Goal: Task Accomplishment & Management: Complete application form

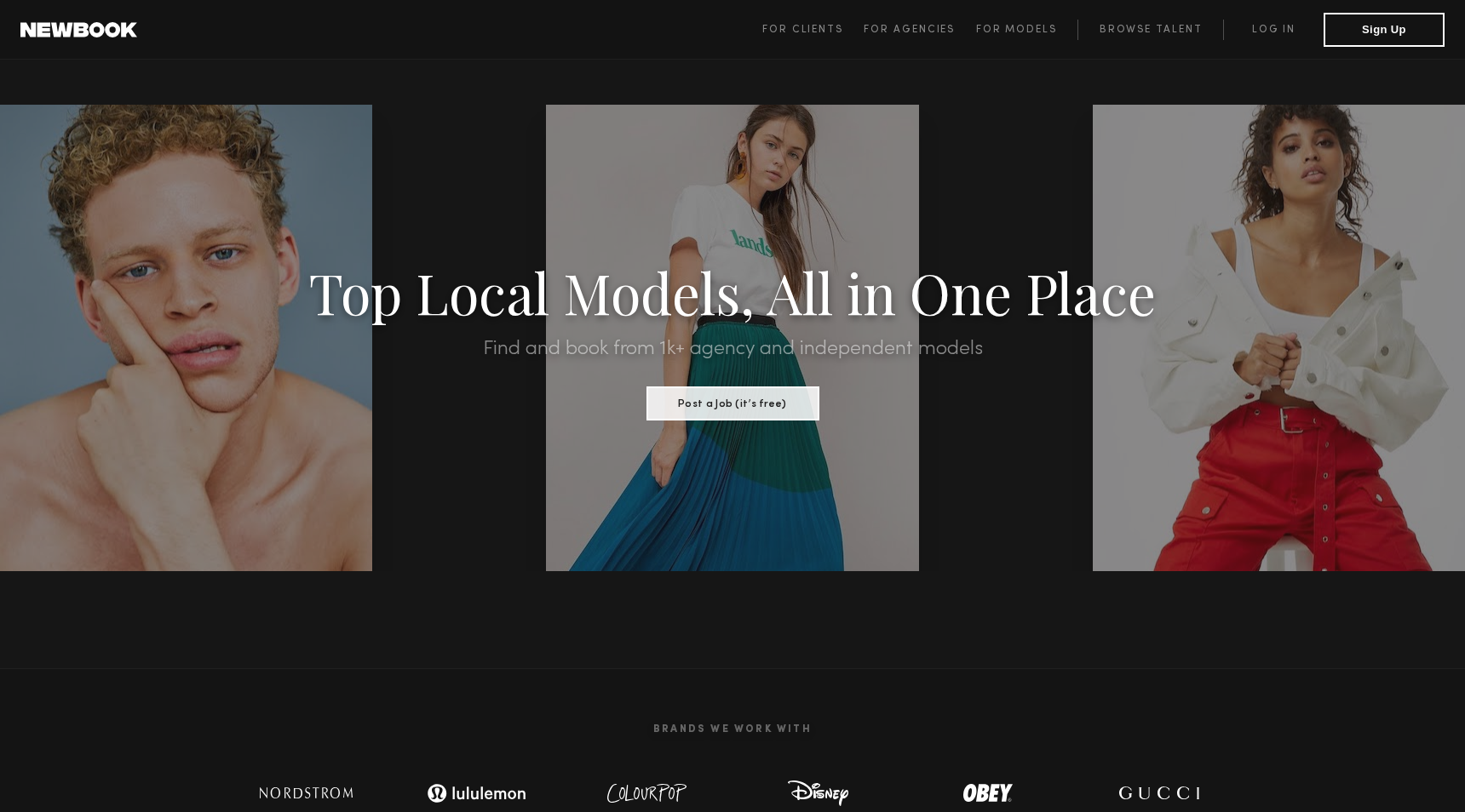
click at [1092, 57] on header "For Clients For Agencies For Models Browse Talent Log in Sign Up ☰" at bounding box center [732, 30] width 1465 height 59
click at [1243, 31] on link "Log in" at bounding box center [1273, 30] width 101 height 21
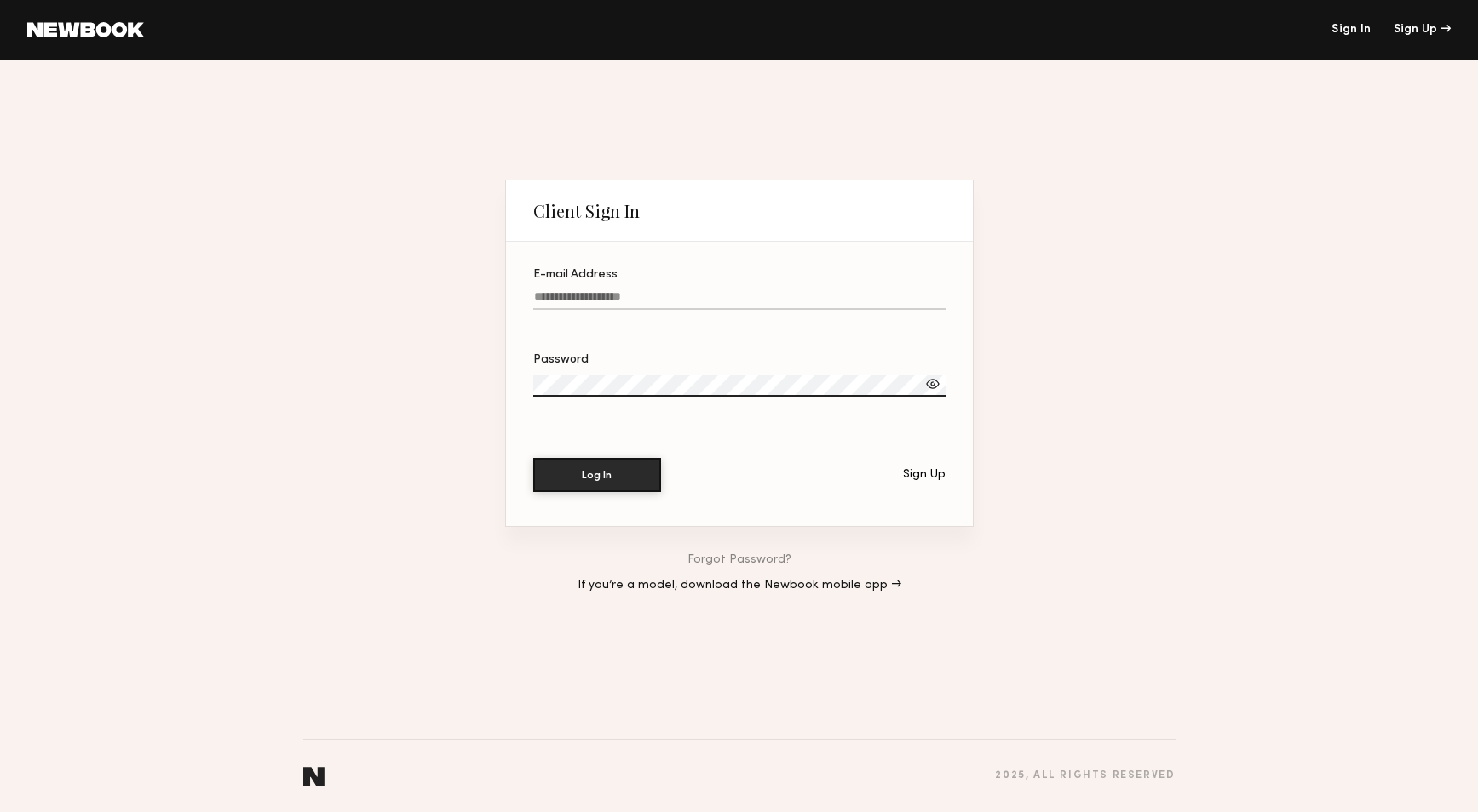
click at [627, 296] on input "E-mail Address" at bounding box center [739, 300] width 412 height 20
drag, startPoint x: 627, startPoint y: 296, endPoint x: 1193, endPoint y: 530, distance: 612.5
click at [818, 395] on section "E-mail Address Password Log In Sign Up" at bounding box center [739, 384] width 467 height 284
click at [544, 296] on input "E-mail Address" at bounding box center [739, 300] width 412 height 20
click at [912, 473] on div "Sign Up" at bounding box center [924, 475] width 42 height 12
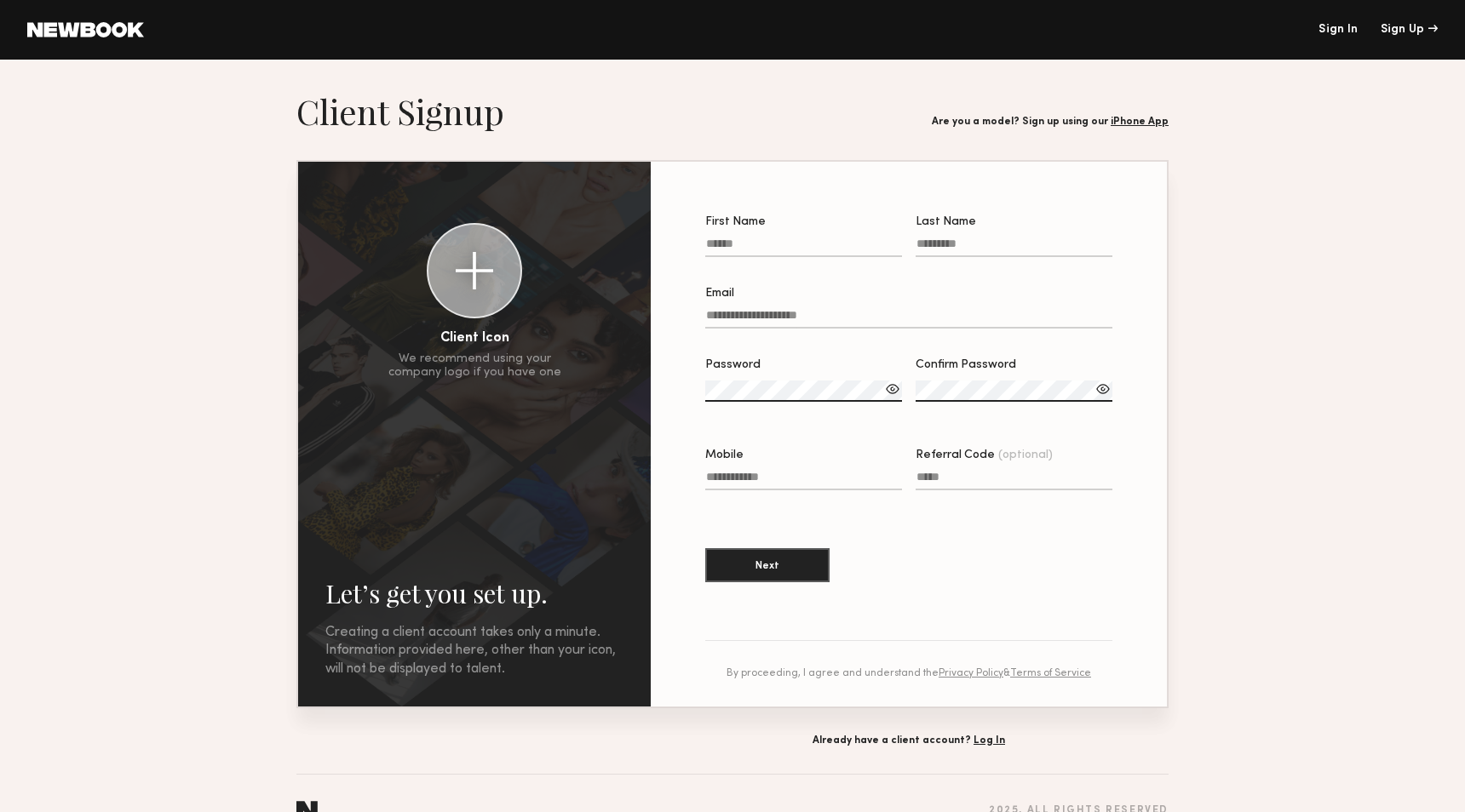
click at [731, 251] on input "First Name" at bounding box center [803, 247] width 197 height 20
type input "*******"
type input "*****"
type input "**********"
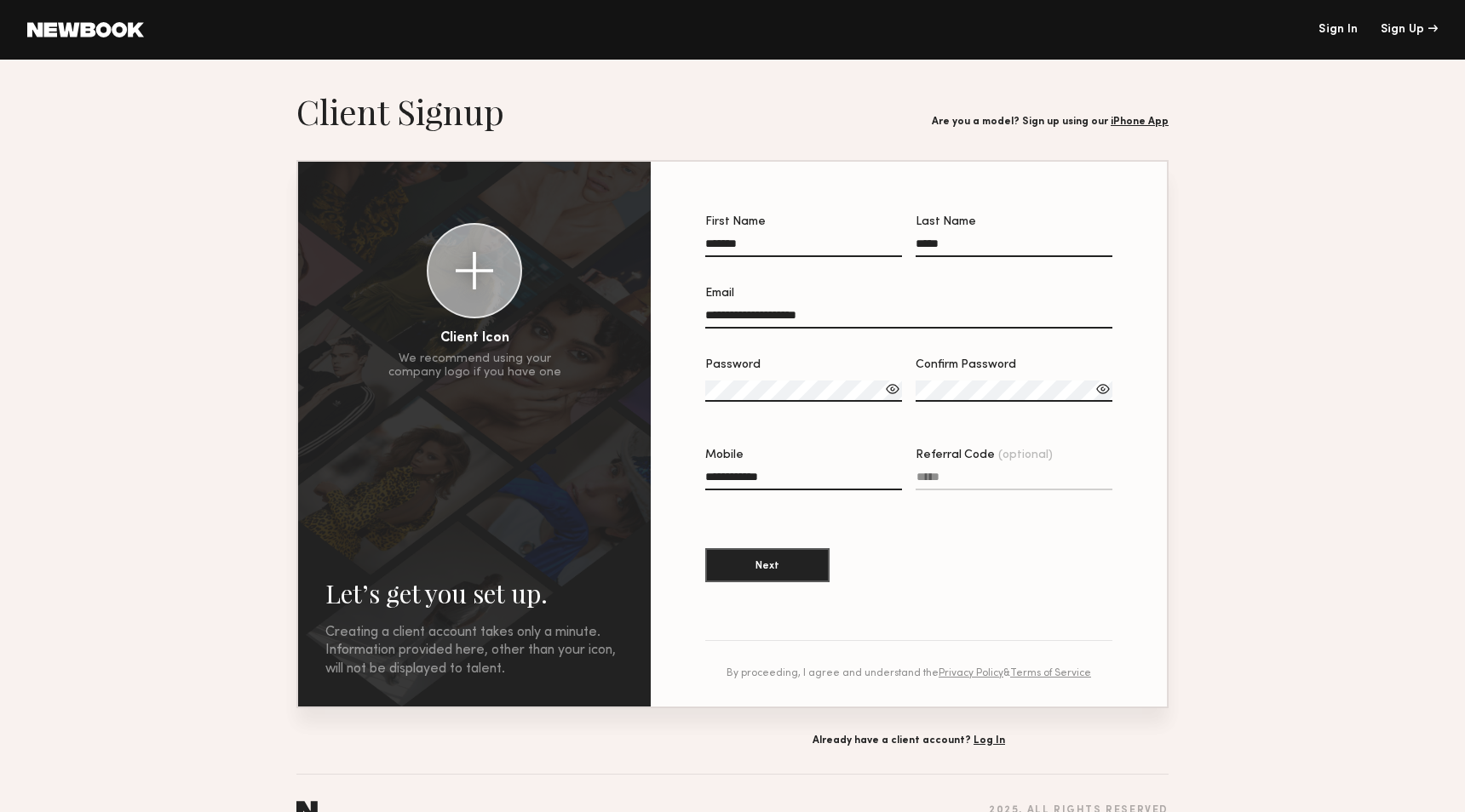
drag, startPoint x: 887, startPoint y: 330, endPoint x: 753, endPoint y: 319, distance: 134.5
click at [753, 319] on input "**********" at bounding box center [908, 319] width 407 height 20
type input "*"
click at [1214, 340] on section "**********" at bounding box center [732, 418] width 1465 height 656
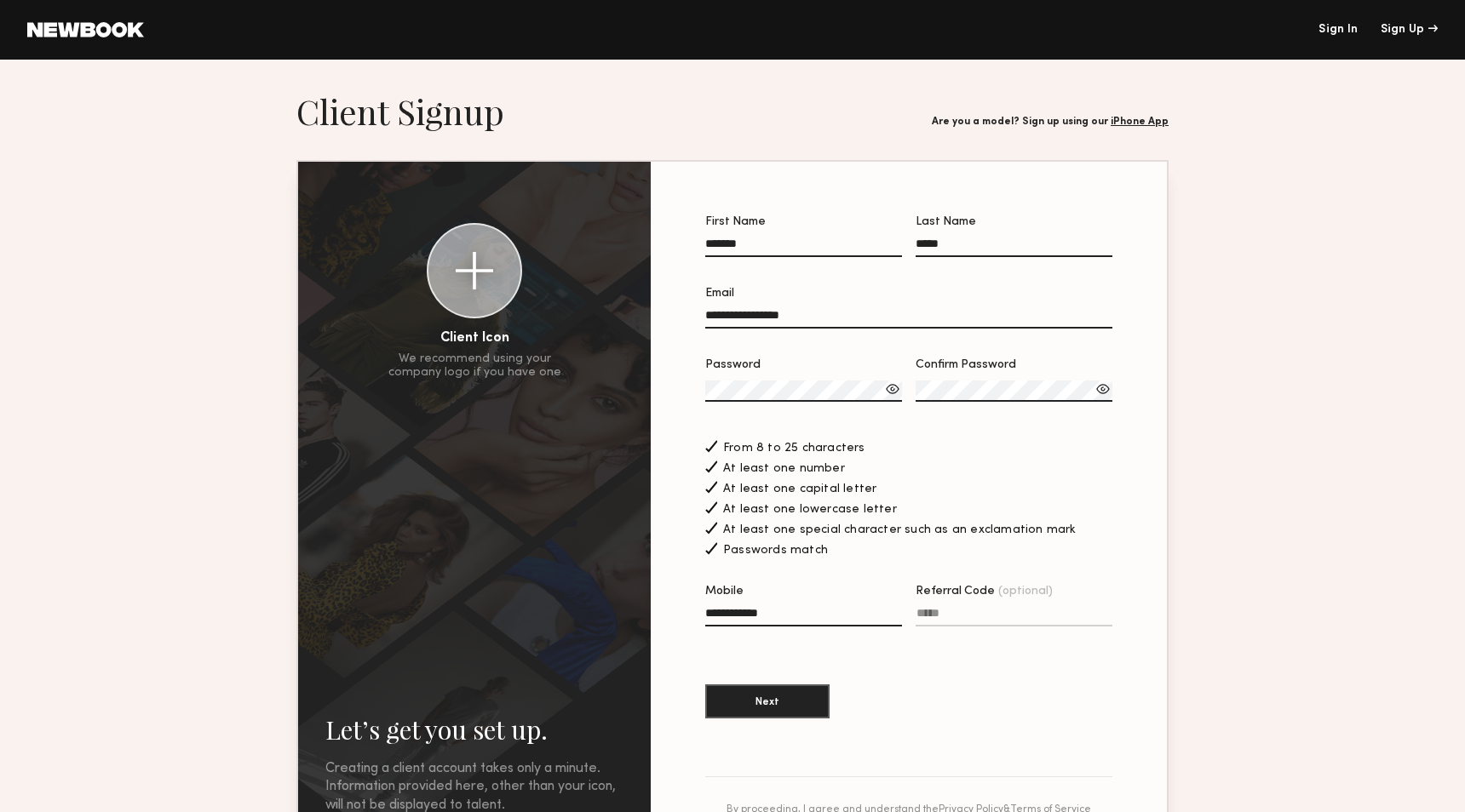
click at [1432, 505] on section "**********" at bounding box center [732, 486] width 1465 height 793
click at [1005, 627] on input "Referral Code (optional)" at bounding box center [1014, 617] width 197 height 20
click at [776, 716] on button "Next" at bounding box center [767, 700] width 124 height 34
click at [805, 321] on input "**********" at bounding box center [908, 319] width 407 height 20
click at [1029, 604] on label "Referral Code (optional)" at bounding box center [1014, 614] width 197 height 58
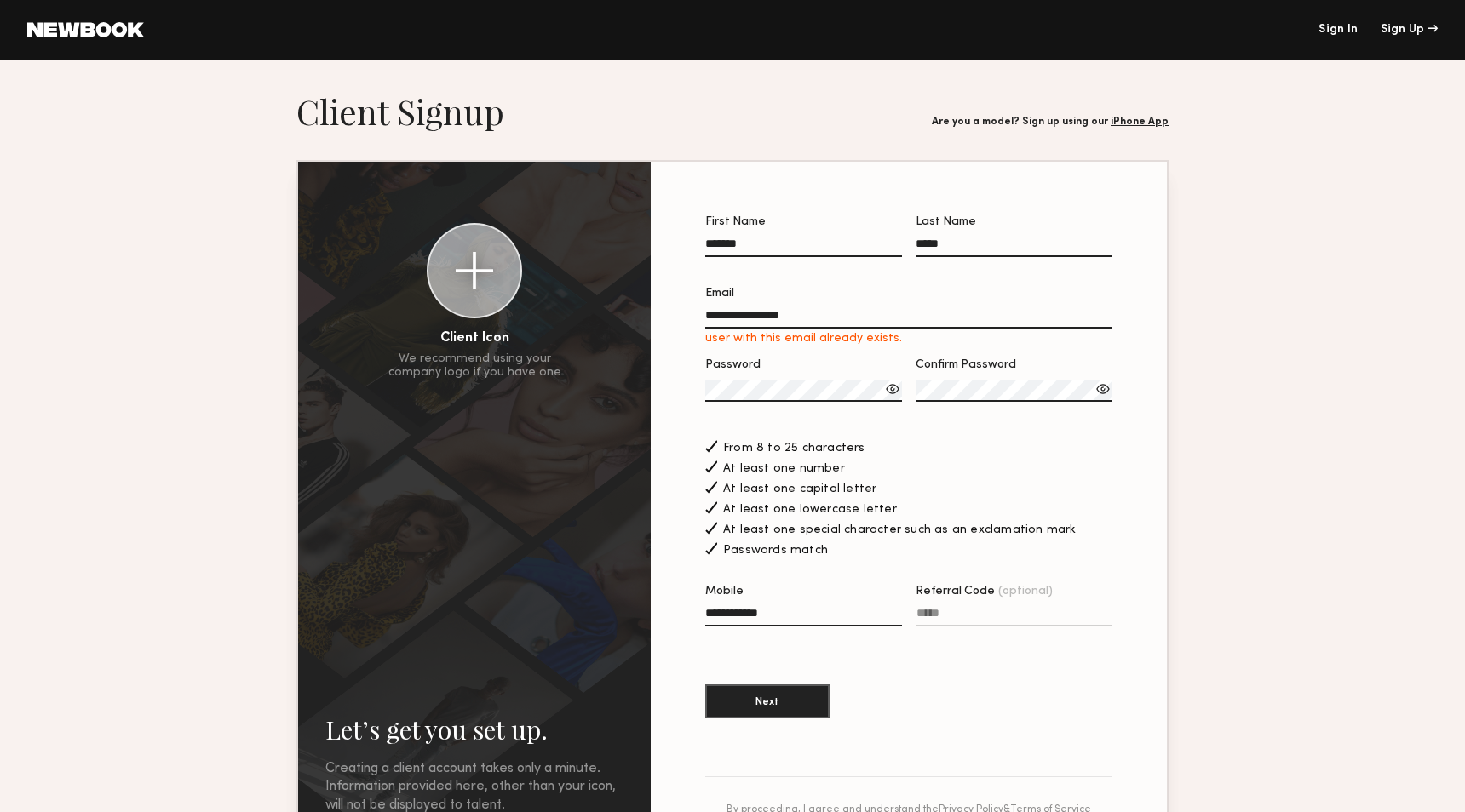
click at [1029, 607] on input "Referral Code (optional)" at bounding box center [1014, 617] width 197 height 20
click at [1023, 626] on input "Referral Code (optional)" at bounding box center [1014, 617] width 197 height 20
drag, startPoint x: 849, startPoint y: 317, endPoint x: 683, endPoint y: 319, distance: 166.0
click at [683, 319] on div "**********" at bounding box center [908, 502] width 461 height 627
type input "**********"
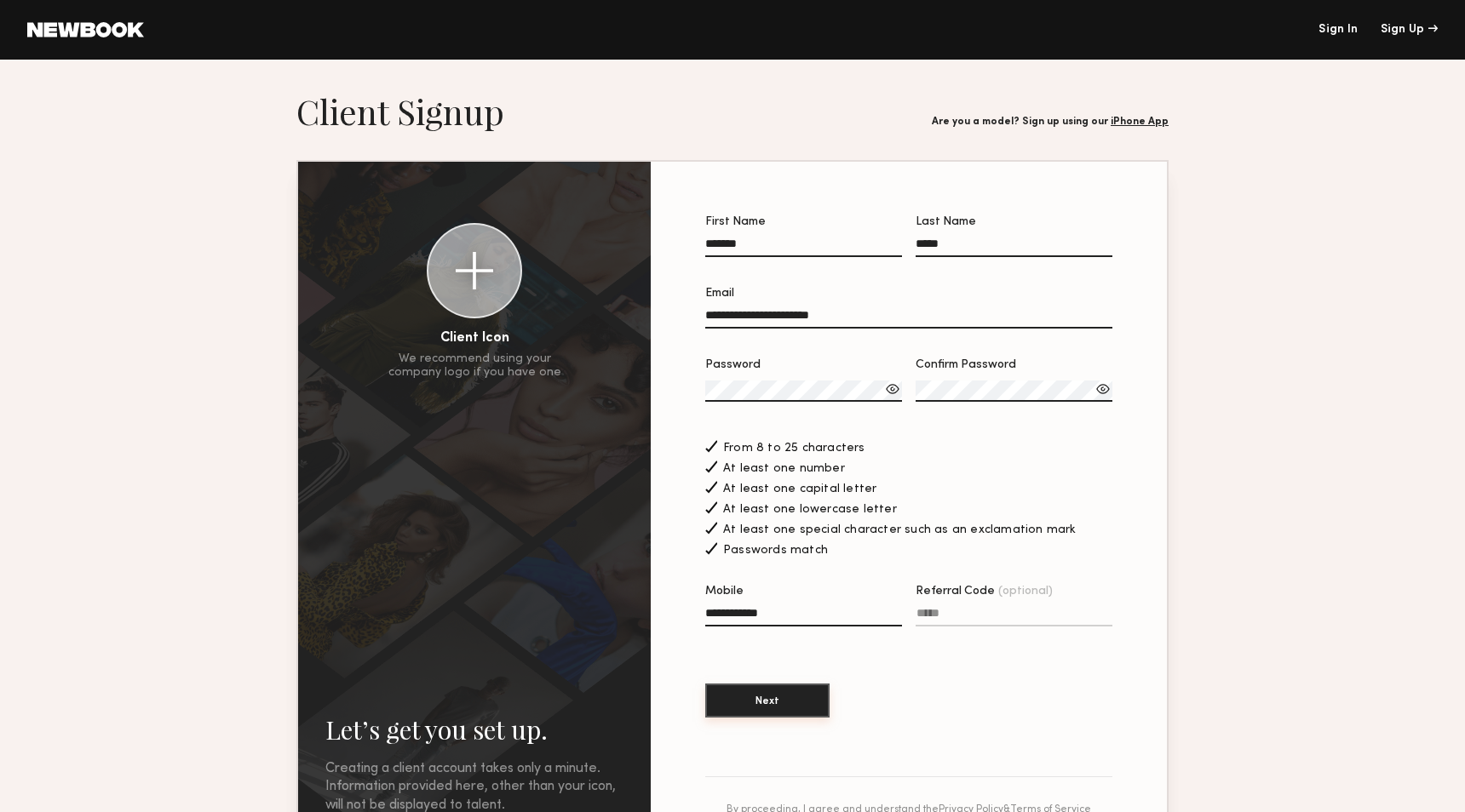
click at [772, 702] on button "Next" at bounding box center [767, 700] width 124 height 34
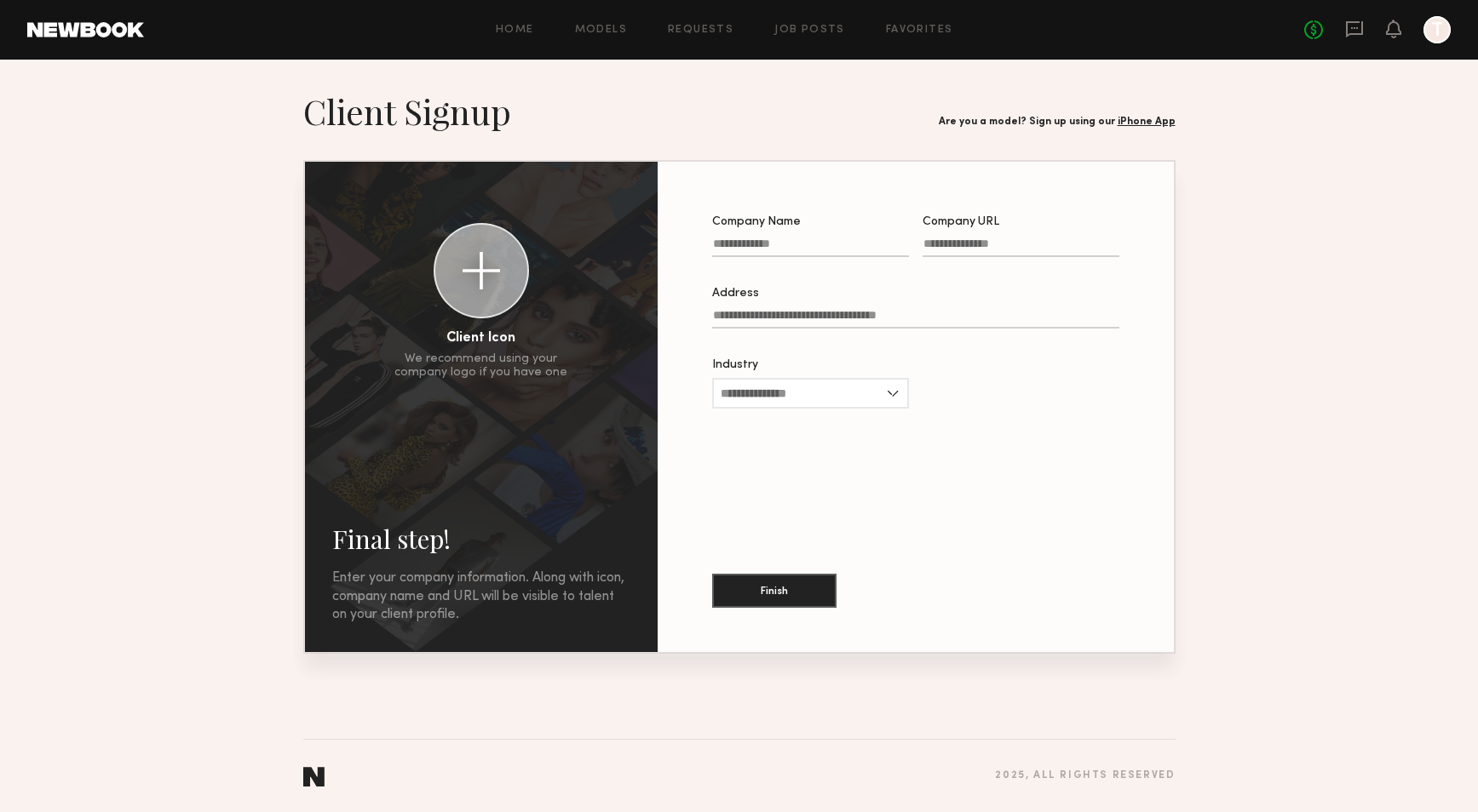
click at [729, 243] on input "Company Name" at bounding box center [811, 247] width 197 height 20
type input "**********"
click at [989, 256] on input "Company URL" at bounding box center [1021, 247] width 197 height 20
type input "**********"
click at [865, 313] on input "Address" at bounding box center [916, 319] width 408 height 20
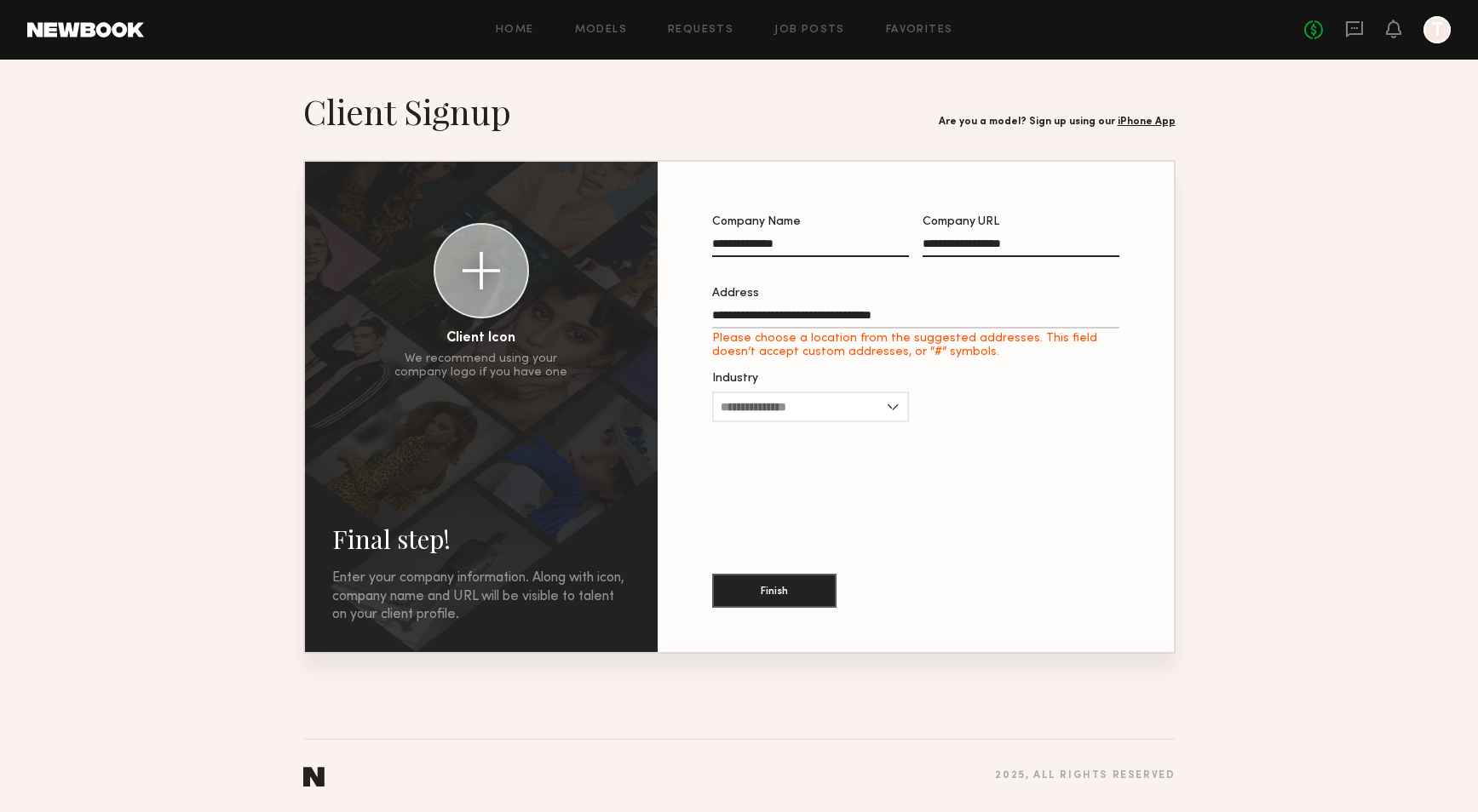
type input "**********"
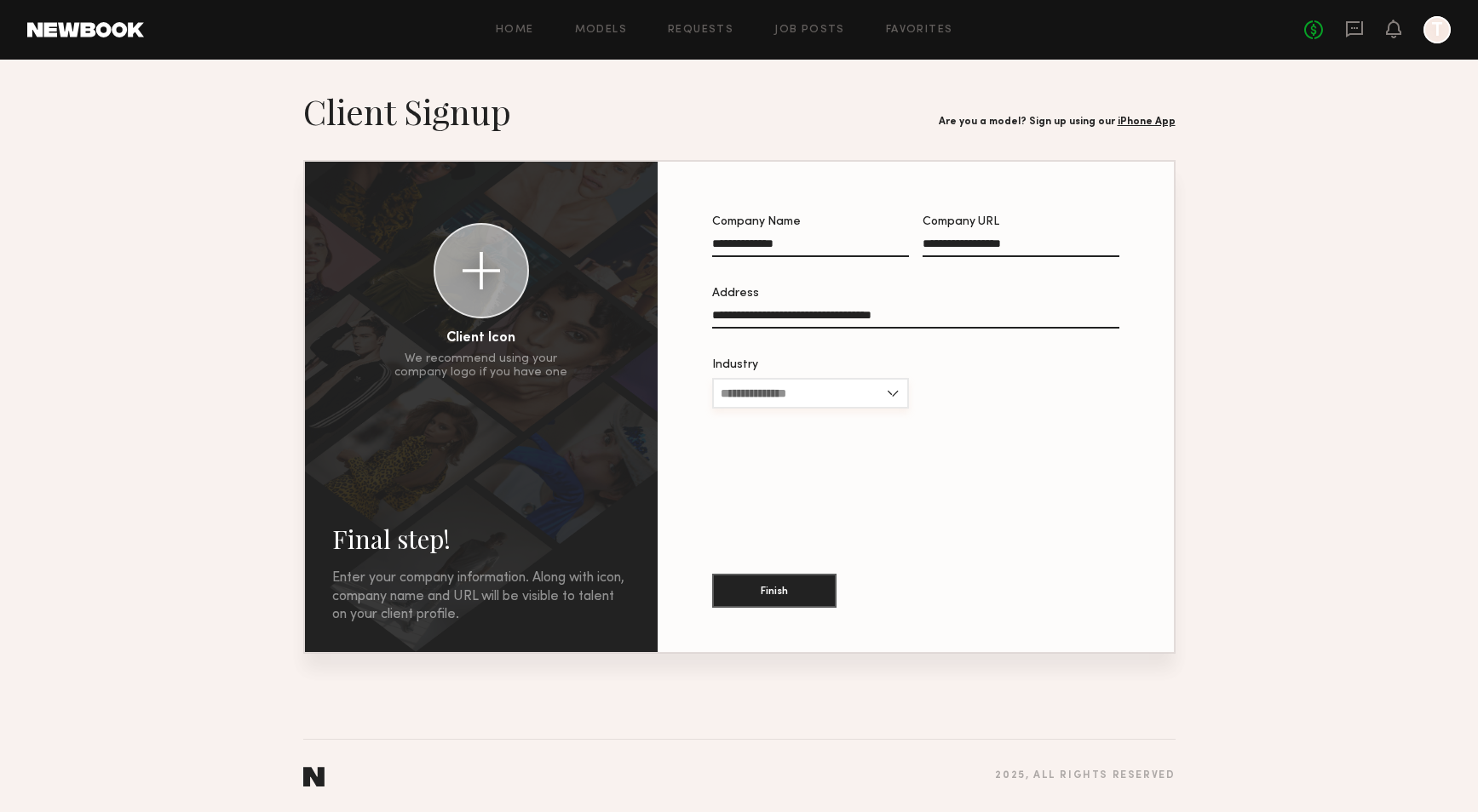
click at [882, 401] on input "Industry" at bounding box center [811, 393] width 197 height 31
click at [822, 545] on div "Publishing" at bounding box center [811, 531] width 193 height 27
type input "**********"
click at [811, 601] on button "Finish" at bounding box center [775, 590] width 124 height 34
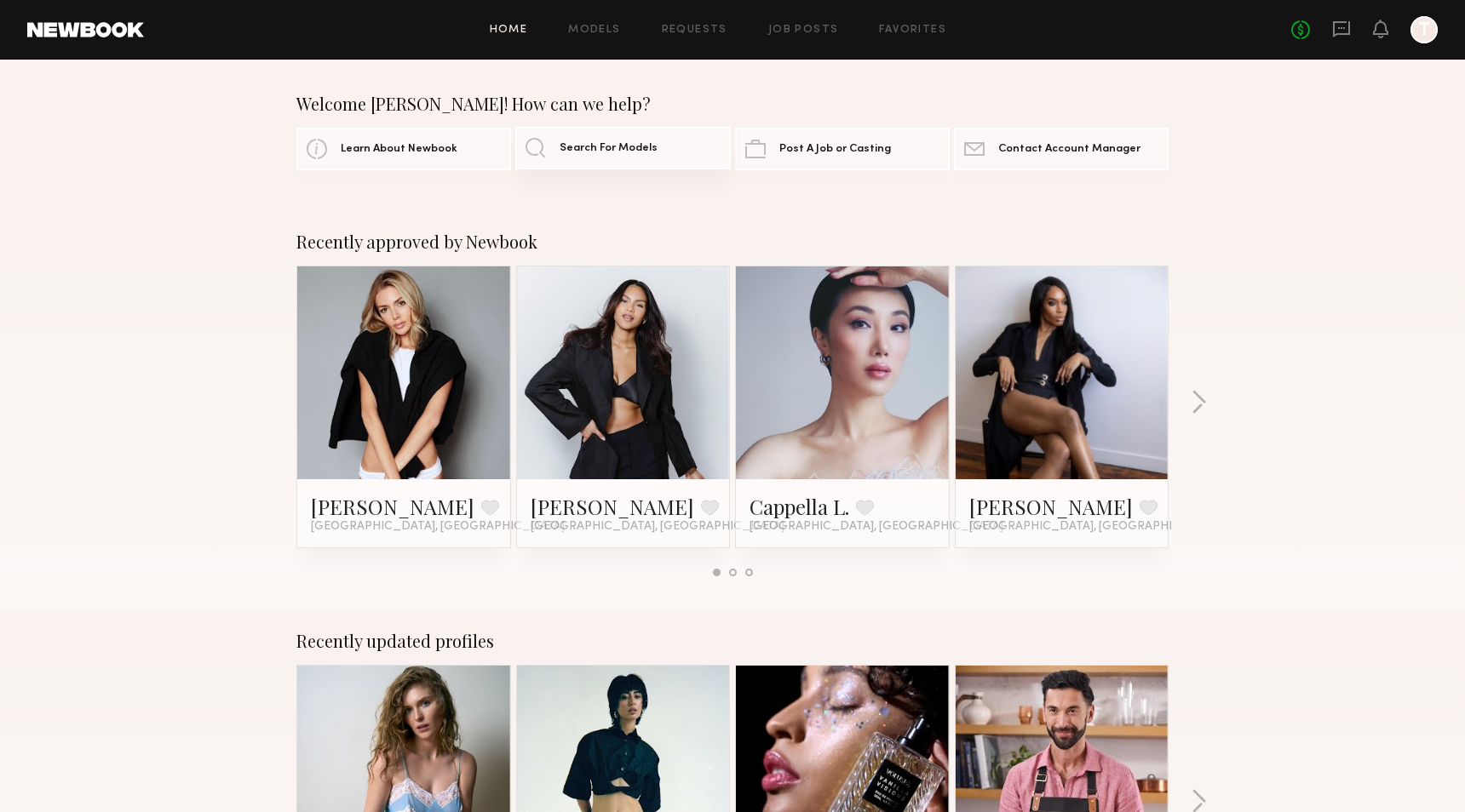
click at [655, 155] on link "Search For Models" at bounding box center [622, 147] width 215 height 42
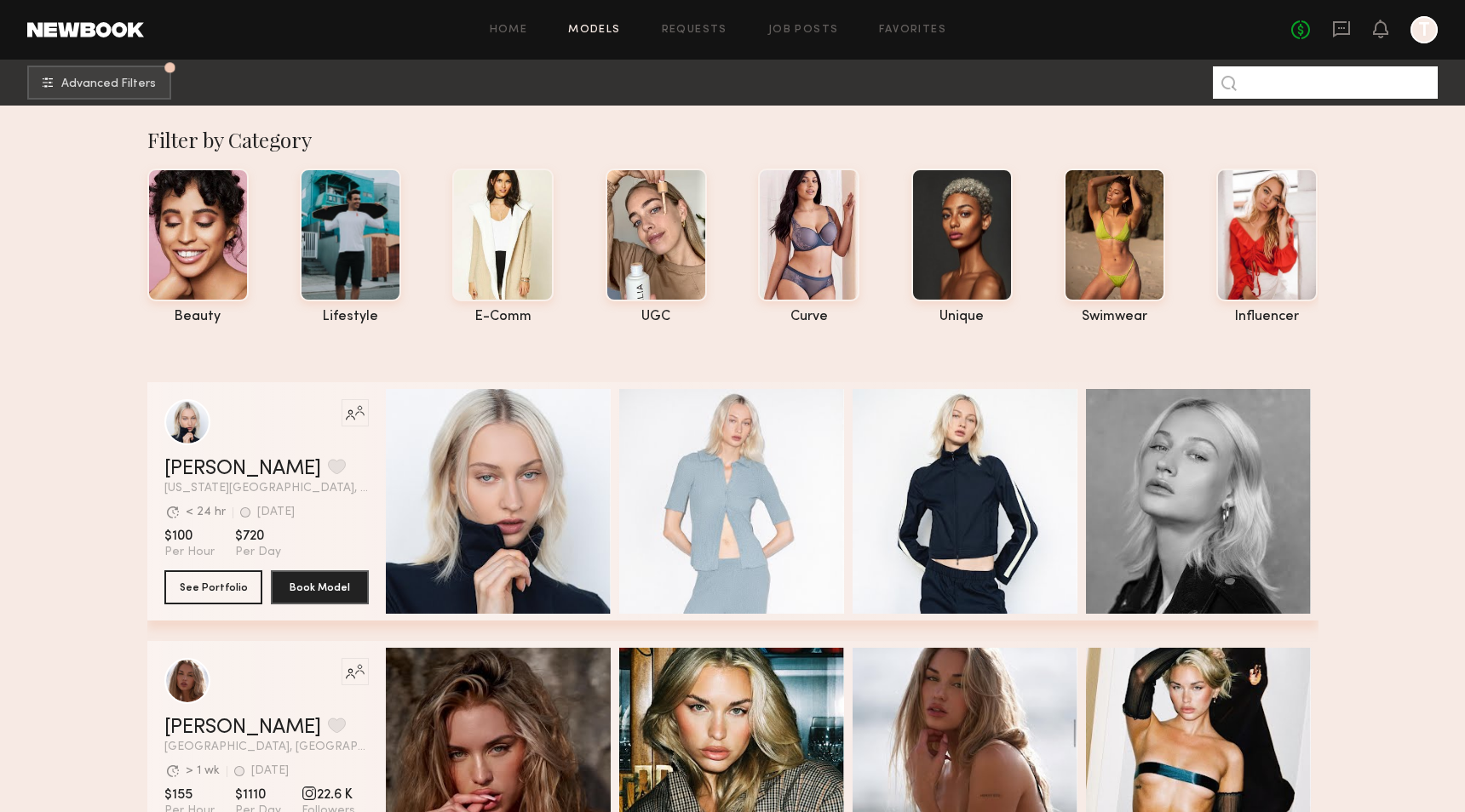
click at [1324, 69] on input at bounding box center [1325, 83] width 225 height 32
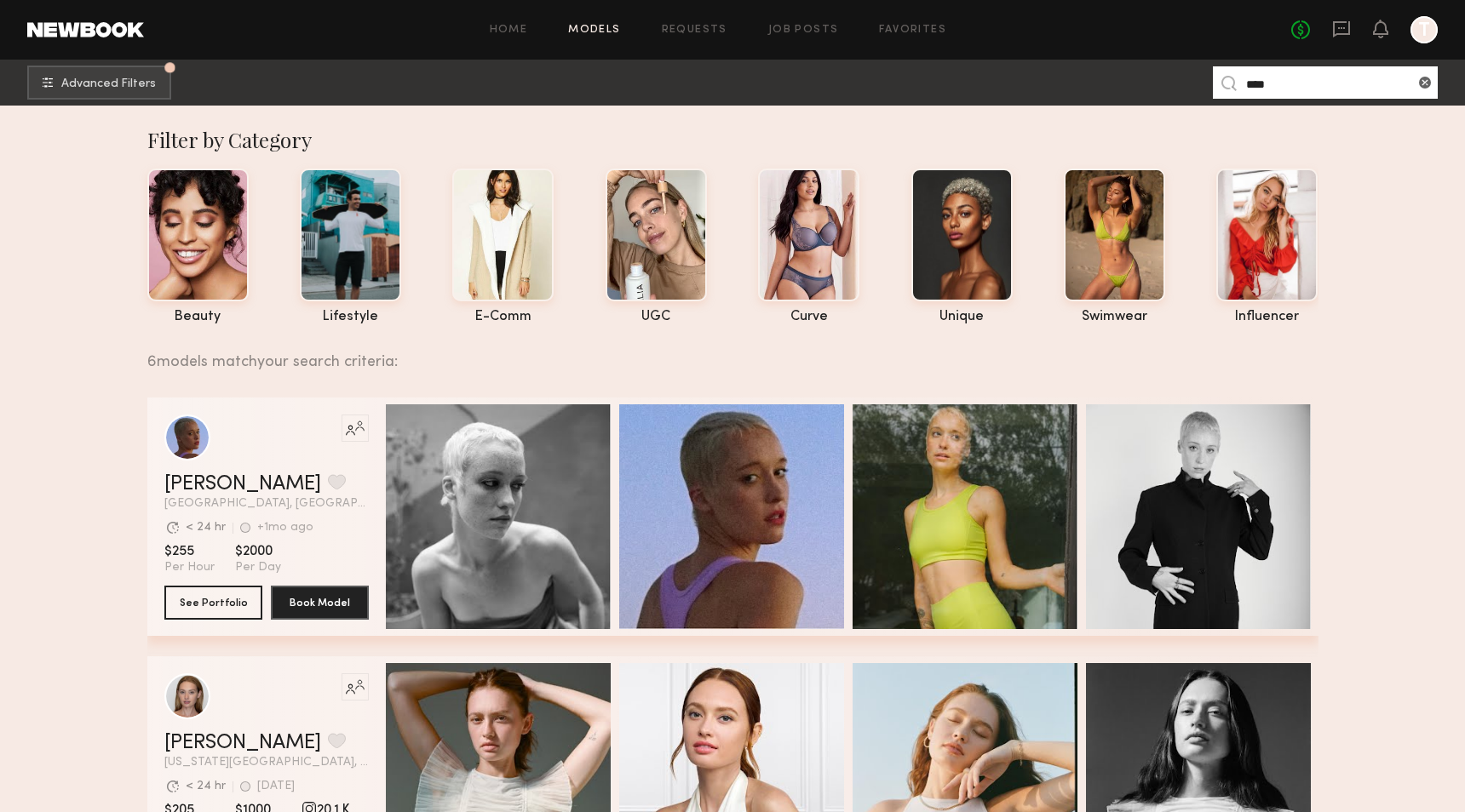
click at [1258, 89] on input "****" at bounding box center [1325, 83] width 225 height 32
type input "*"
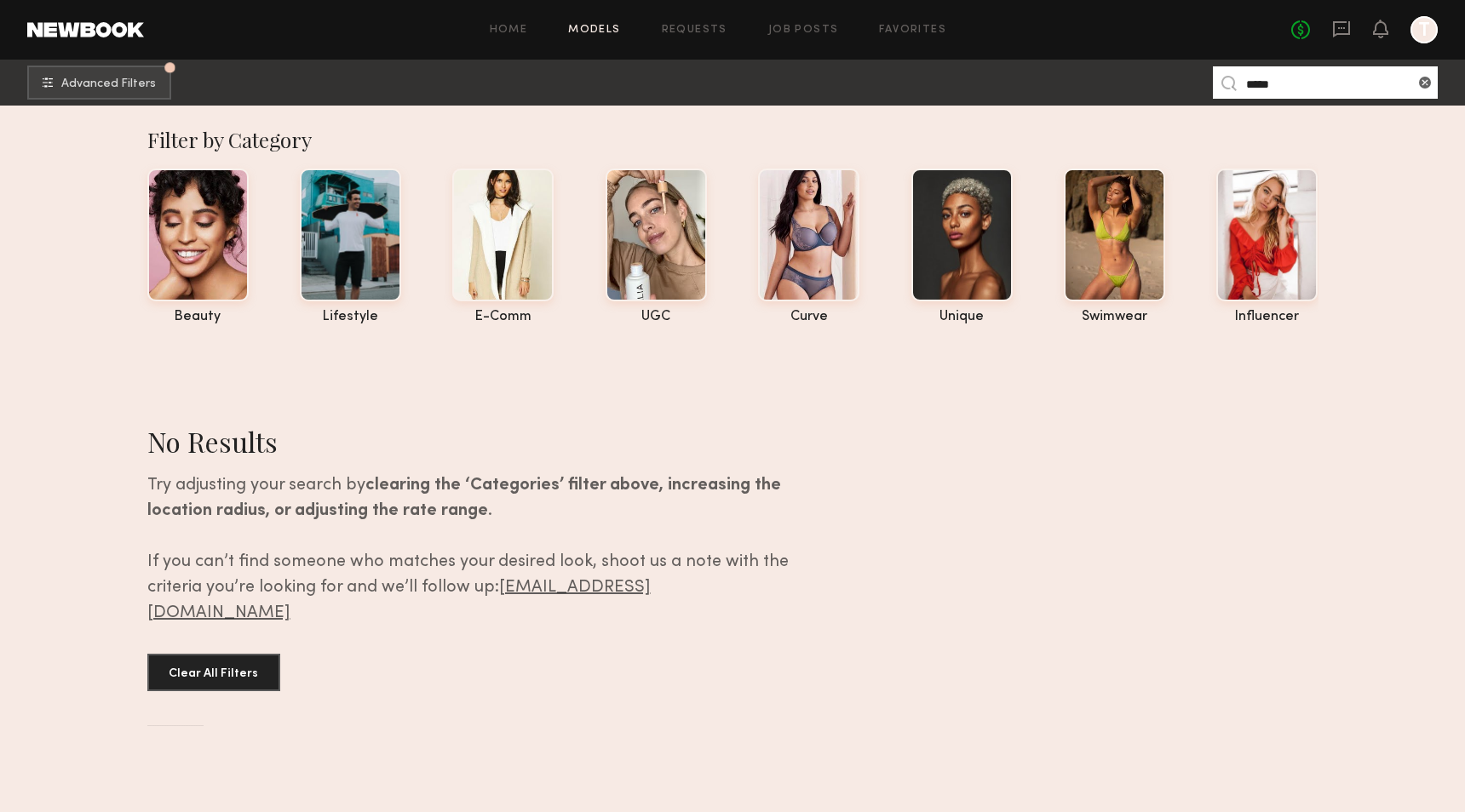
click at [967, 401] on section "No Results Try adjusting your search by clearing the ‘Categories’ filter above,…" at bounding box center [733, 550] width 1171 height 433
click at [1281, 91] on input "*****" at bounding box center [1325, 83] width 225 height 32
drag, startPoint x: 1281, startPoint y: 91, endPoint x: 1176, endPoint y: 71, distance: 106.9
click at [1176, 71] on nb-browse-subheader "Advanced Filters Pro tip: speed up your search by using our advanced filters. *…" at bounding box center [732, 82] width 1465 height 46
click at [1001, 508] on section "No Results Try adjusting your search by clearing the ‘Categories’ filter above,…" at bounding box center [733, 550] width 1171 height 433
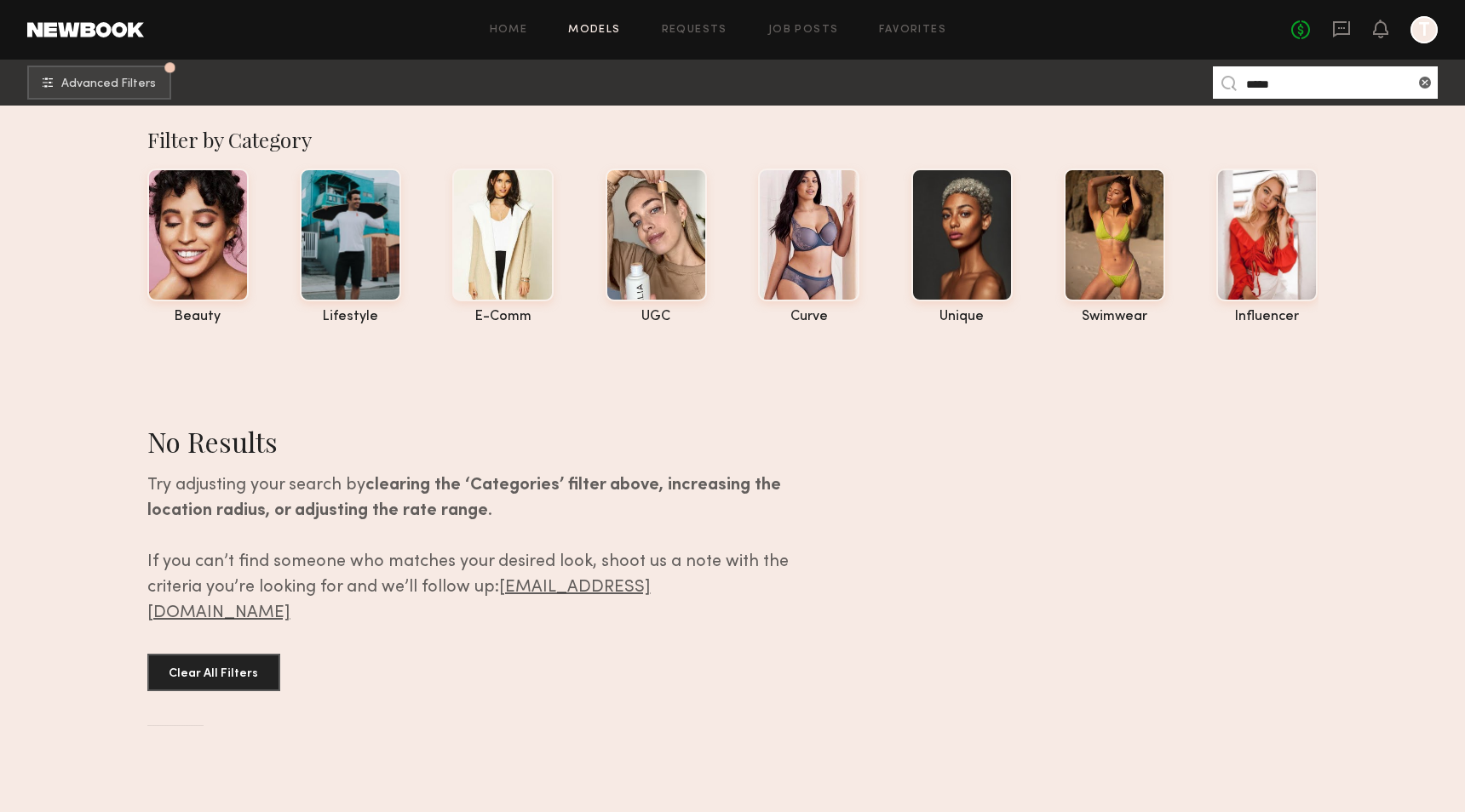
drag, startPoint x: 1382, startPoint y: 79, endPoint x: 950, endPoint y: 64, distance: 432.3
click at [950, 64] on nb-browse-subheader "Advanced Filters Pro tip: speed up your search by using our advanced filters. *…" at bounding box center [732, 82] width 1465 height 46
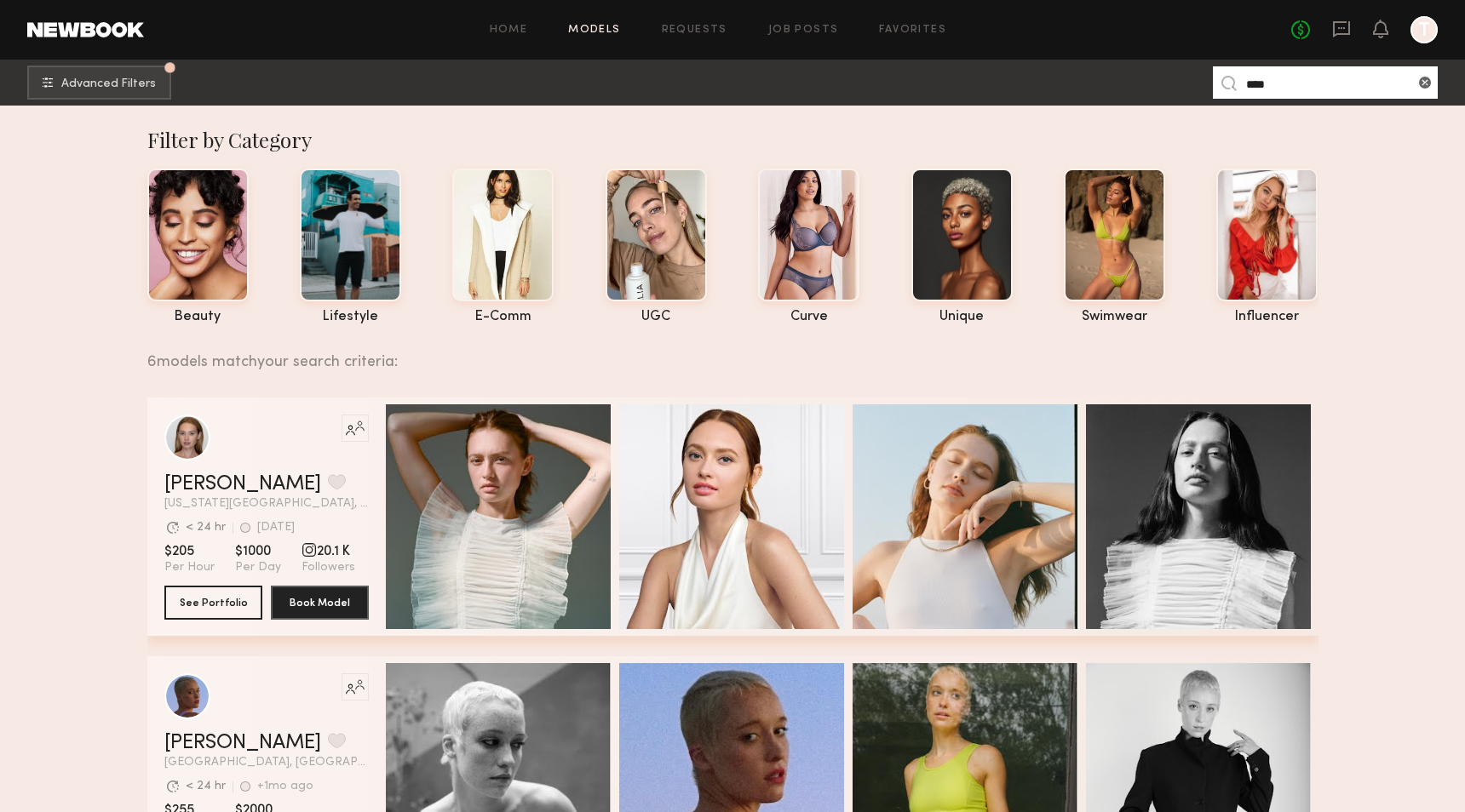
click at [247, 505] on span "[US_STATE][GEOGRAPHIC_DATA], [GEOGRAPHIC_DATA]" at bounding box center [266, 504] width 204 height 12
click at [181, 442] on div "grid" at bounding box center [187, 436] width 46 height 46
drag, startPoint x: 1304, startPoint y: 94, endPoint x: 1192, endPoint y: 84, distance: 112.4
click at [1192, 84] on nb-browse-subheader "Advanced Filters Pro tip: speed up your search by using our advanced filters. *…" at bounding box center [732, 82] width 1465 height 46
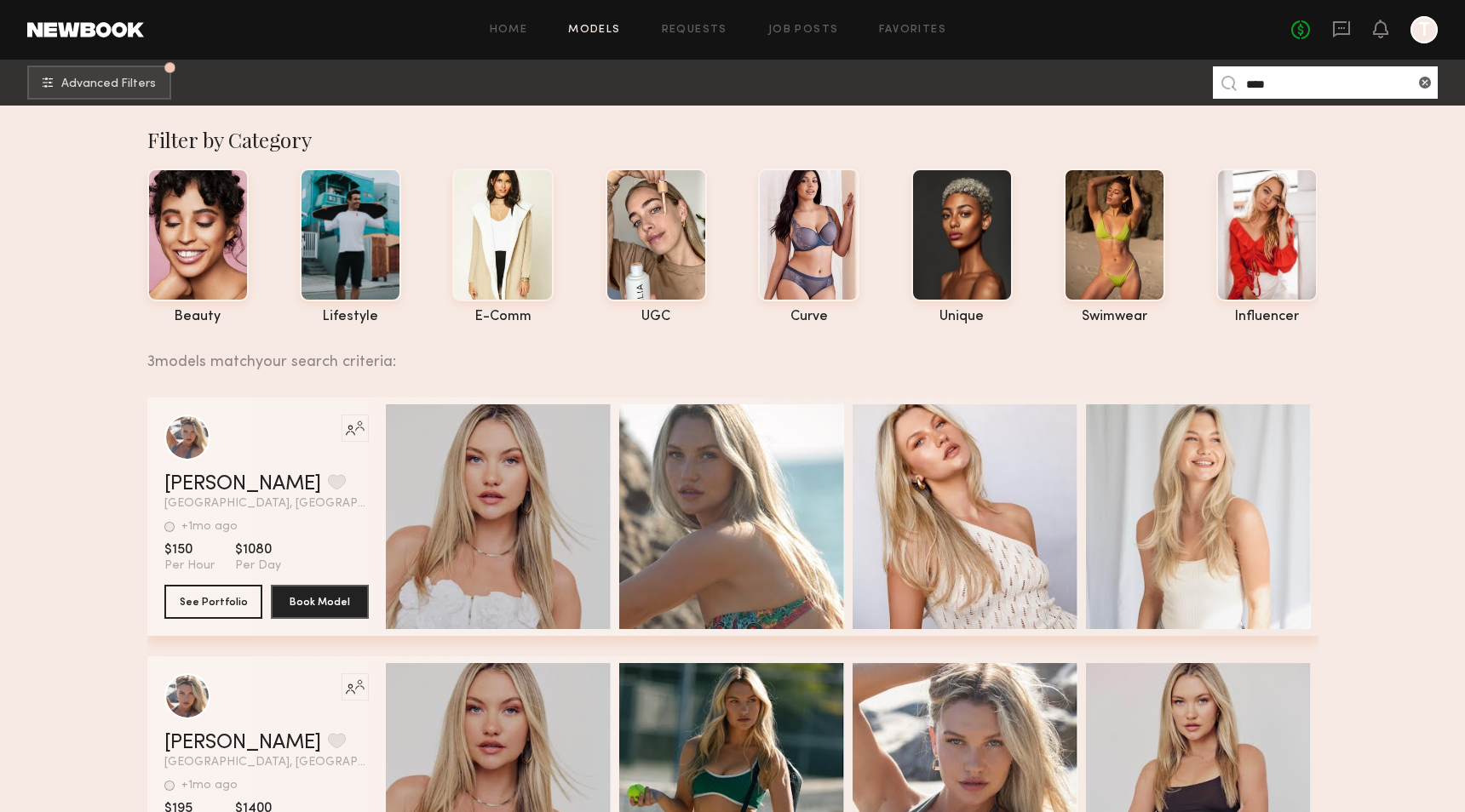
drag, startPoint x: 1318, startPoint y: 92, endPoint x: 1186, endPoint y: 87, distance: 132.1
click at [1186, 87] on nb-browse-subheader "Advanced Filters Pro tip: speed up your search by using our advanced filters. *…" at bounding box center [732, 82] width 1465 height 46
type input "*"
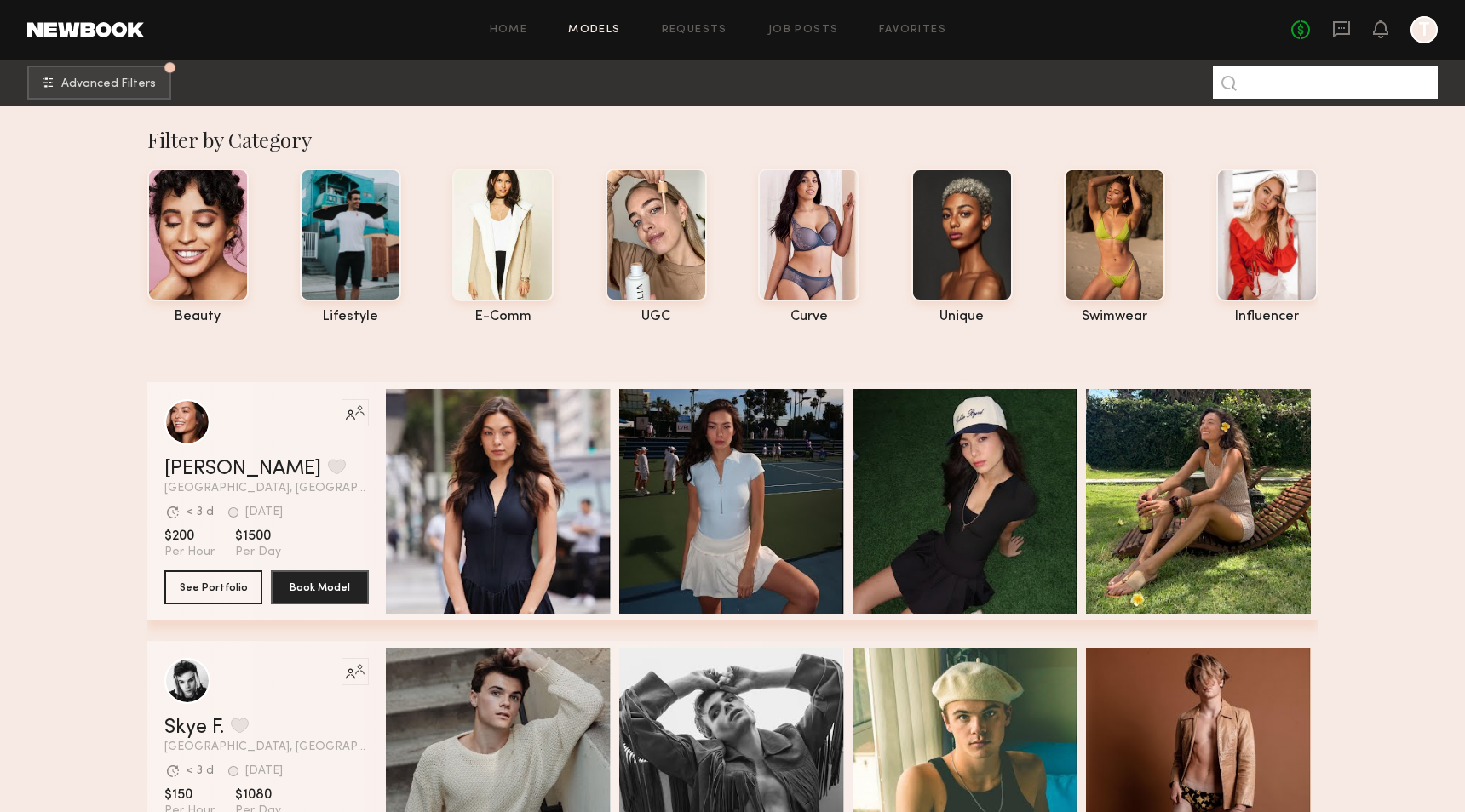
click at [1278, 80] on input at bounding box center [1325, 83] width 225 height 32
drag, startPoint x: 1278, startPoint y: 80, endPoint x: 1259, endPoint y: 79, distance: 19.0
click at [1259, 79] on input at bounding box center [1325, 83] width 225 height 32
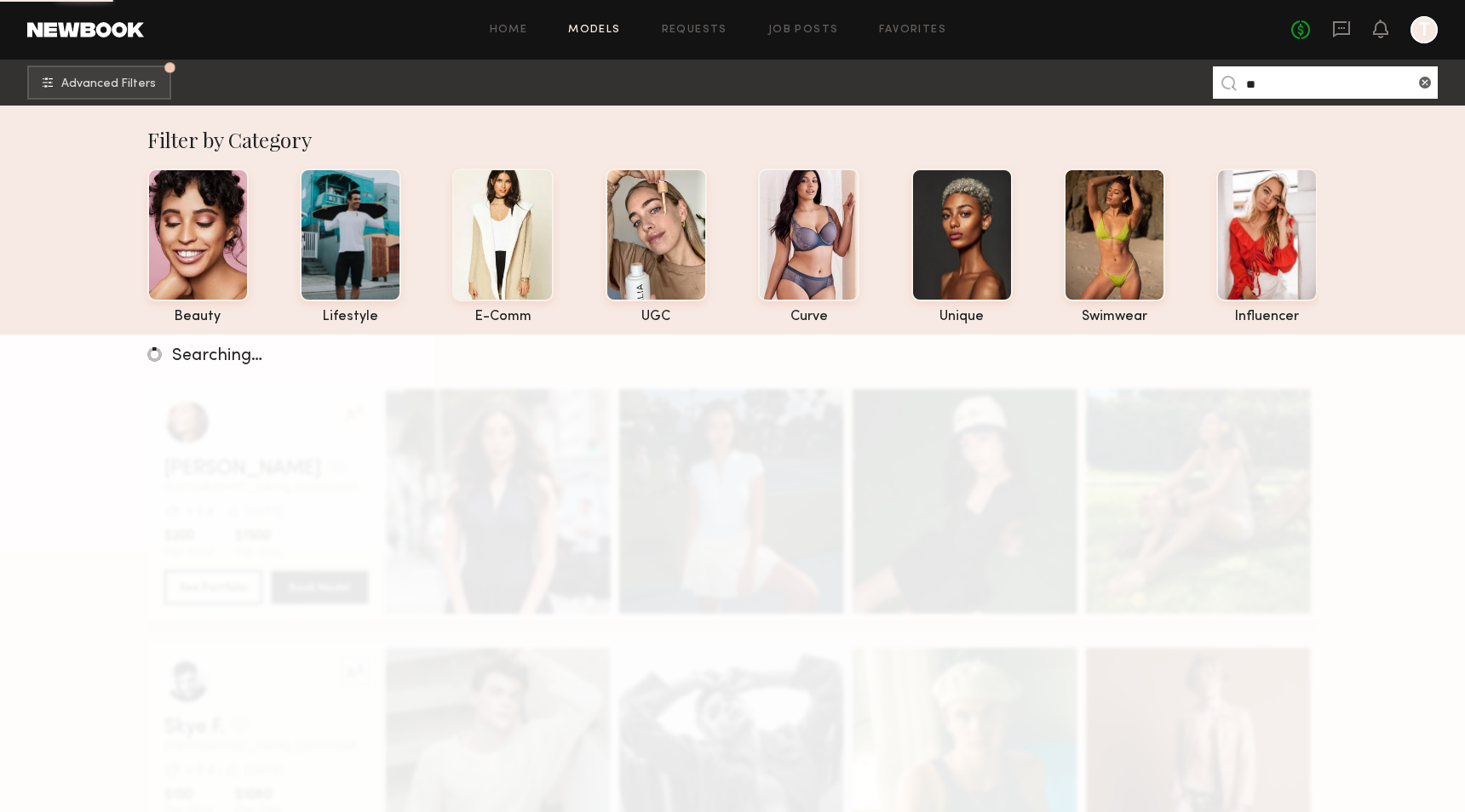
type input "*"
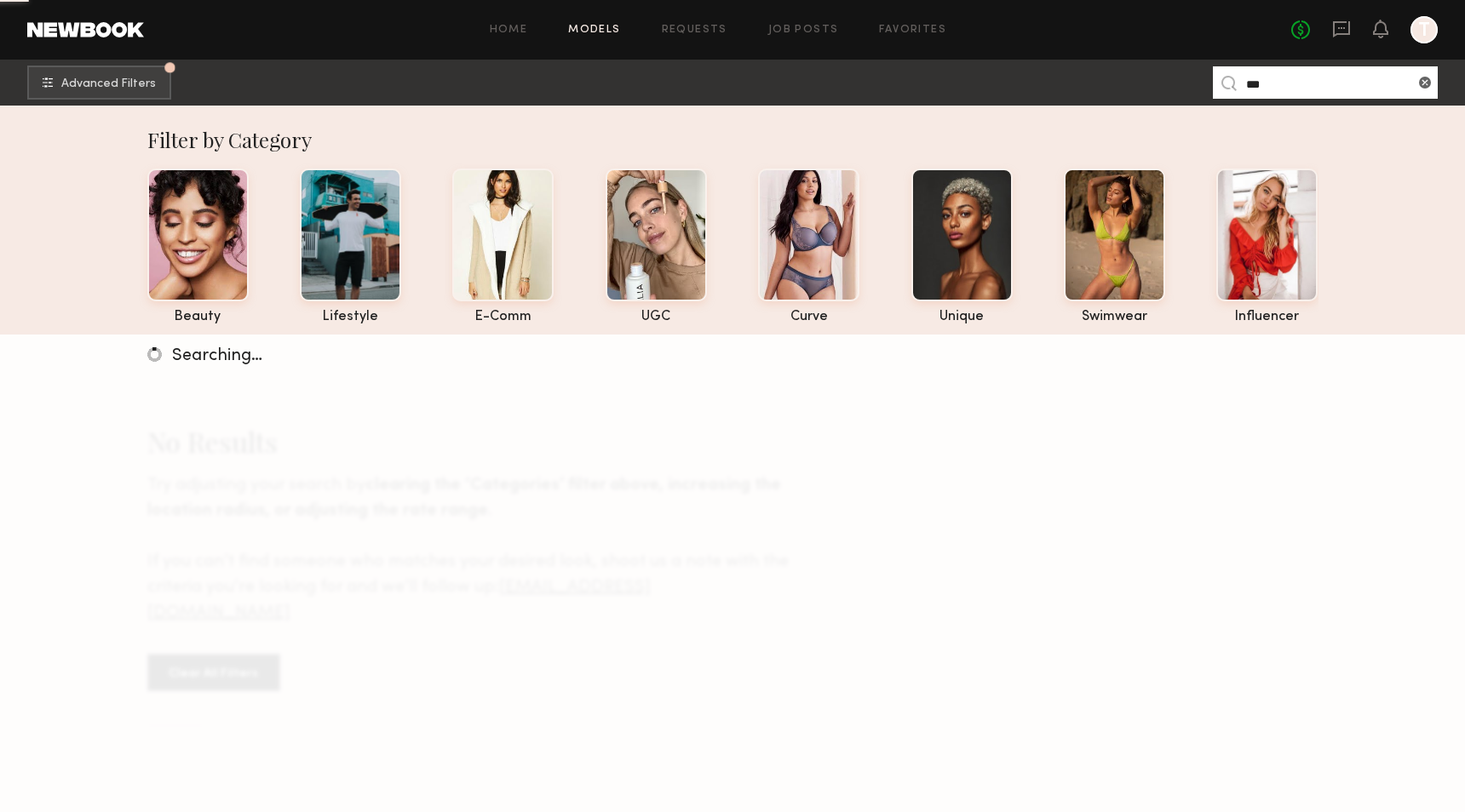
type input "***"
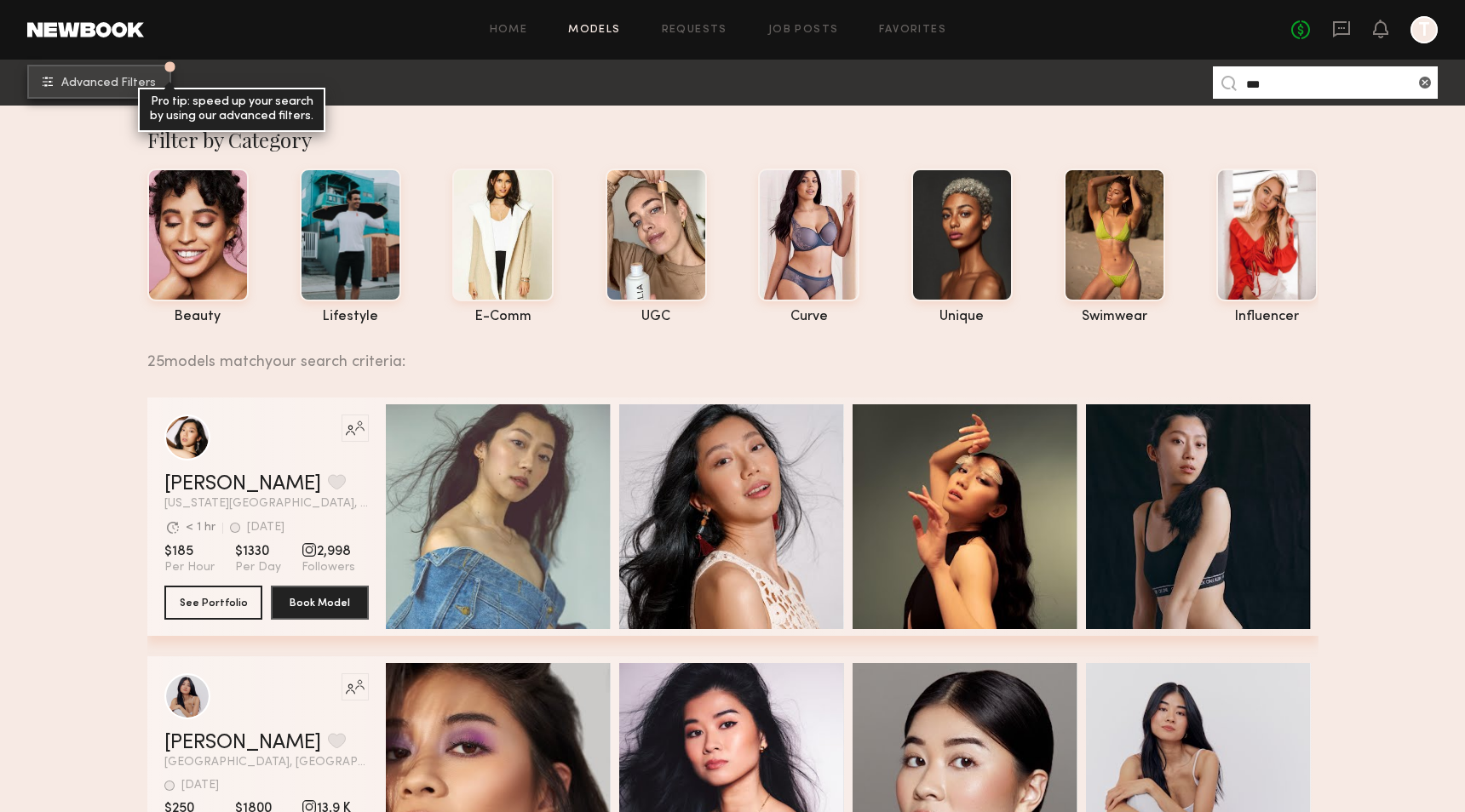
click at [138, 83] on span "Advanced Filters" at bounding box center [108, 83] width 94 height 12
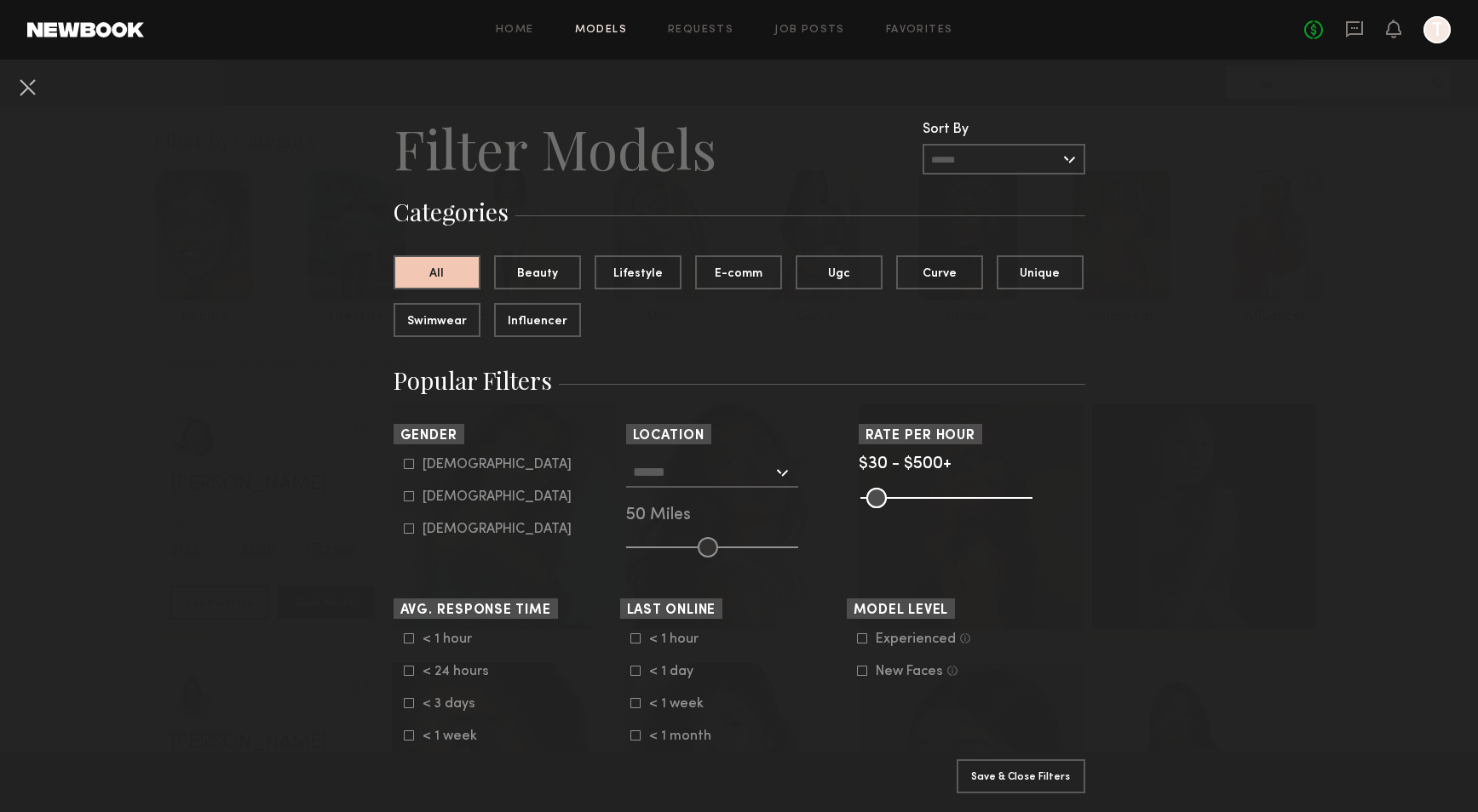
click at [396, 497] on div "[DEMOGRAPHIC_DATA] [DEMOGRAPHIC_DATA] [DEMOGRAPHIC_DATA]" at bounding box center [506, 496] width 227 height 80
click at [404, 497] on icon at bounding box center [408, 495] width 10 height 10
type input "**"
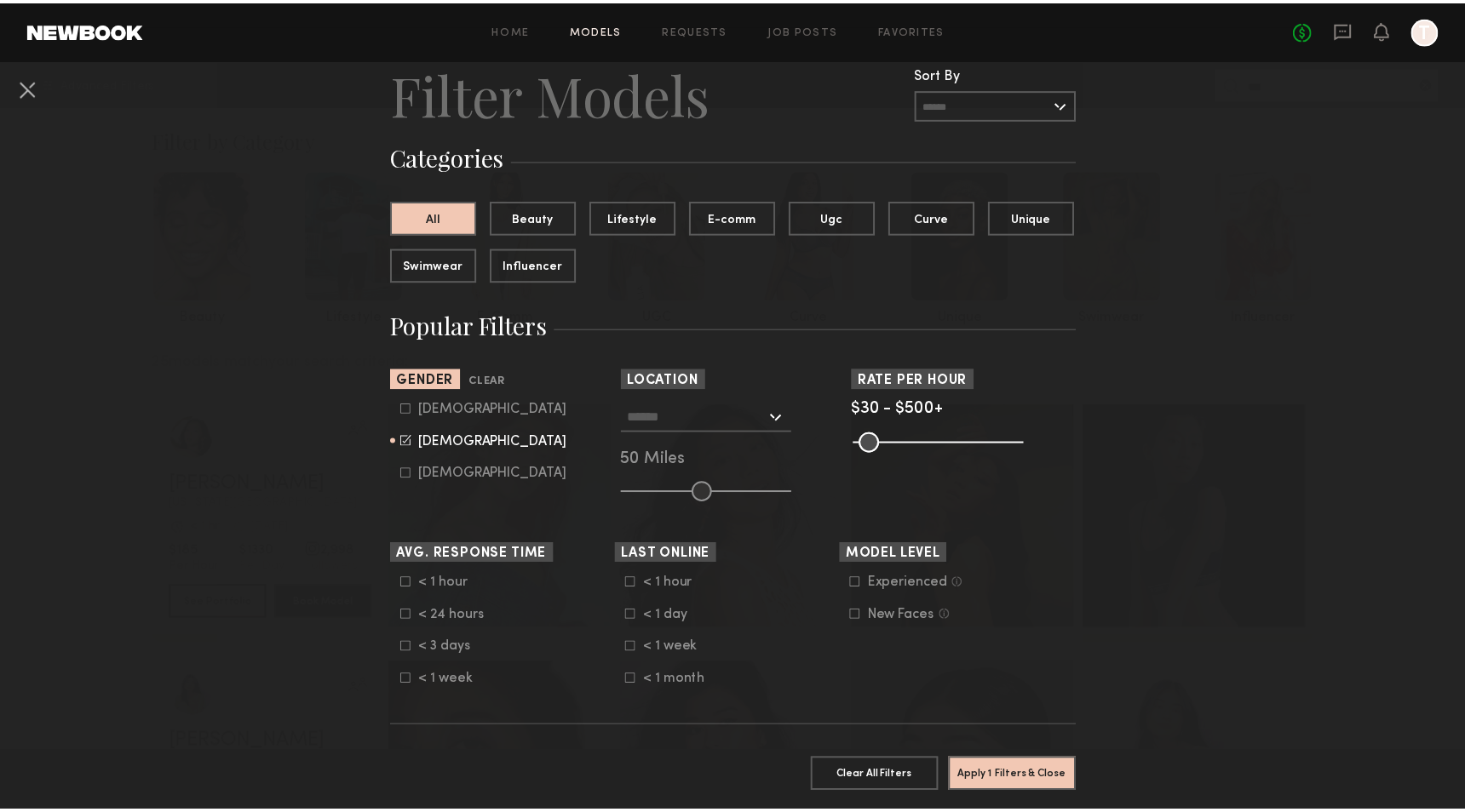
scroll to position [85, 0]
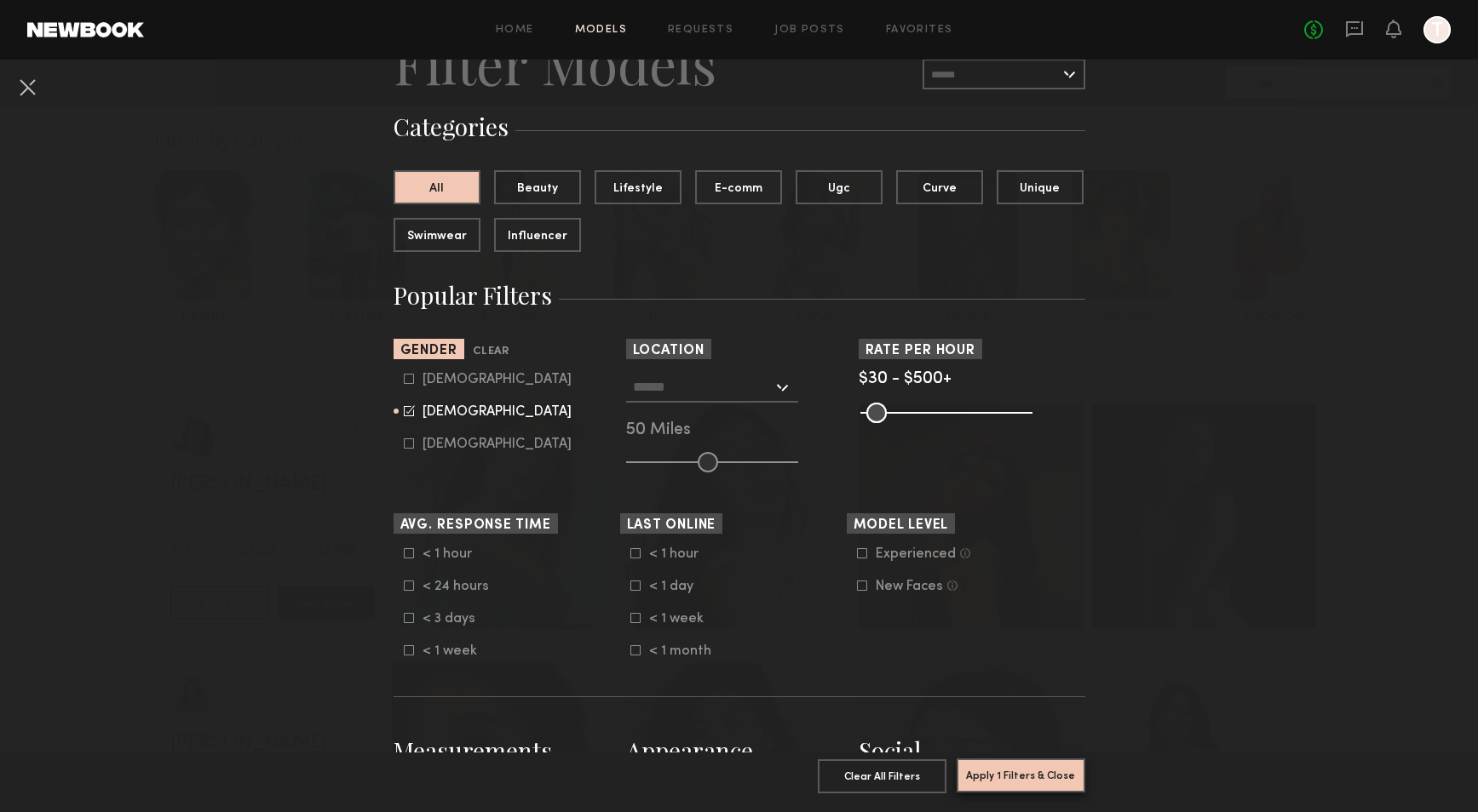
click at [1043, 760] on button "Apply 1 Filters & Close" at bounding box center [1020, 776] width 129 height 34
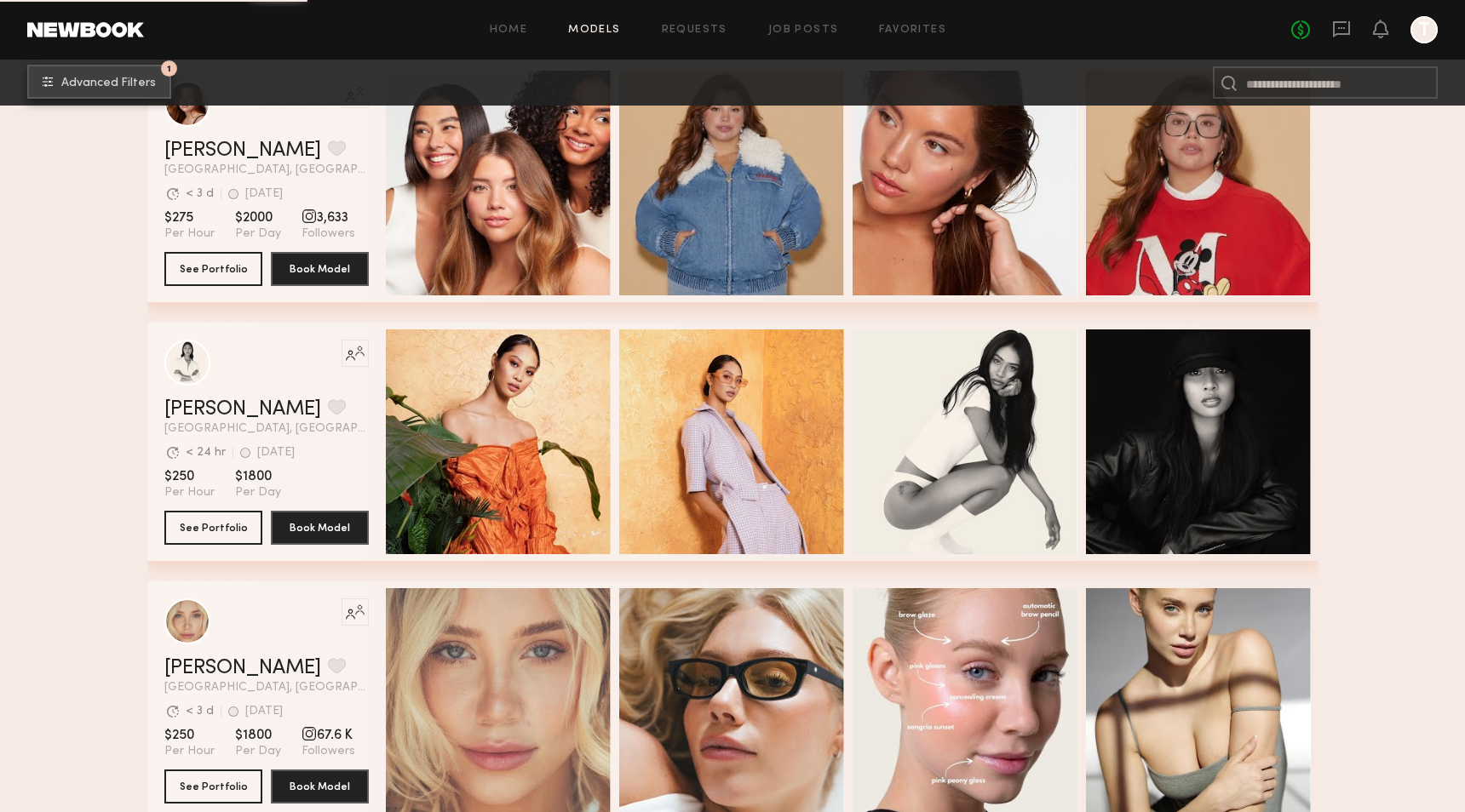
scroll to position [8954, 0]
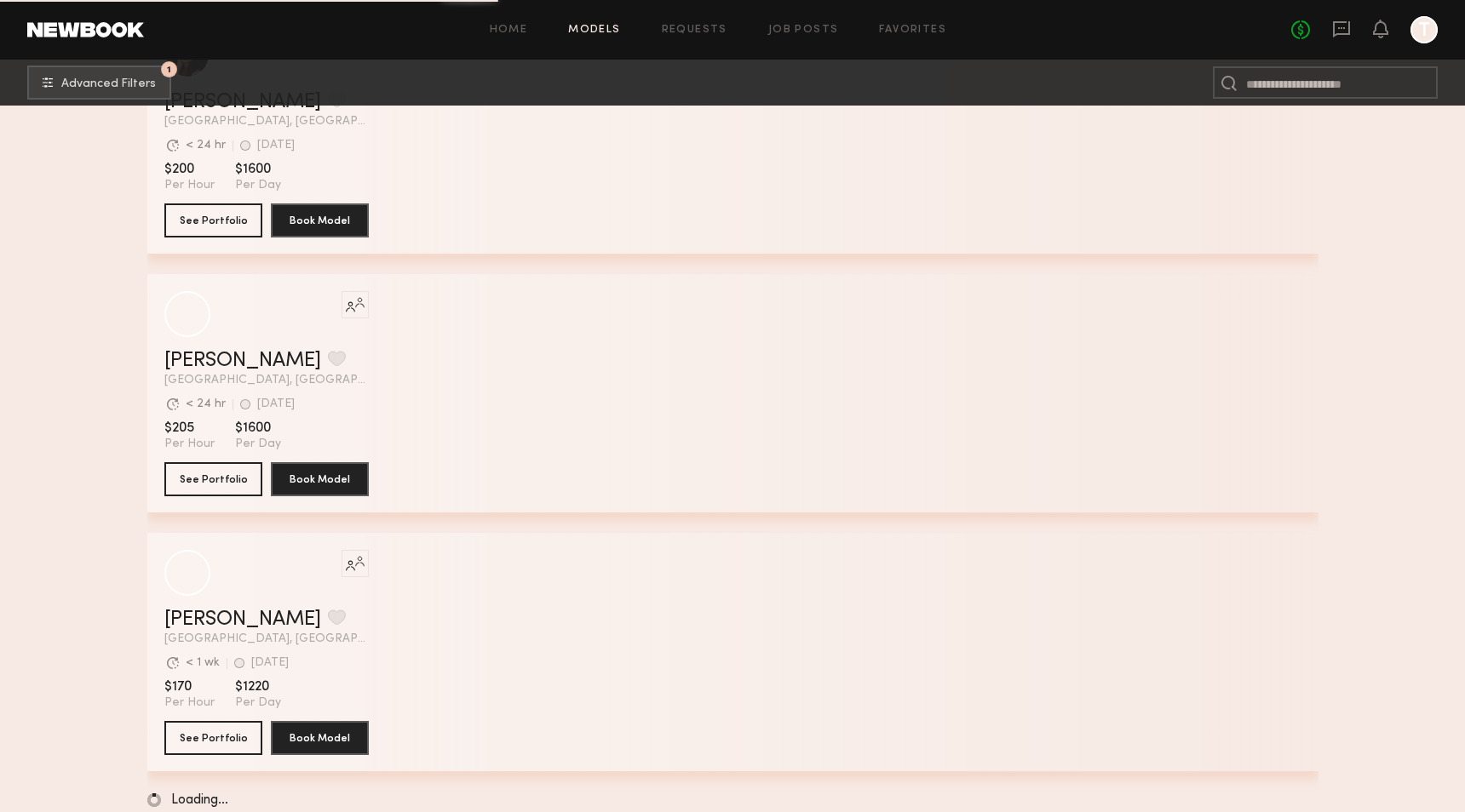
scroll to position [21379, 0]
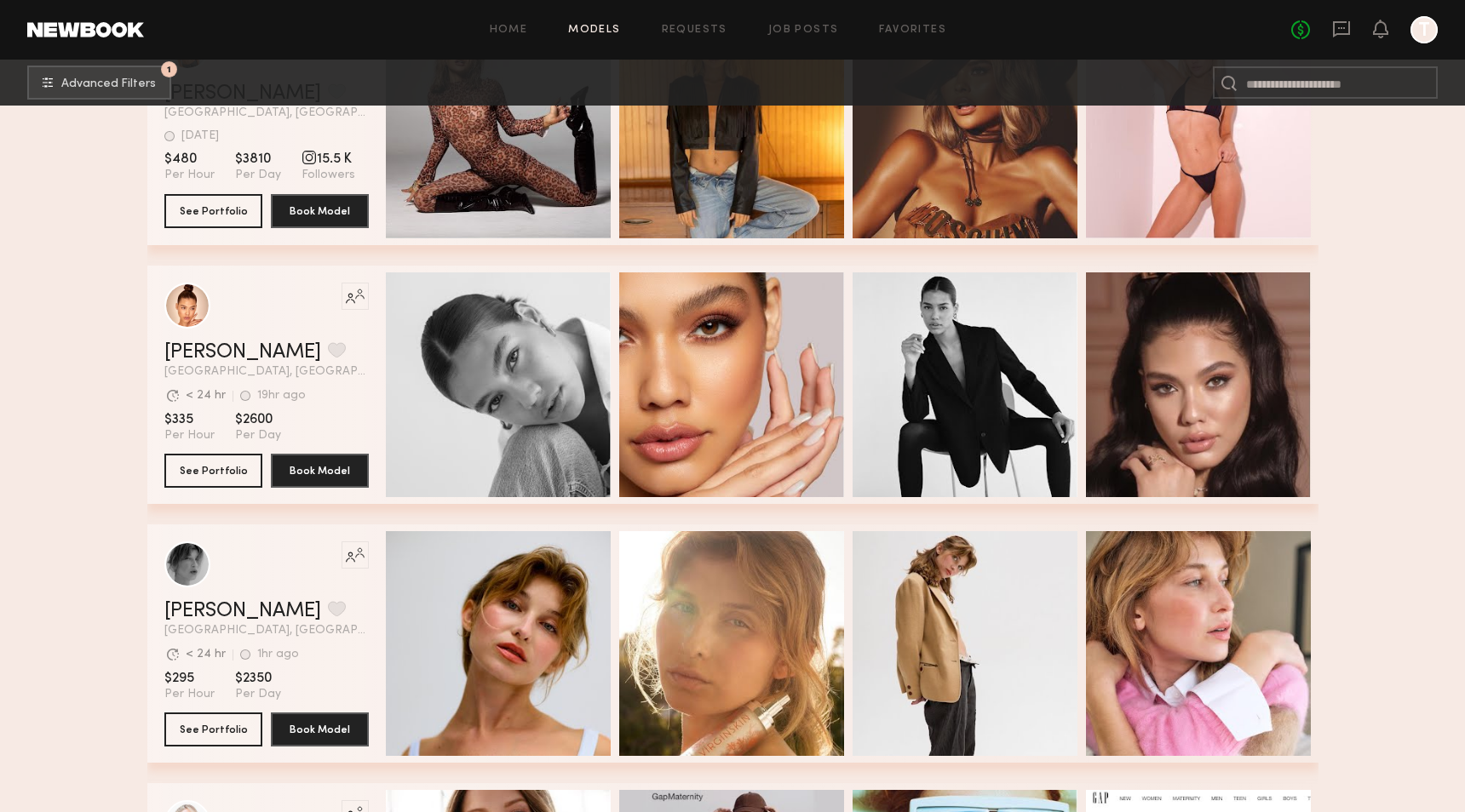
scroll to position [22649, 0]
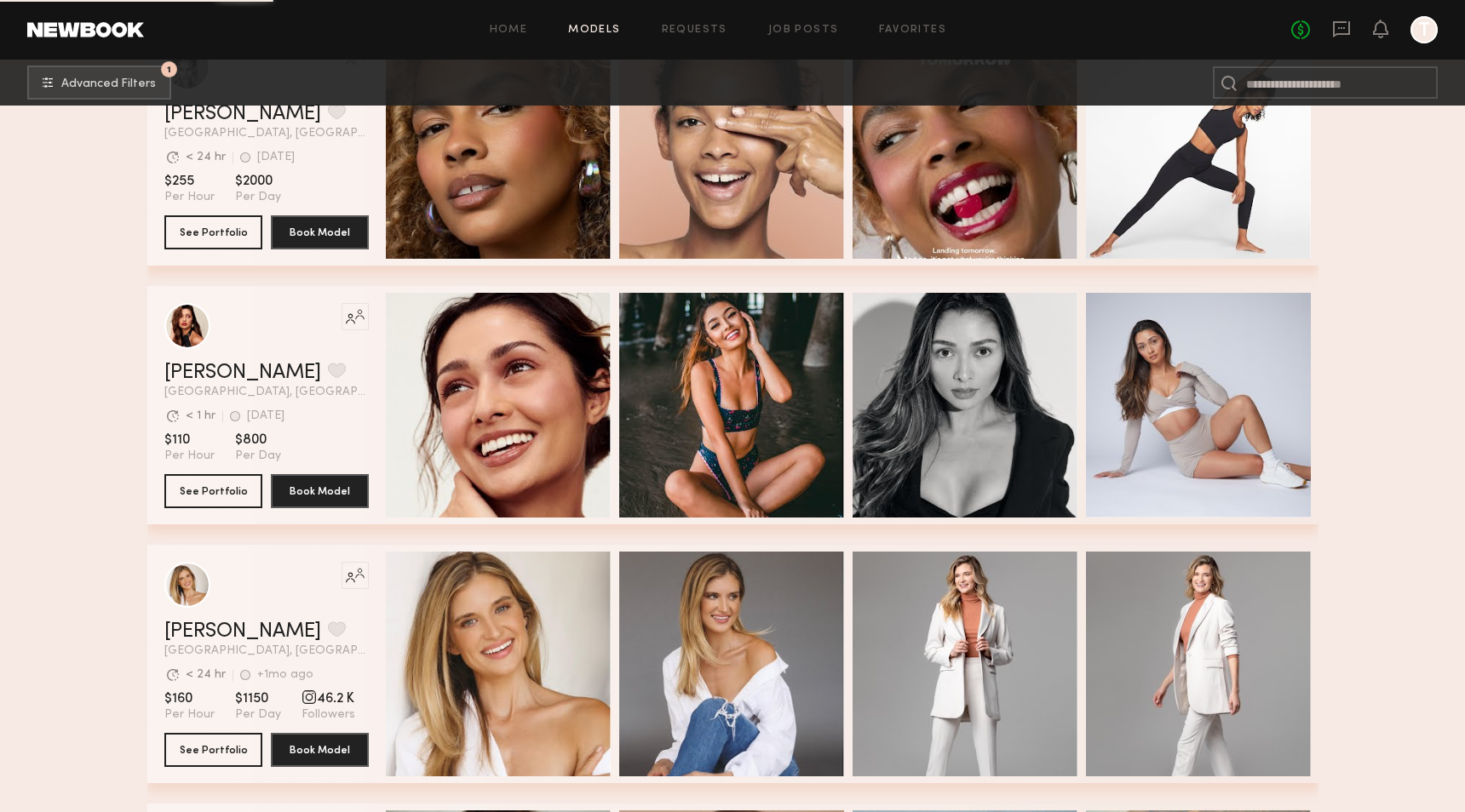
scroll to position [30698, 0]
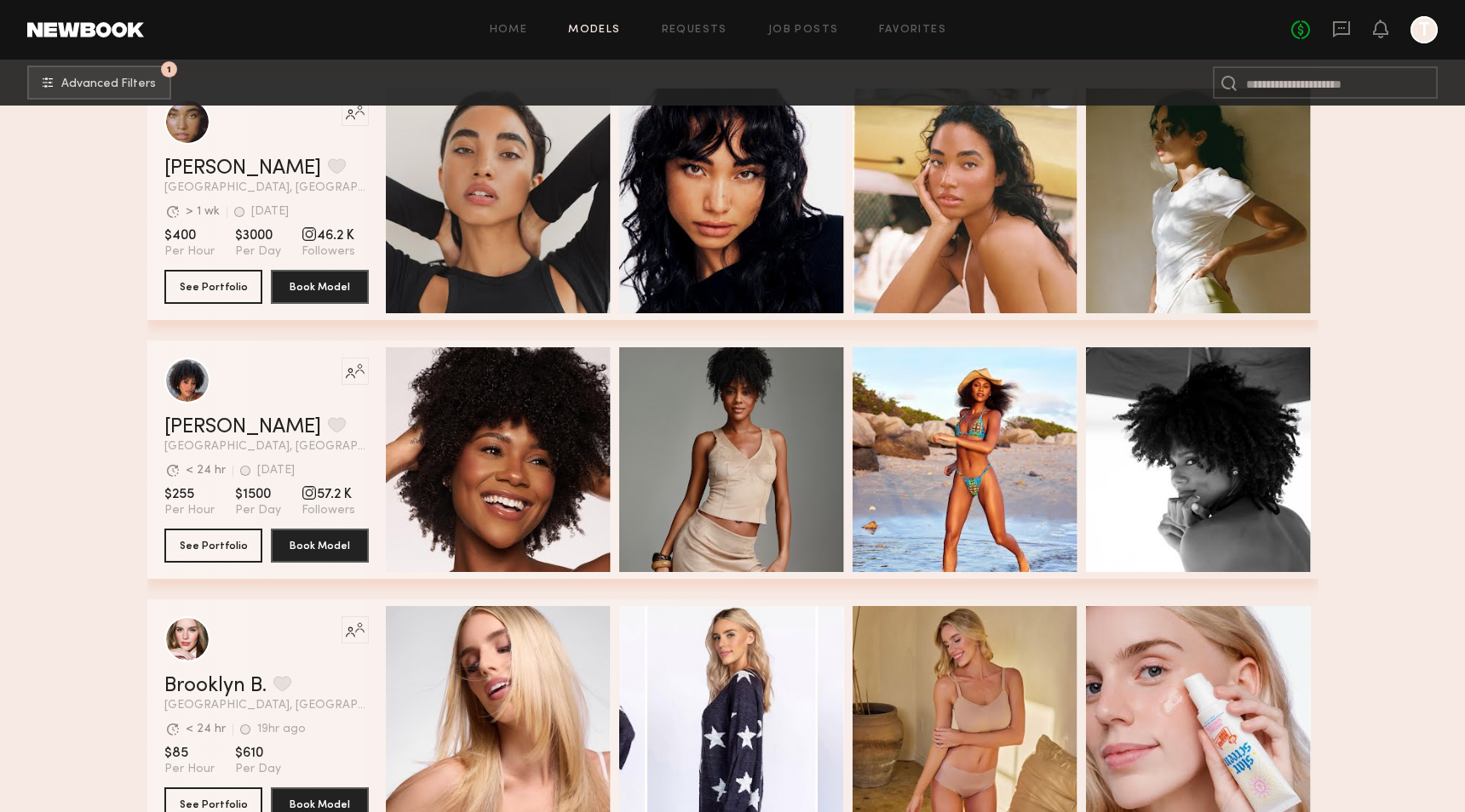
scroll to position [9632, 0]
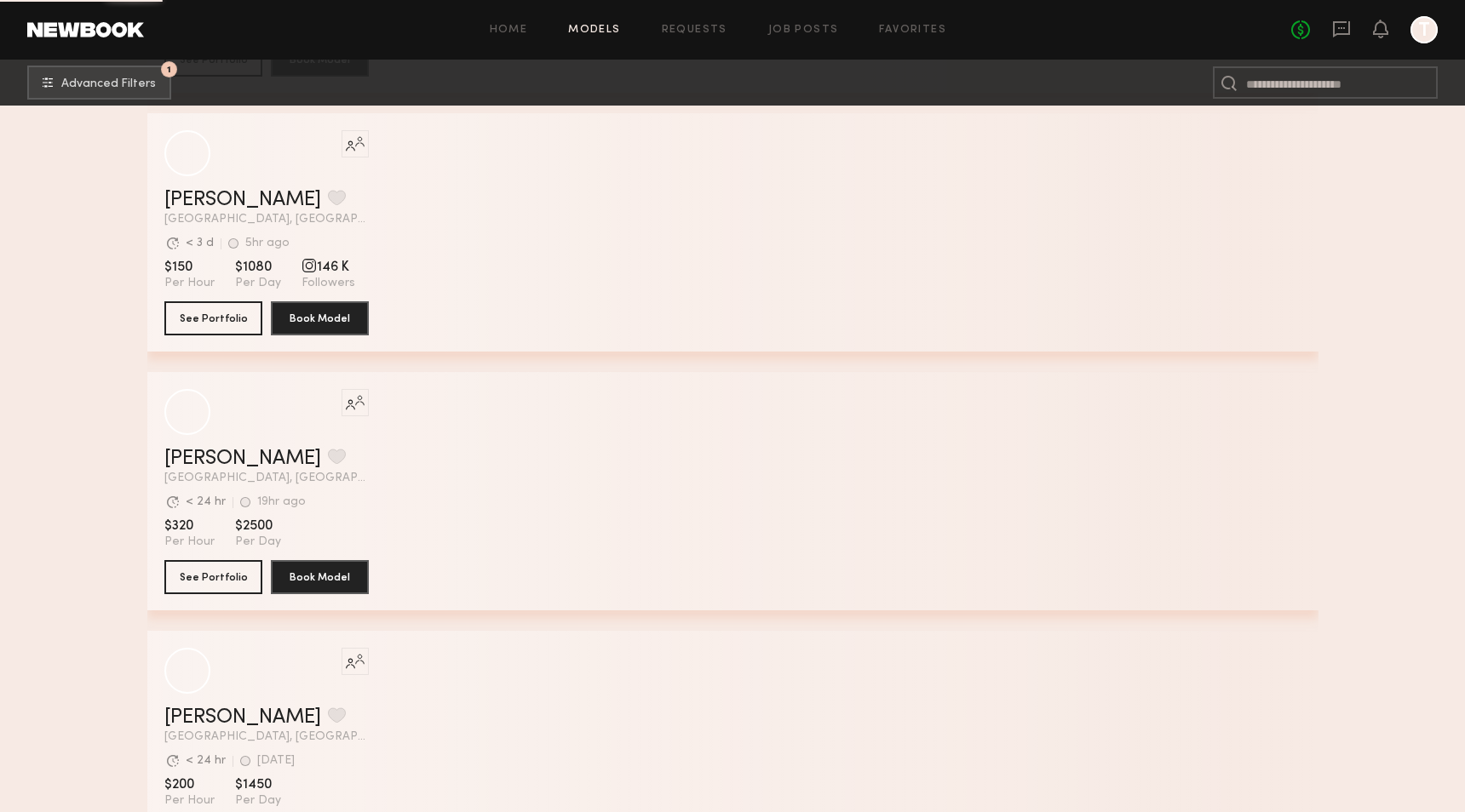
scroll to position [36910, 0]
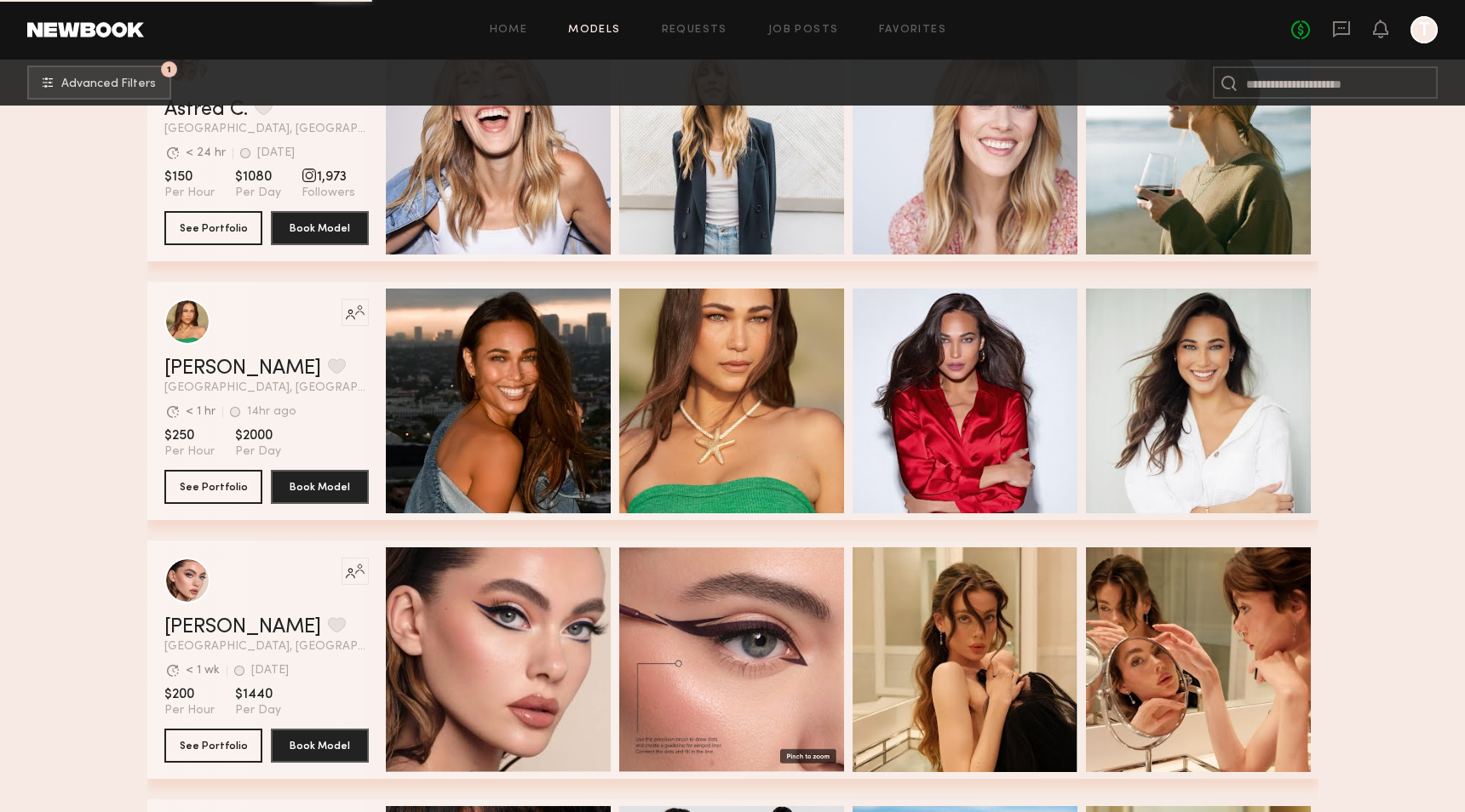
scroll to position [40016, 0]
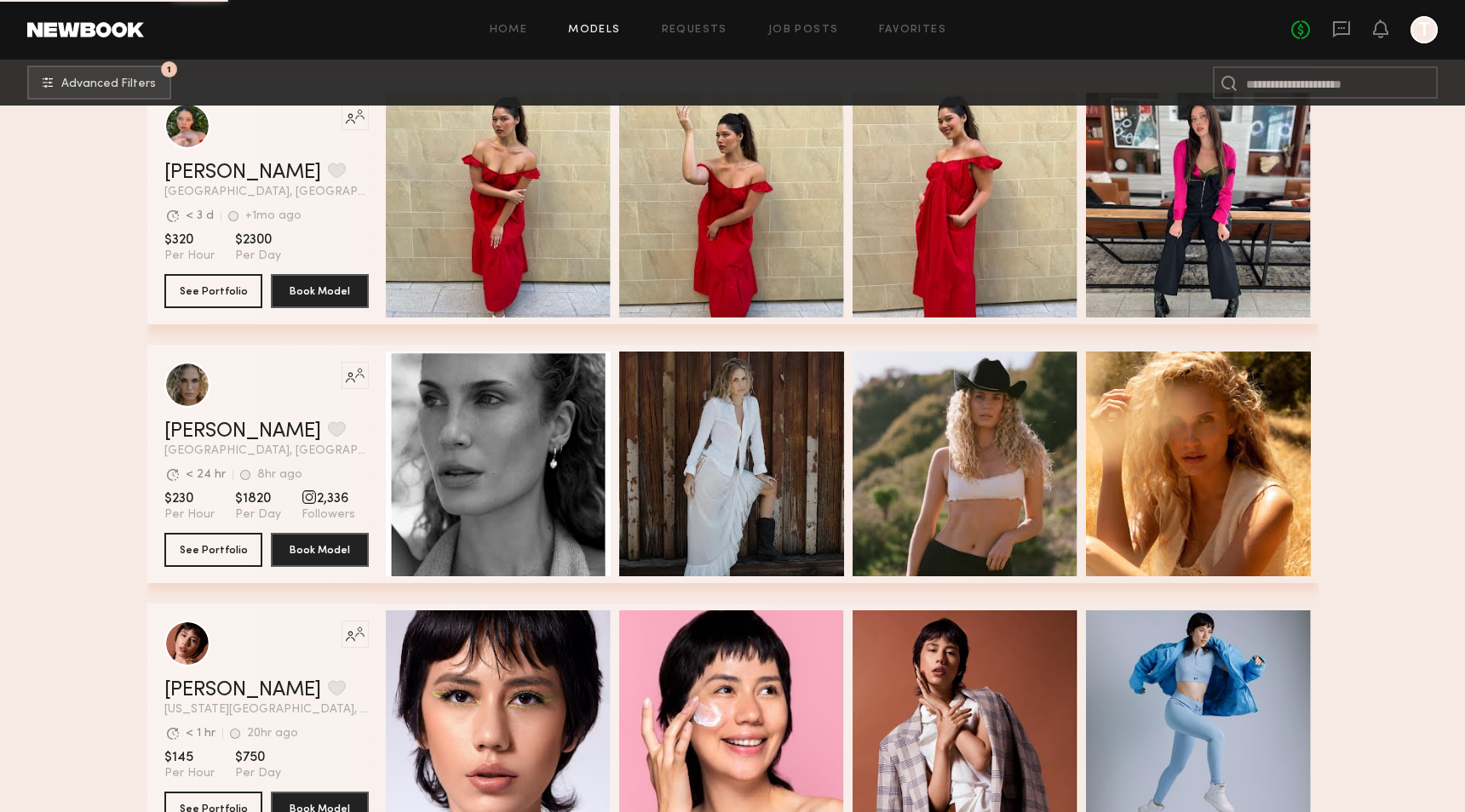
scroll to position [43123, 0]
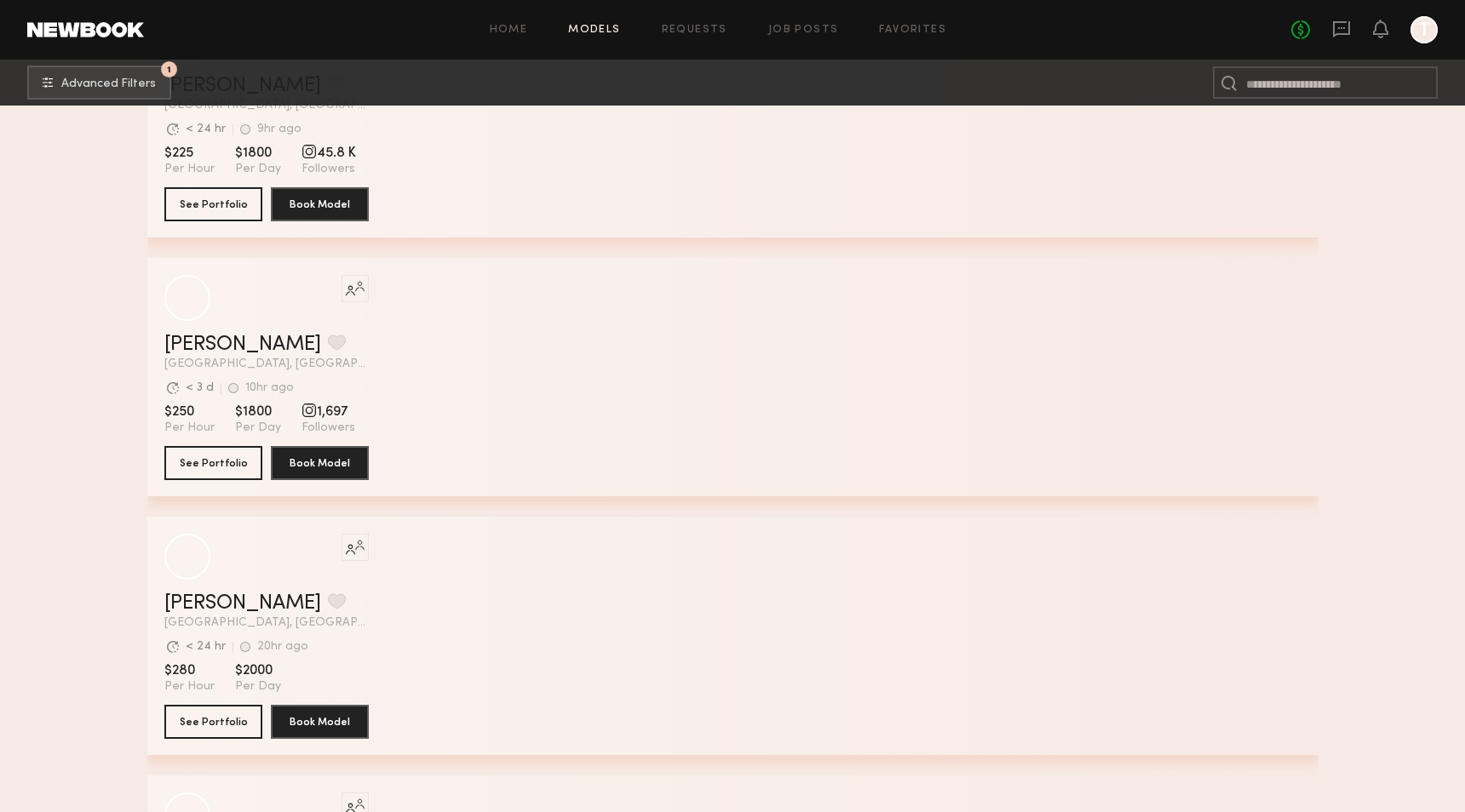
scroll to position [47847, 0]
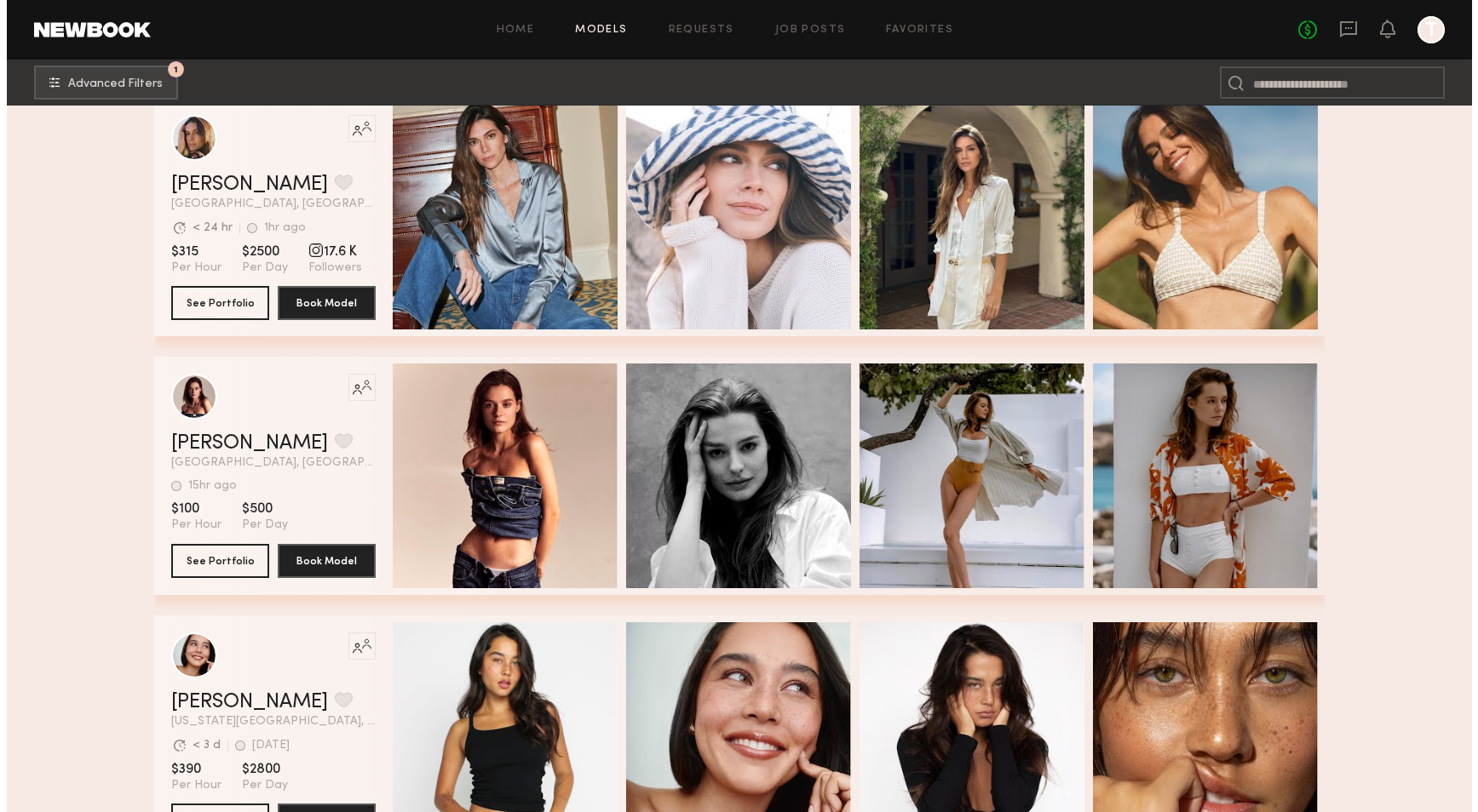
scroll to position [51975, 0]
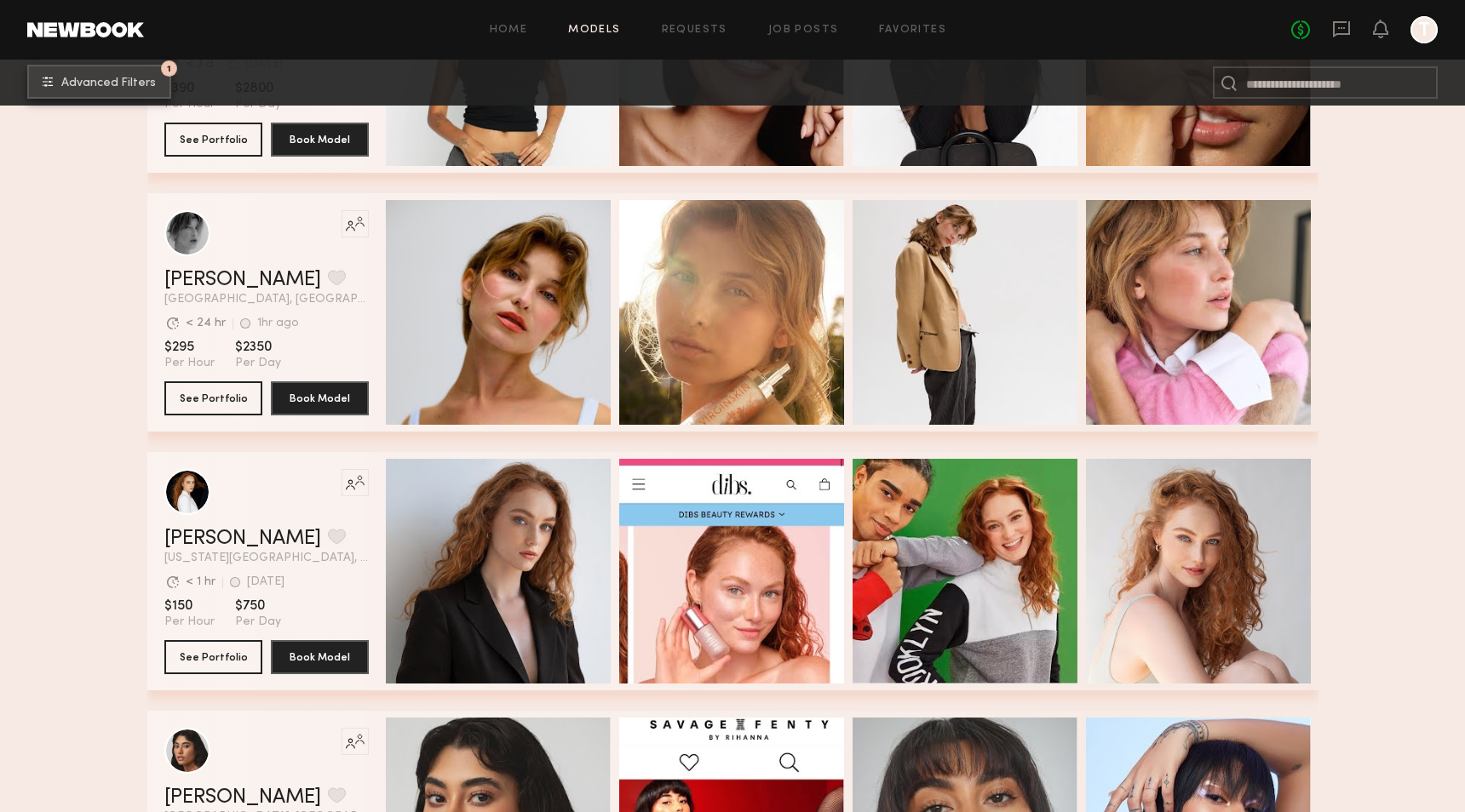
click at [87, 77] on span "Advanced Filters" at bounding box center [108, 83] width 94 height 12
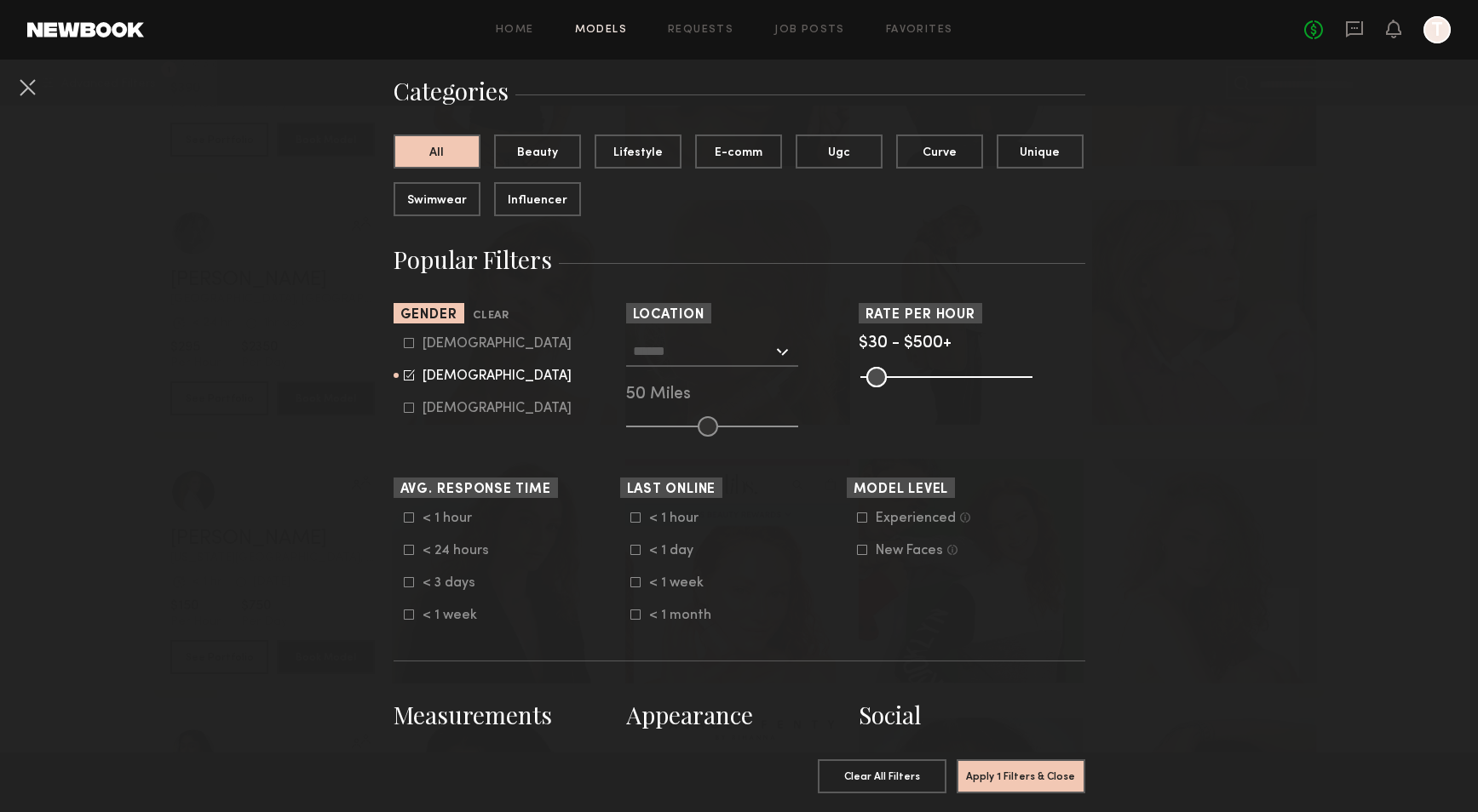
scroll to position [0, 0]
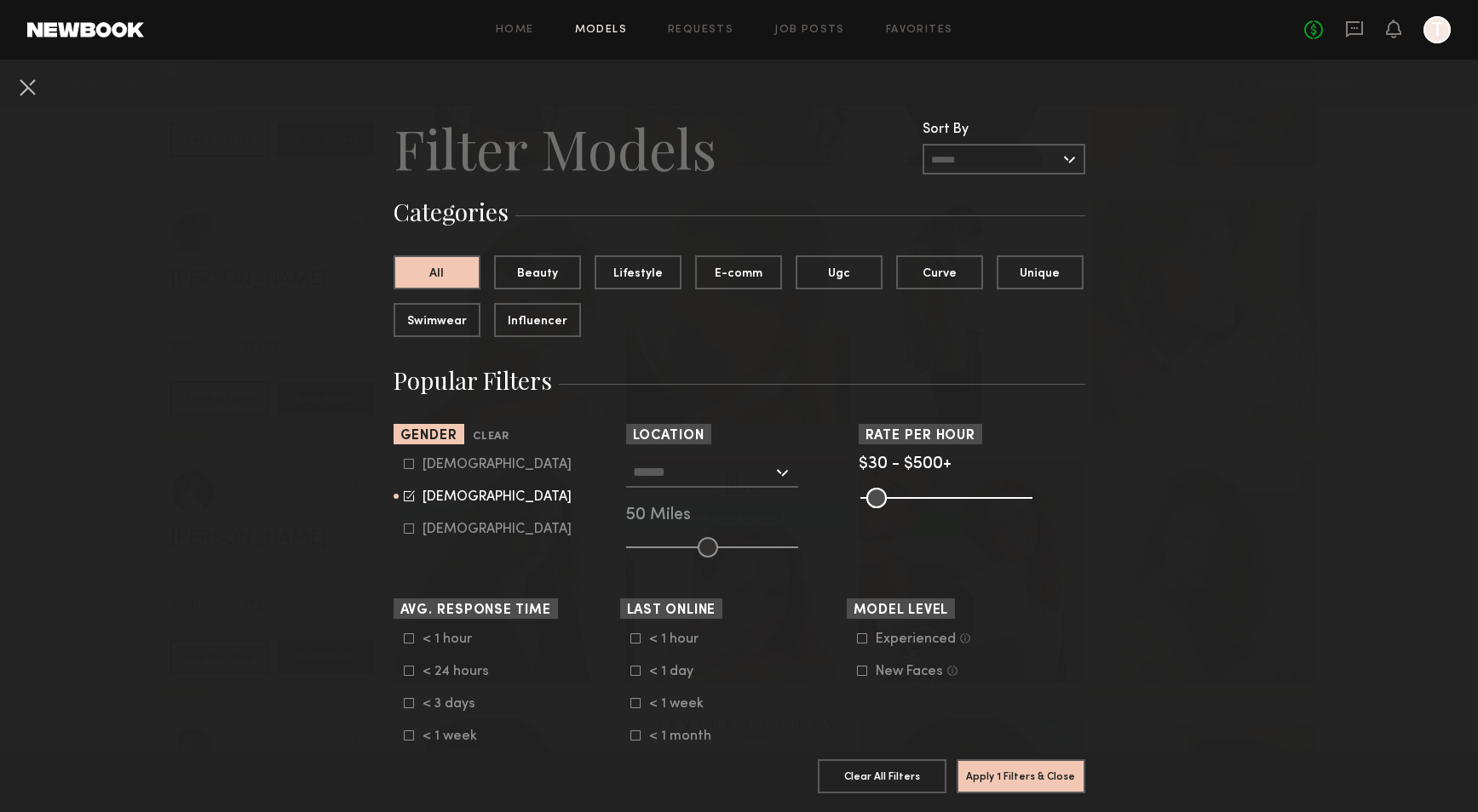
click at [992, 169] on input "text" at bounding box center [1004, 159] width 163 height 31
click at [685, 479] on input "text" at bounding box center [703, 471] width 139 height 29
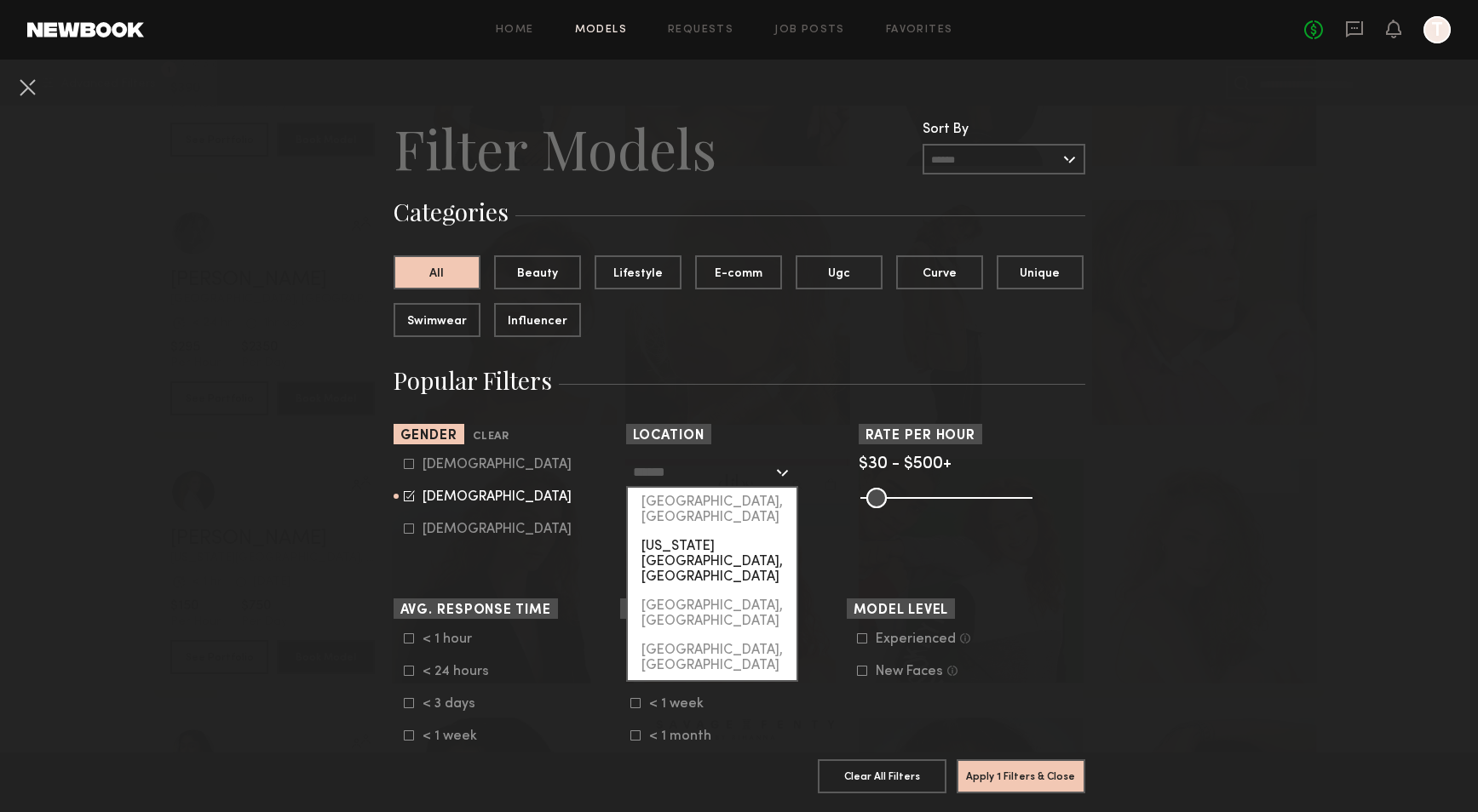
click at [704, 532] on div "[US_STATE][GEOGRAPHIC_DATA], [GEOGRAPHIC_DATA]" at bounding box center [712, 562] width 168 height 59
type input "**********"
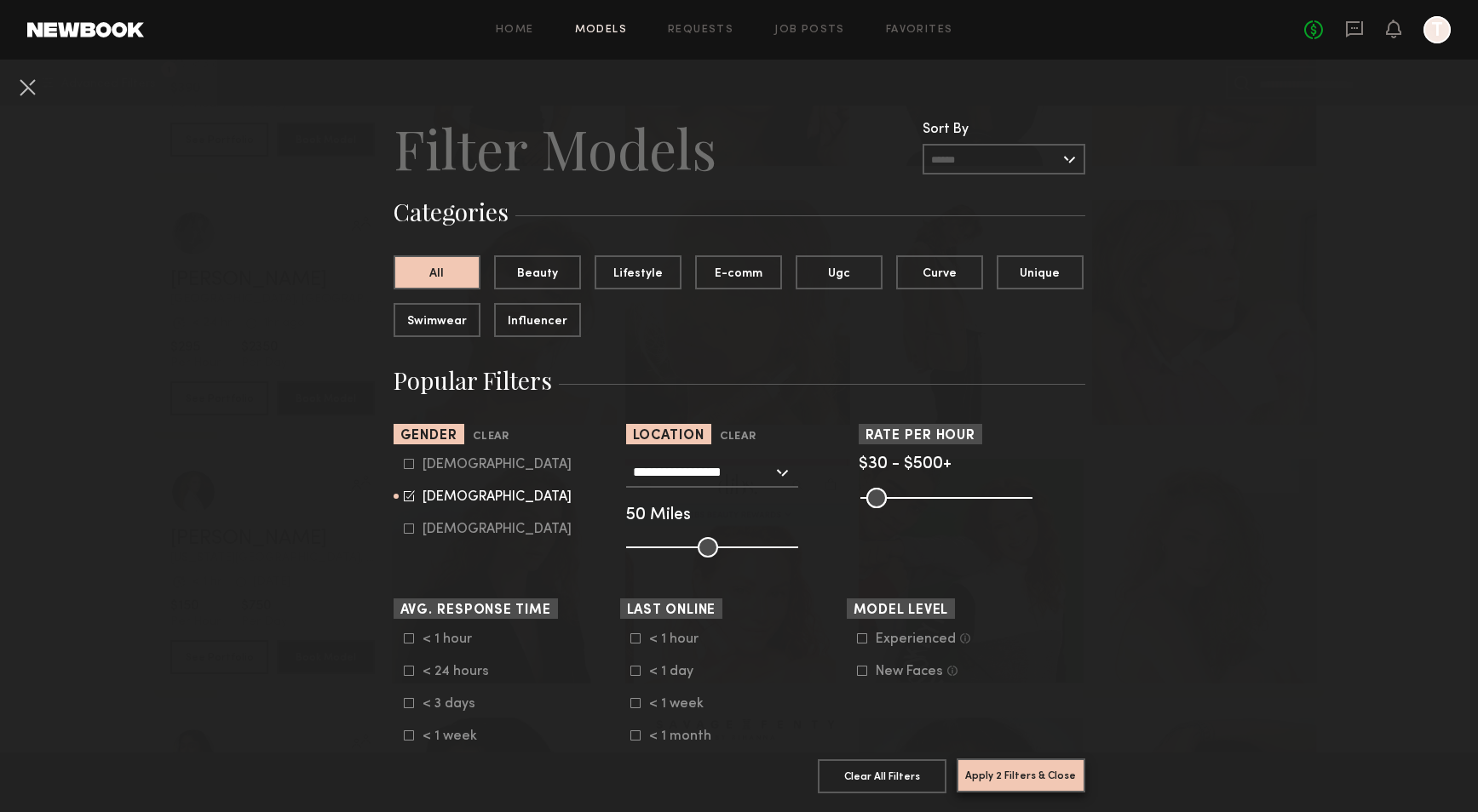
click at [989, 771] on button "Apply 2 Filters & Close" at bounding box center [1020, 776] width 129 height 34
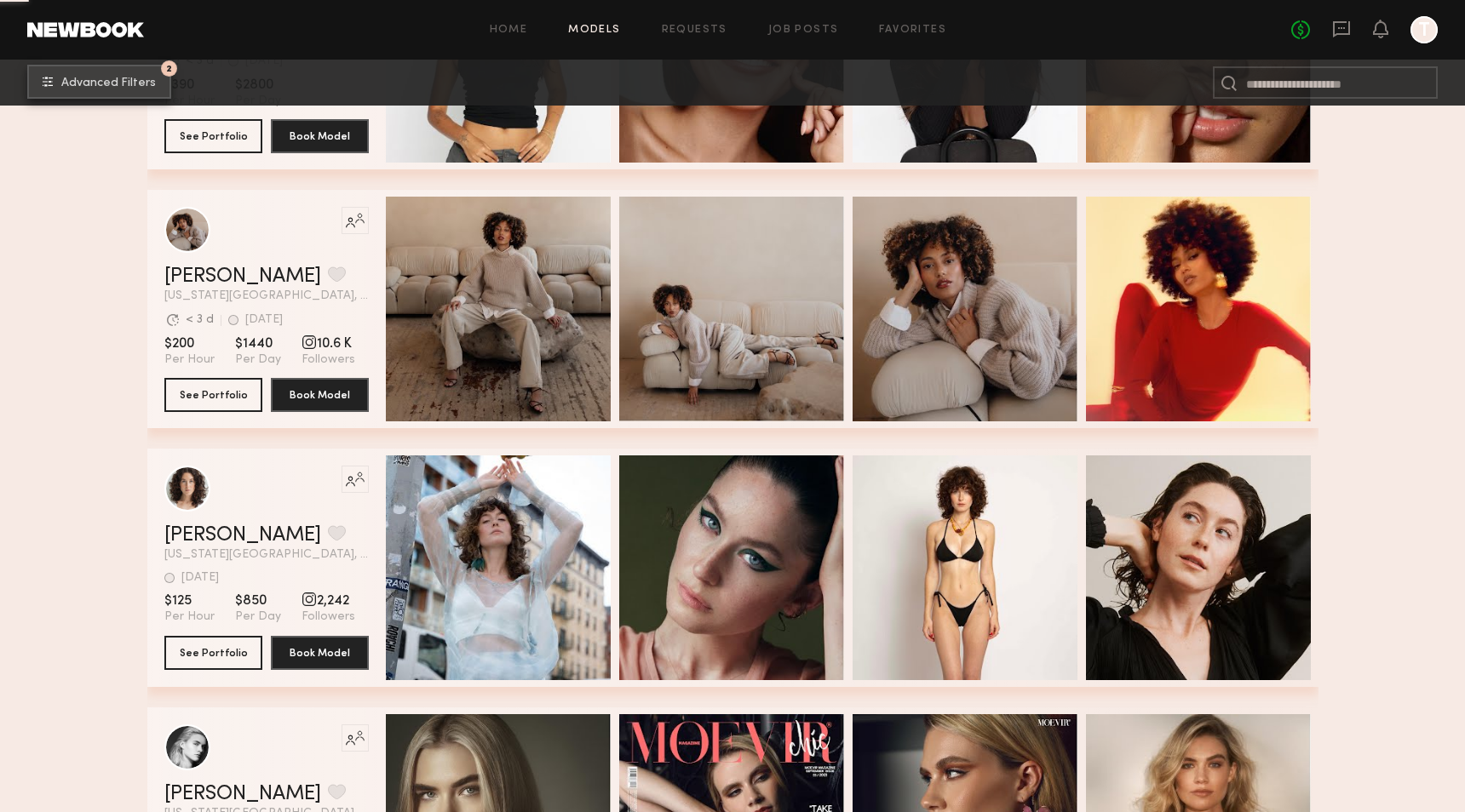
scroll to position [8573, 0]
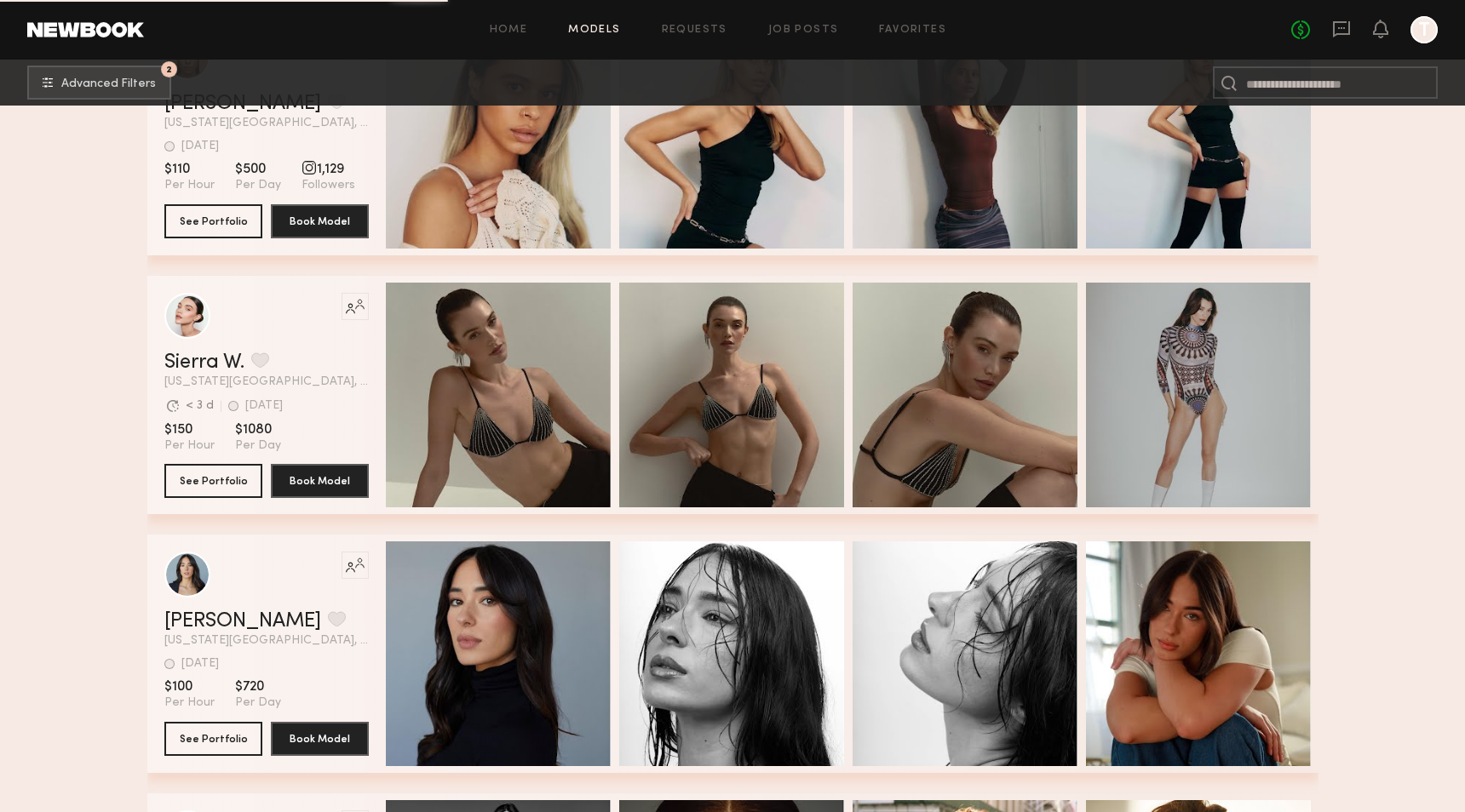
scroll to position [14619, 0]
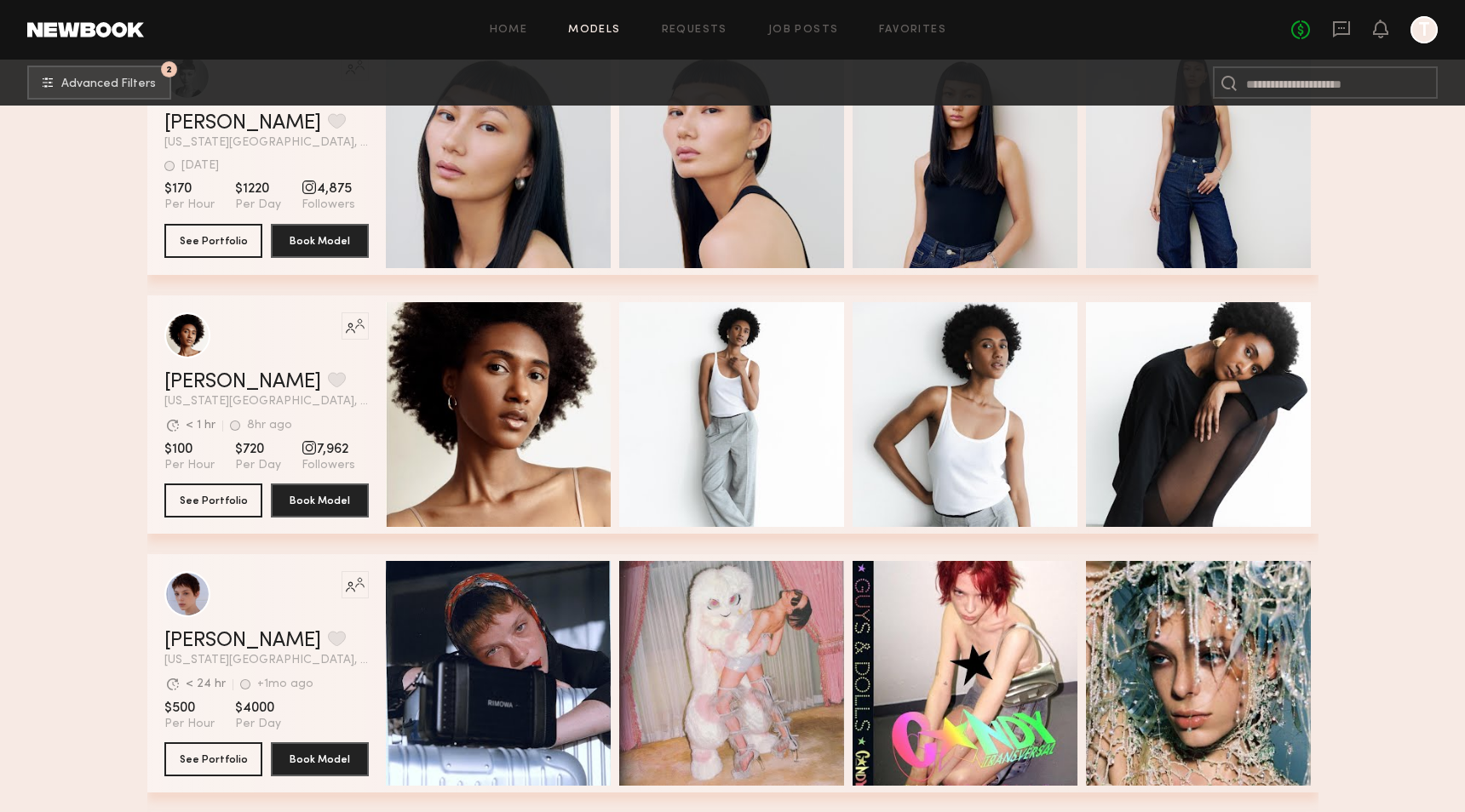
scroll to position [29172, 0]
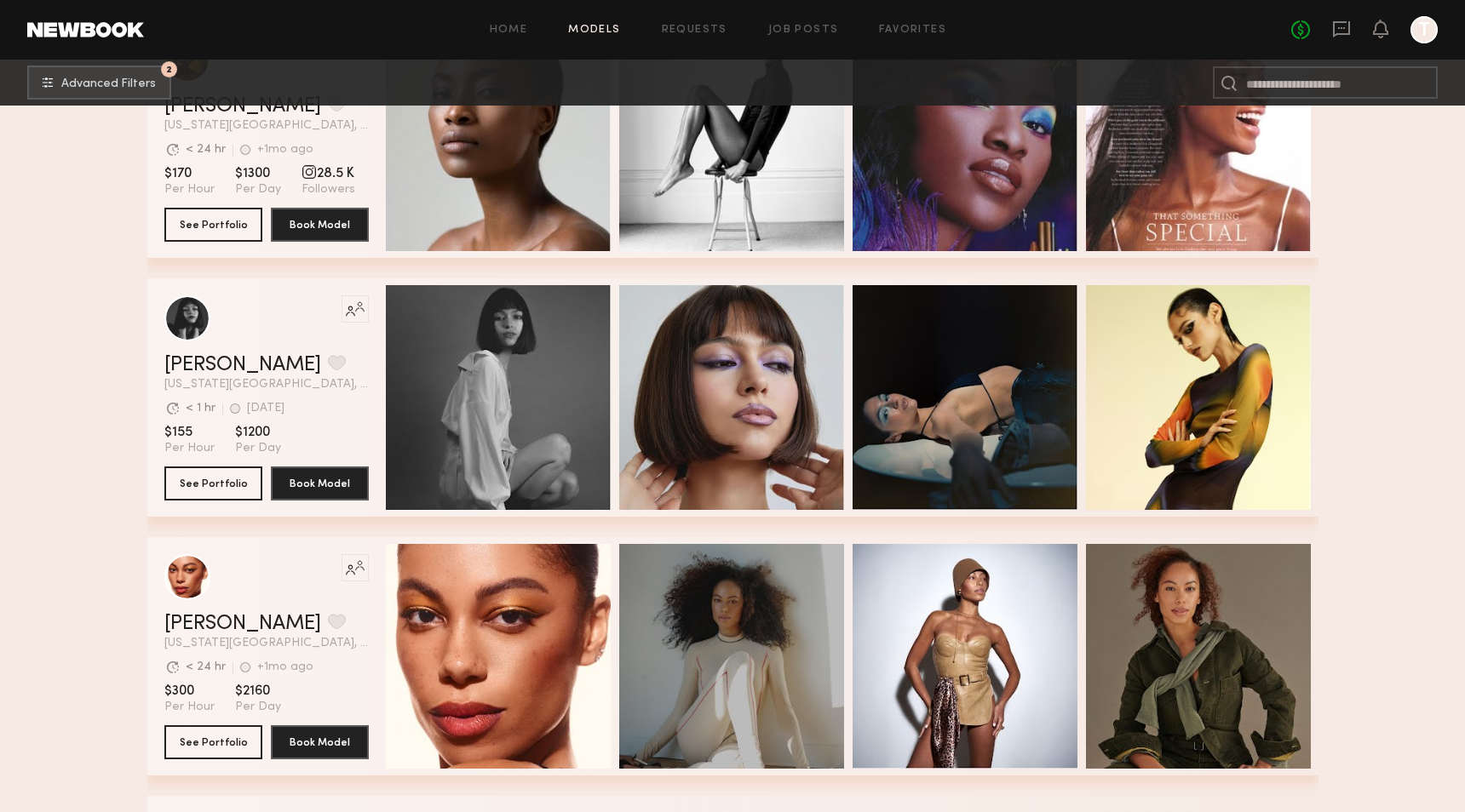
scroll to position [42912, 0]
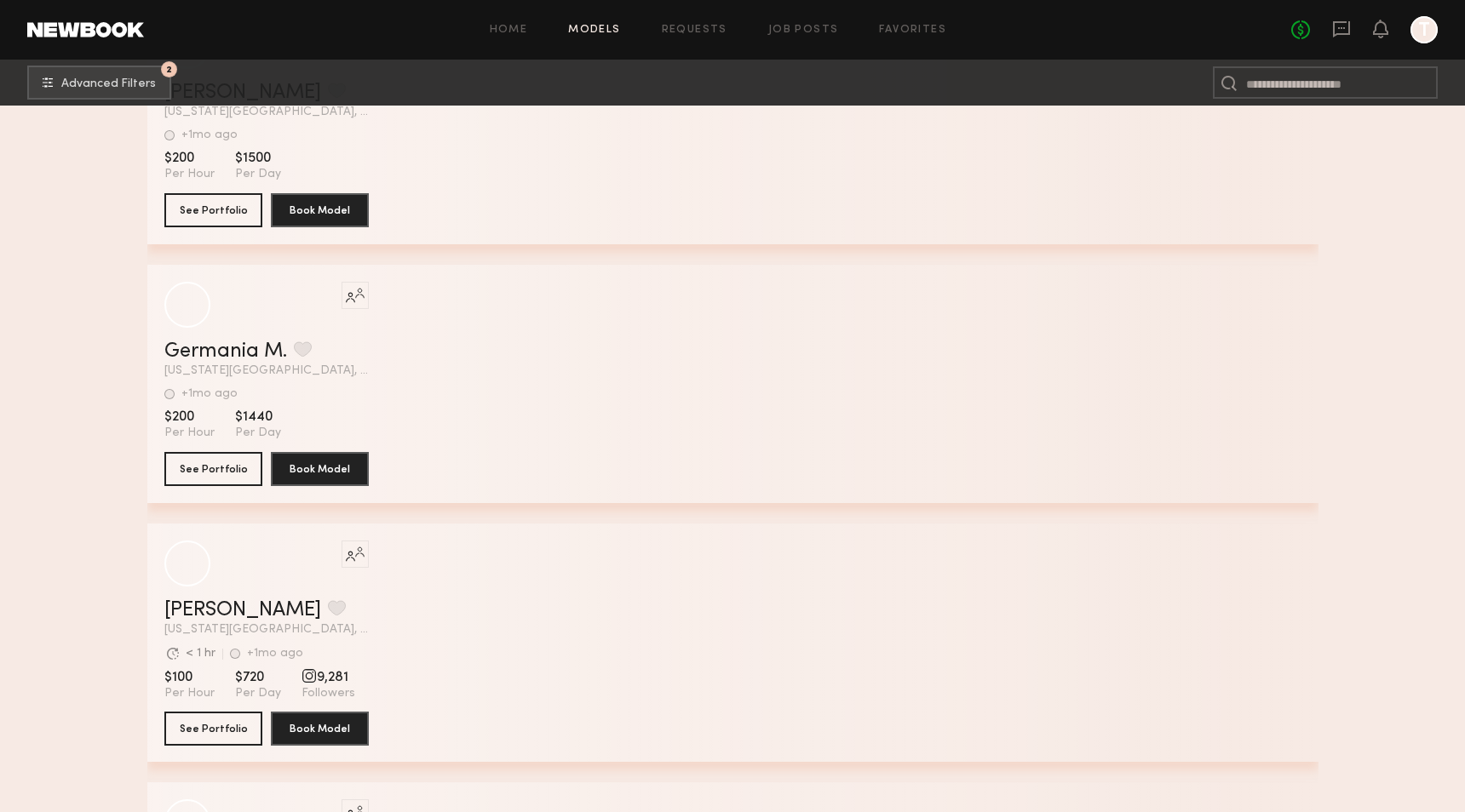
scroll to position [79080, 0]
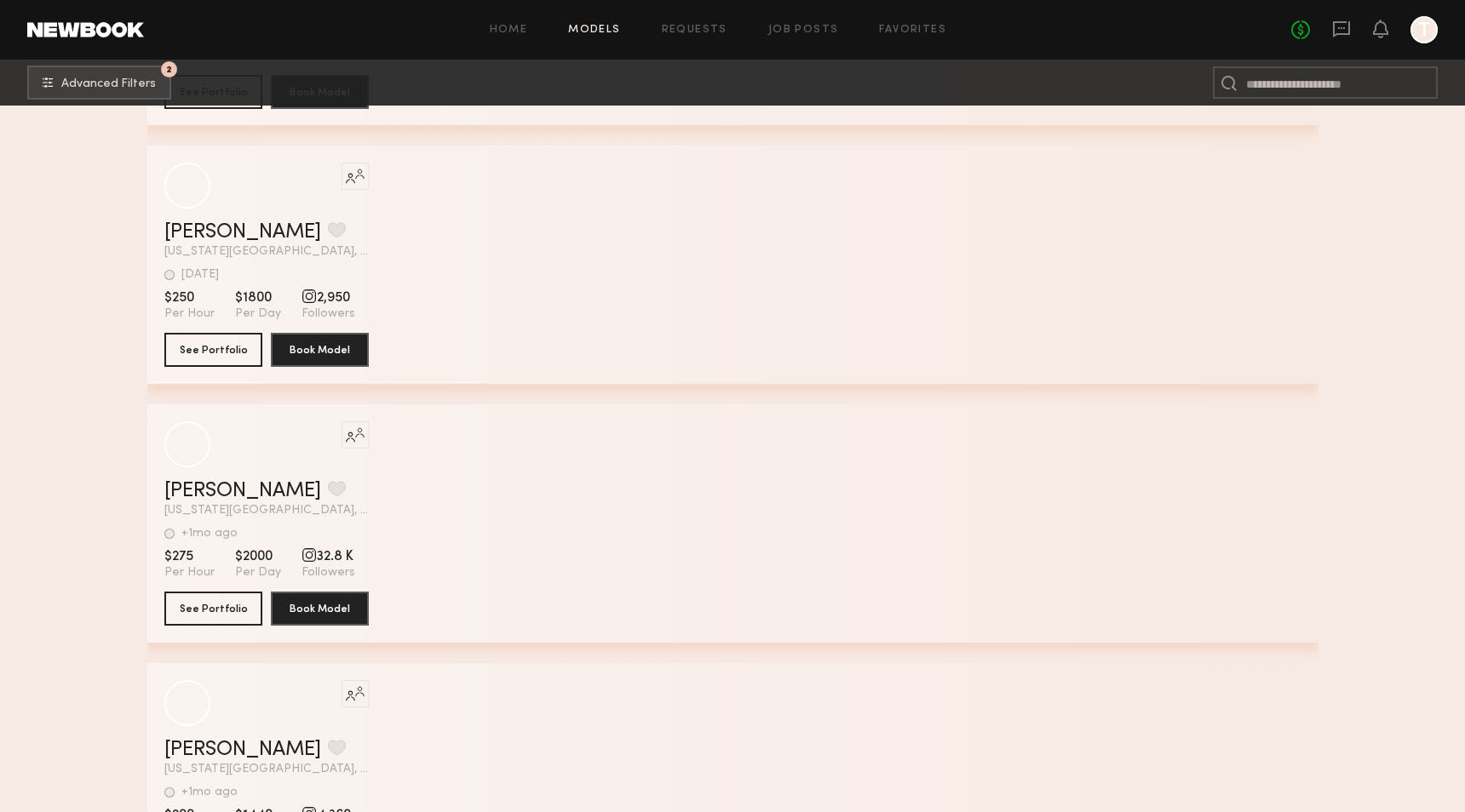
scroll to position [82056, 0]
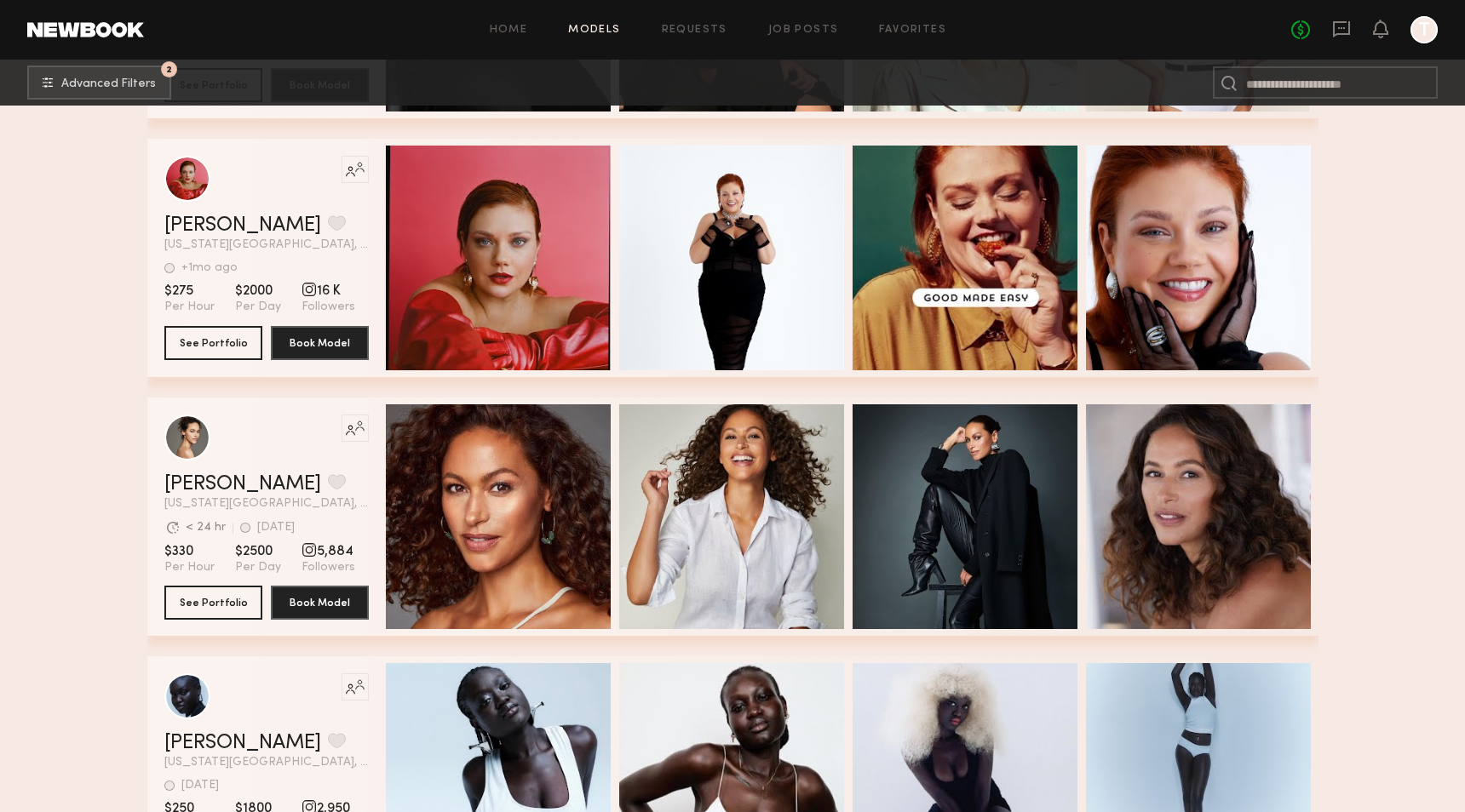
drag, startPoint x: 1388, startPoint y: 570, endPoint x: 1402, endPoint y: 603, distance: 35.8
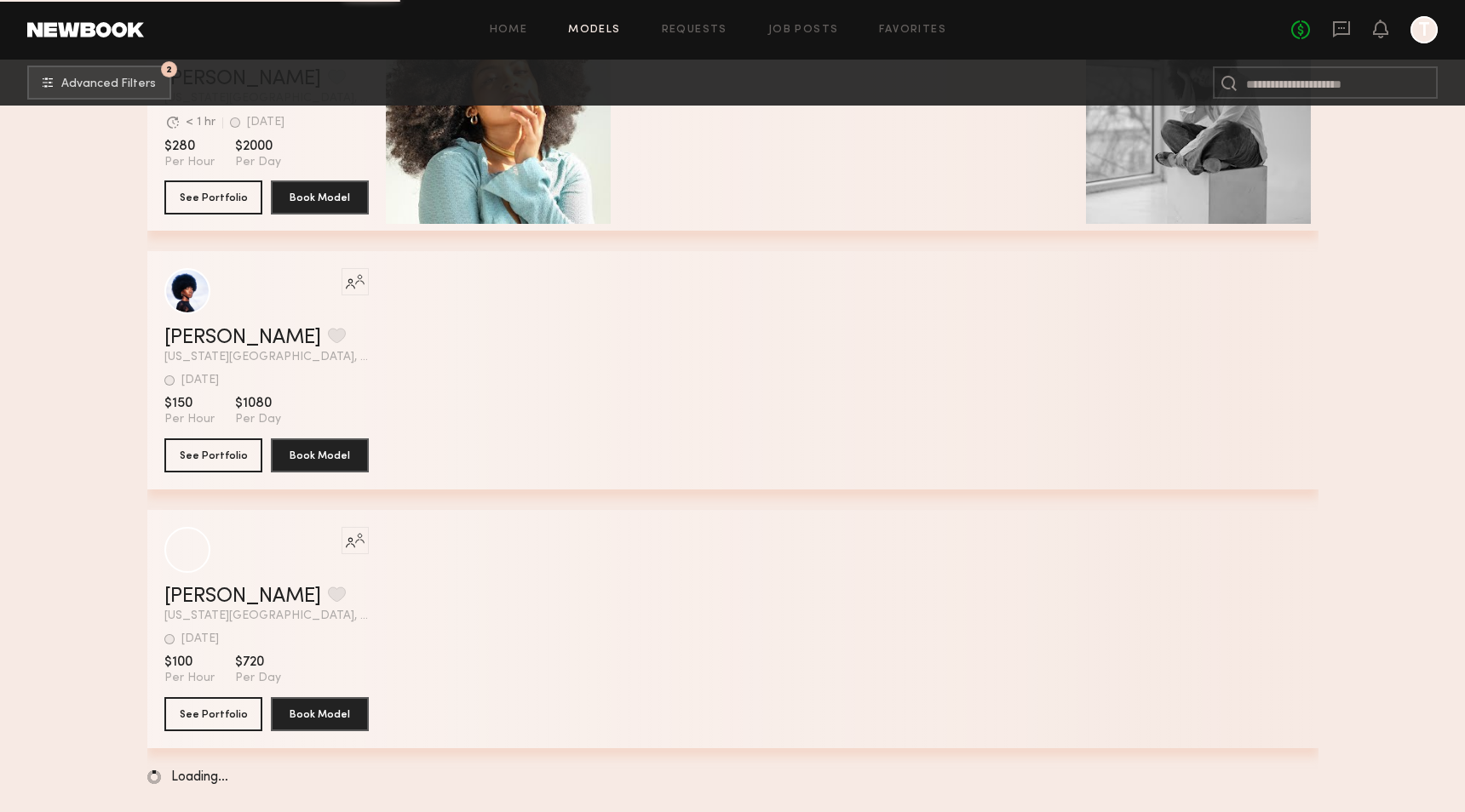
scroll to position [95929, 0]
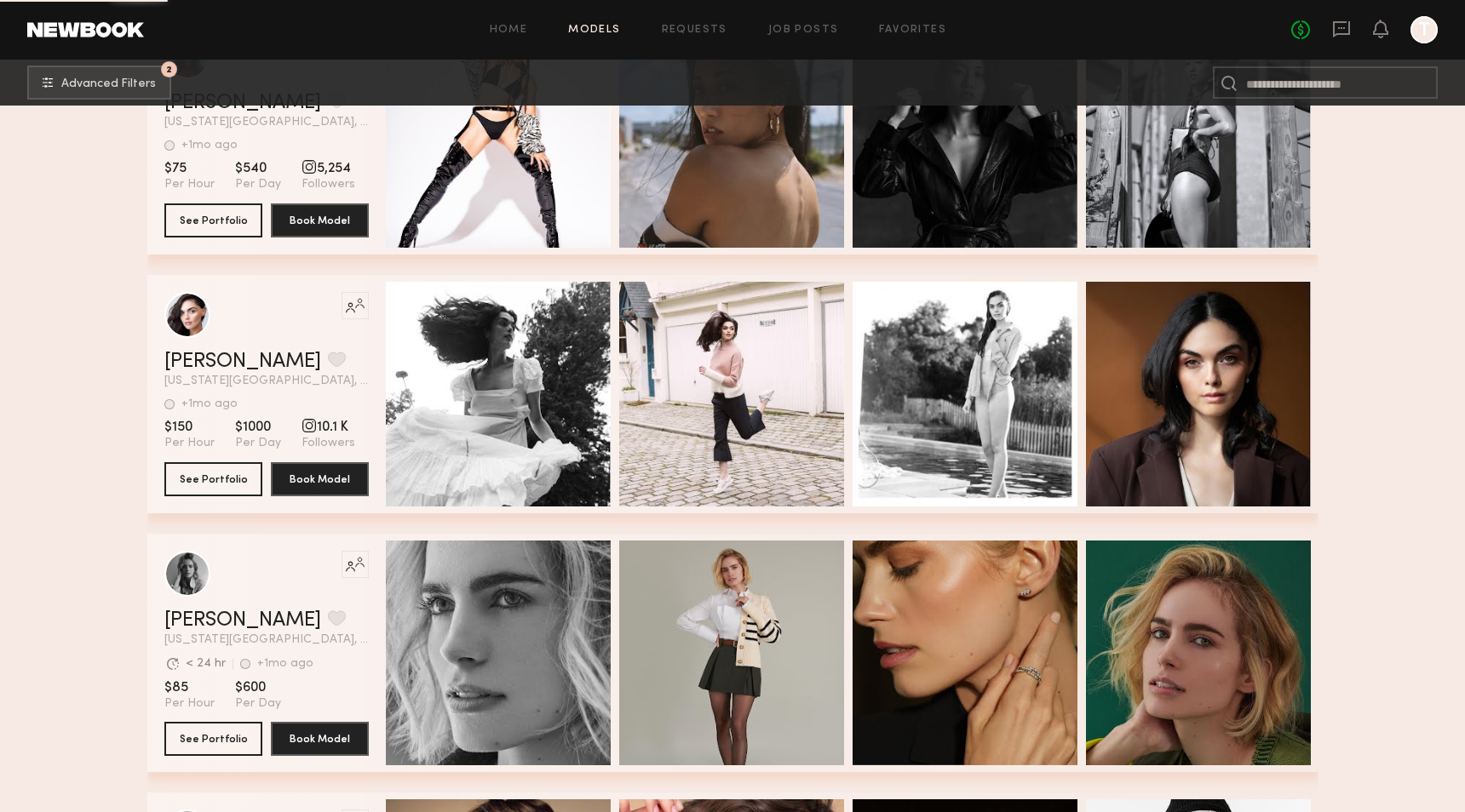
scroll to position [98569, 0]
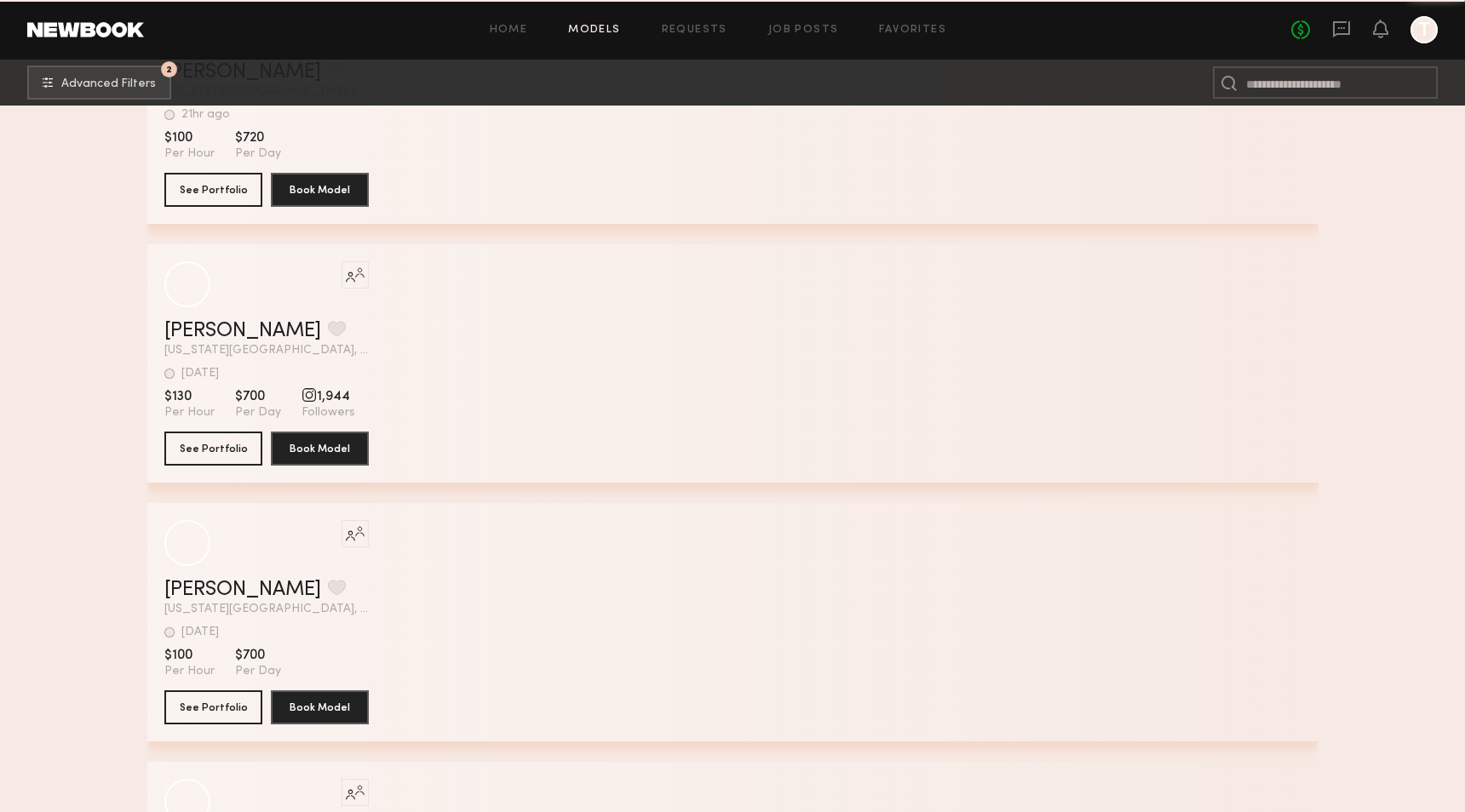
scroll to position [120609, 0]
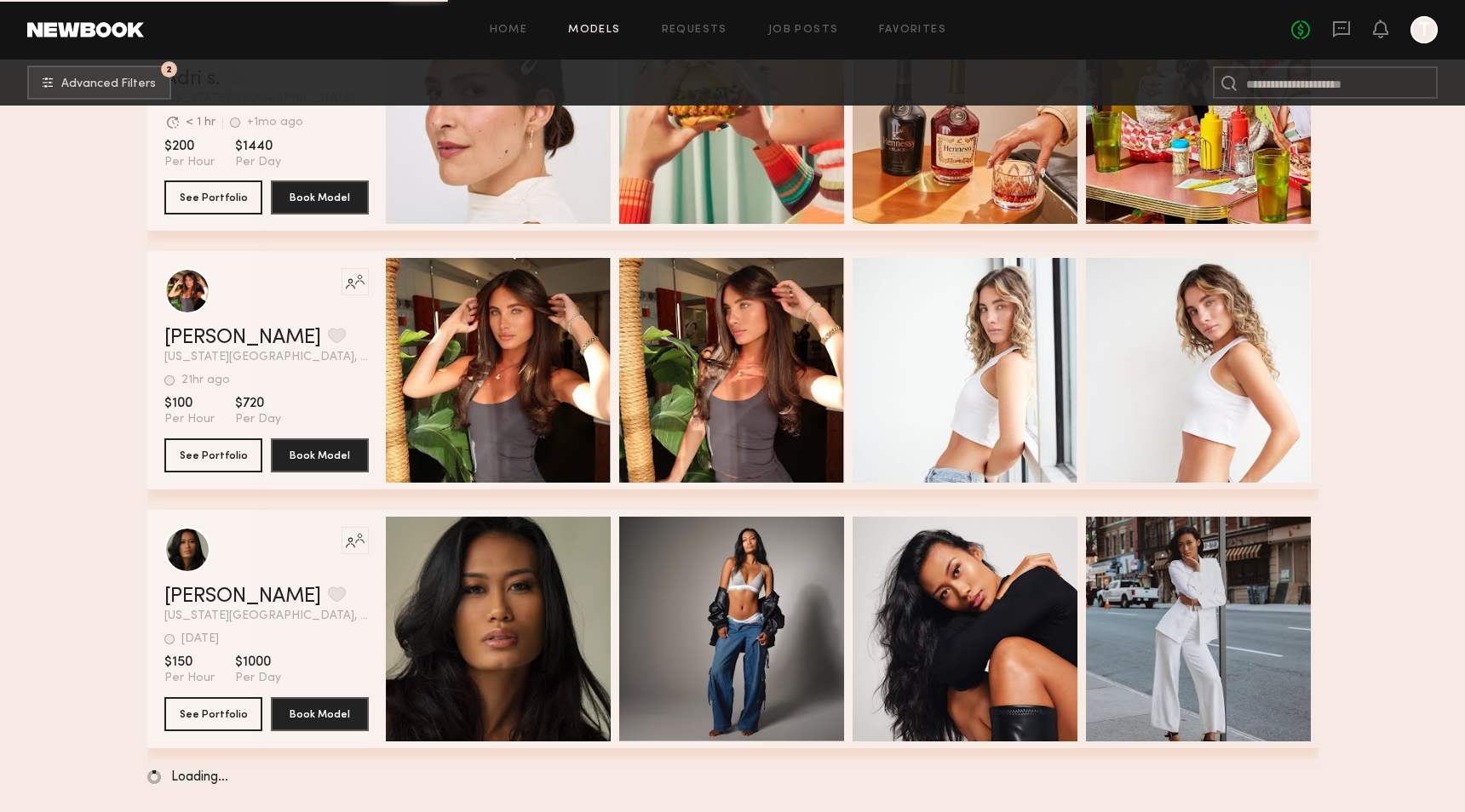
scroll to position [123885, 0]
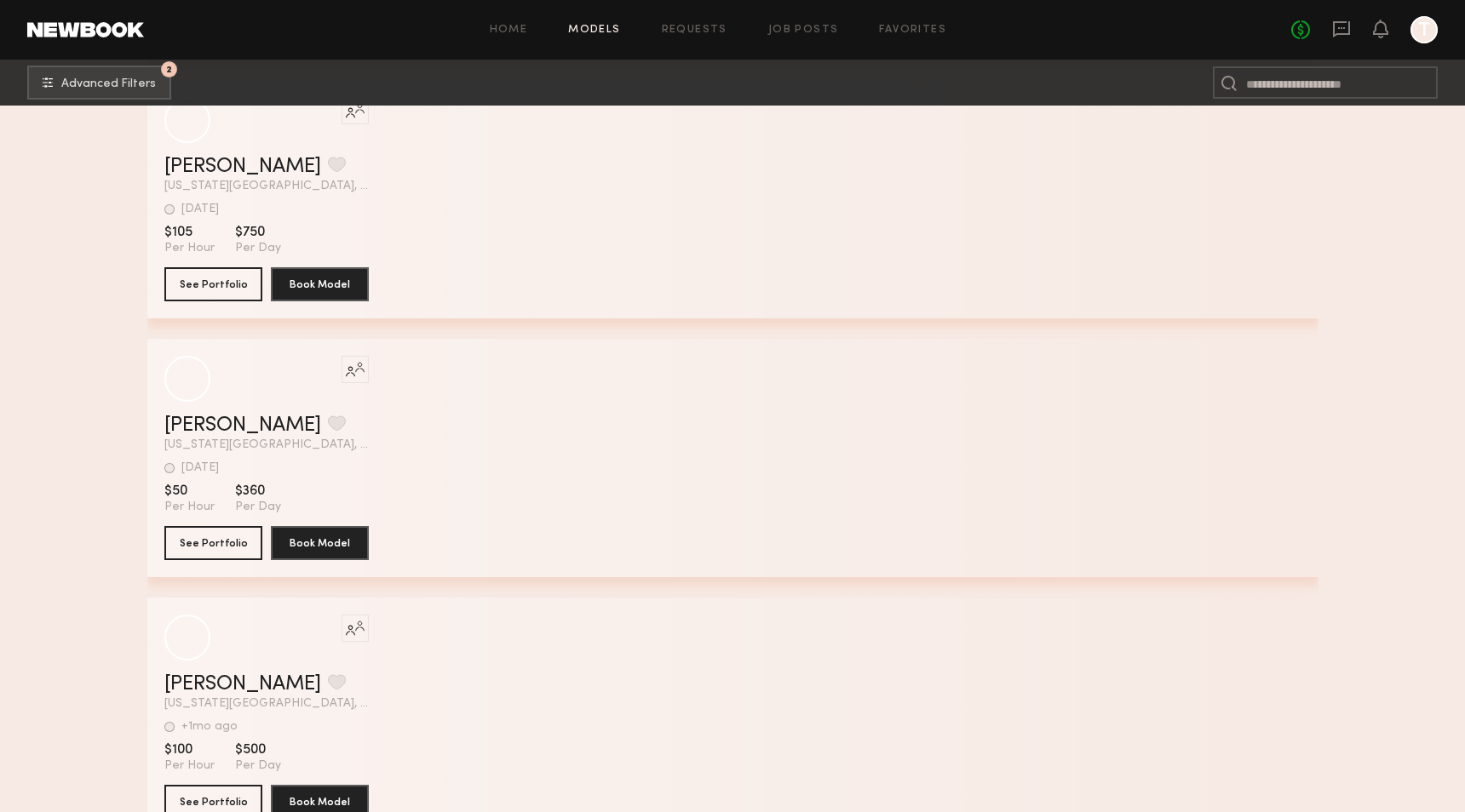
scroll to position [152948, 0]
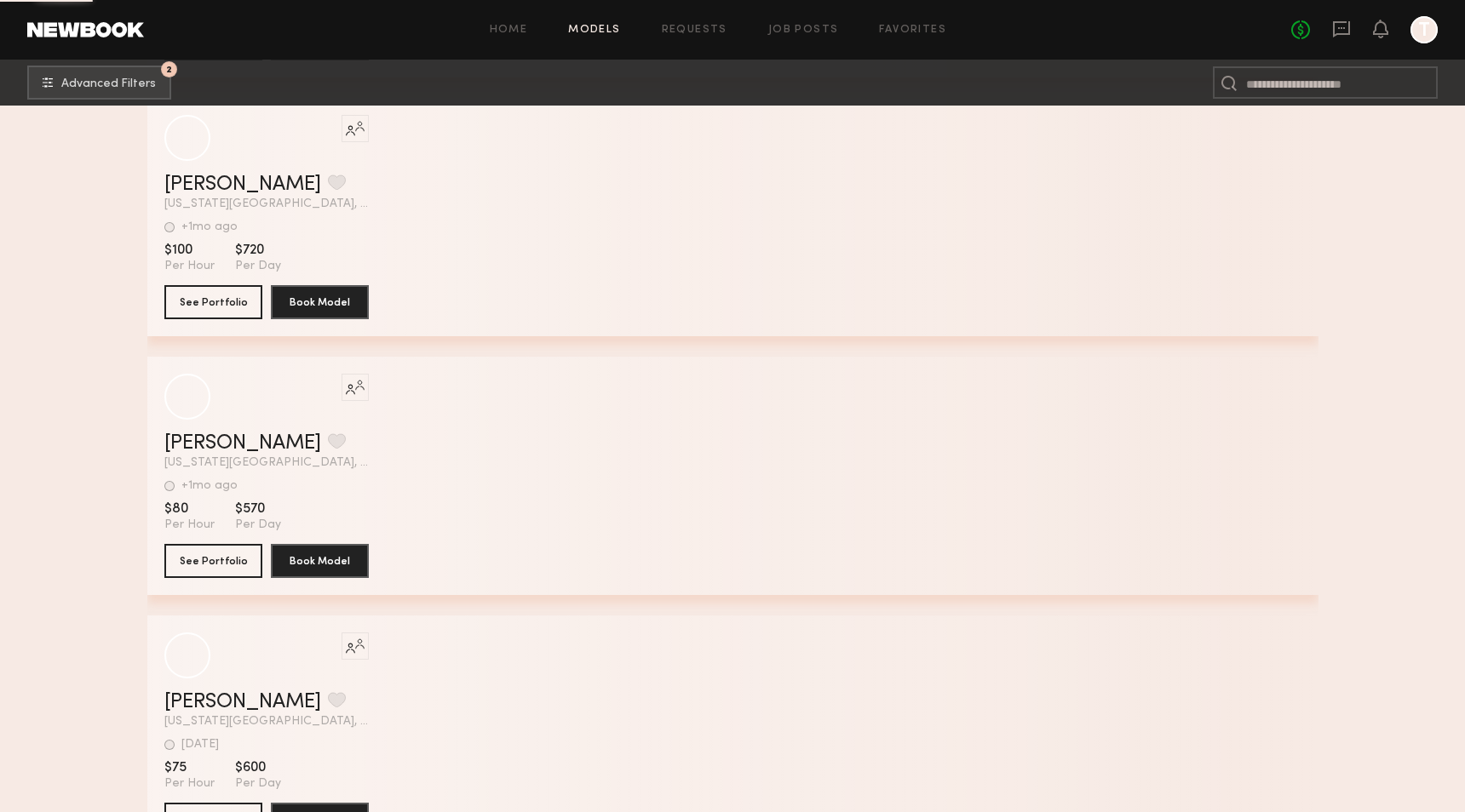
scroll to position [169334, 0]
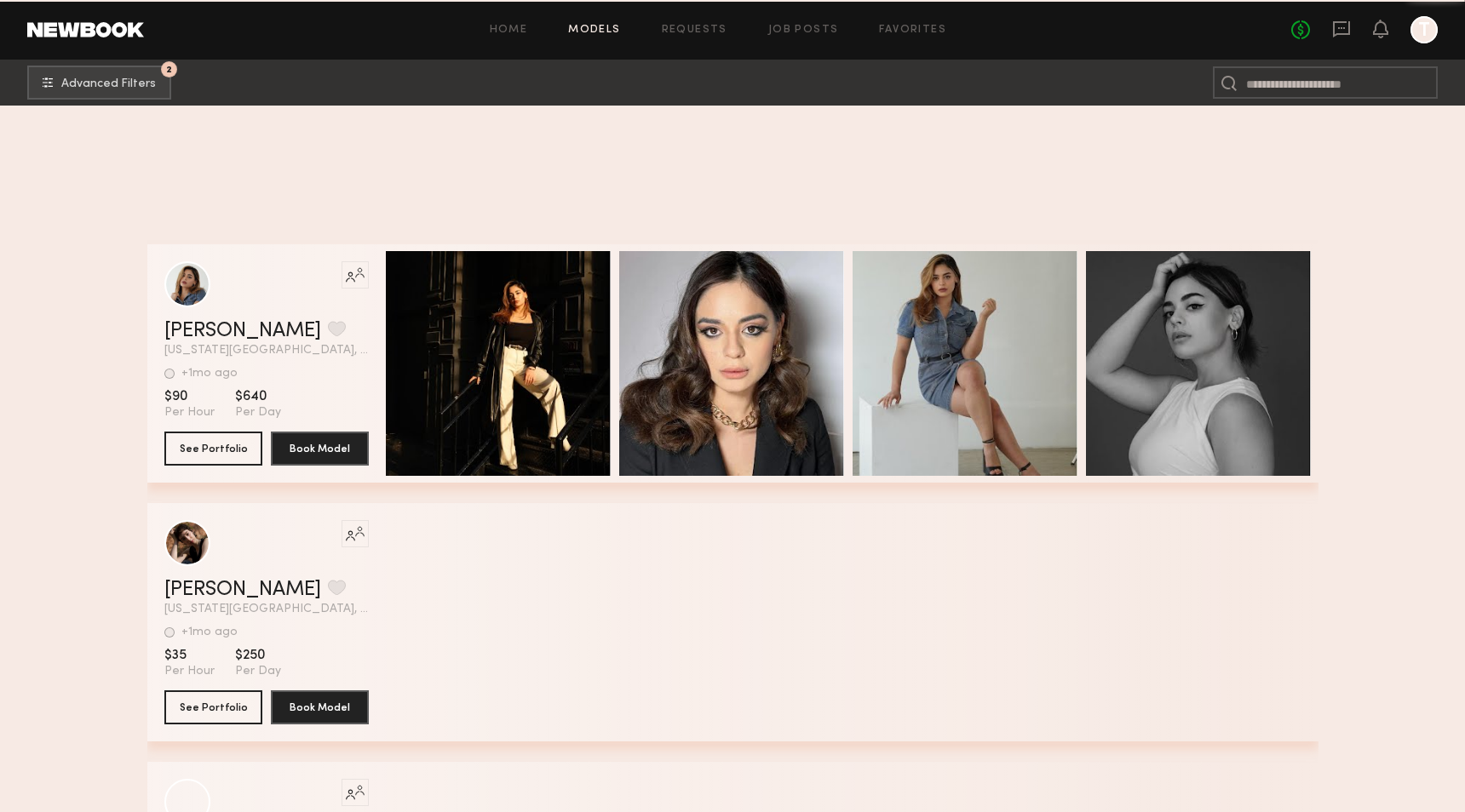
scroll to position [177372, 0]
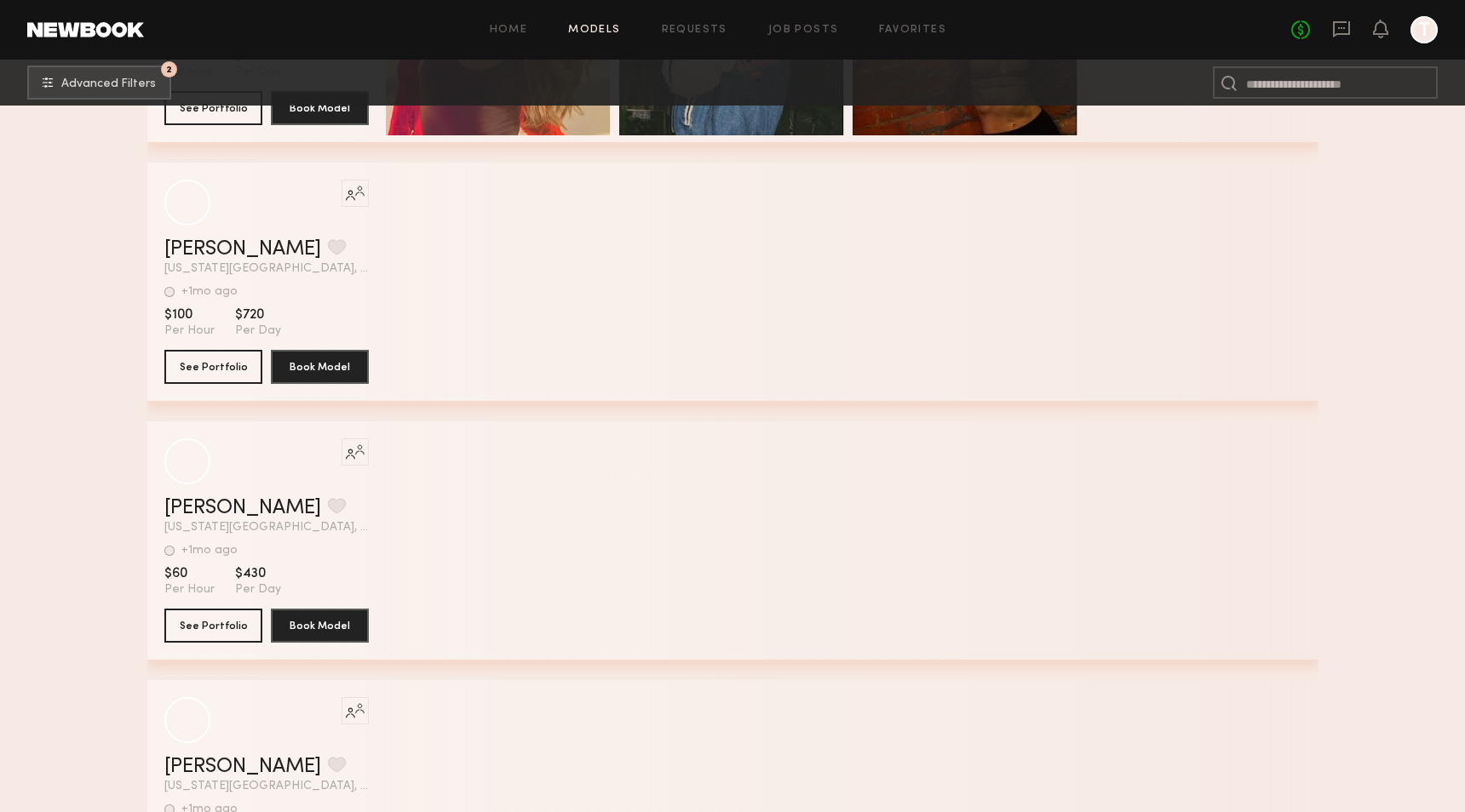
scroll to position [208435, 0]
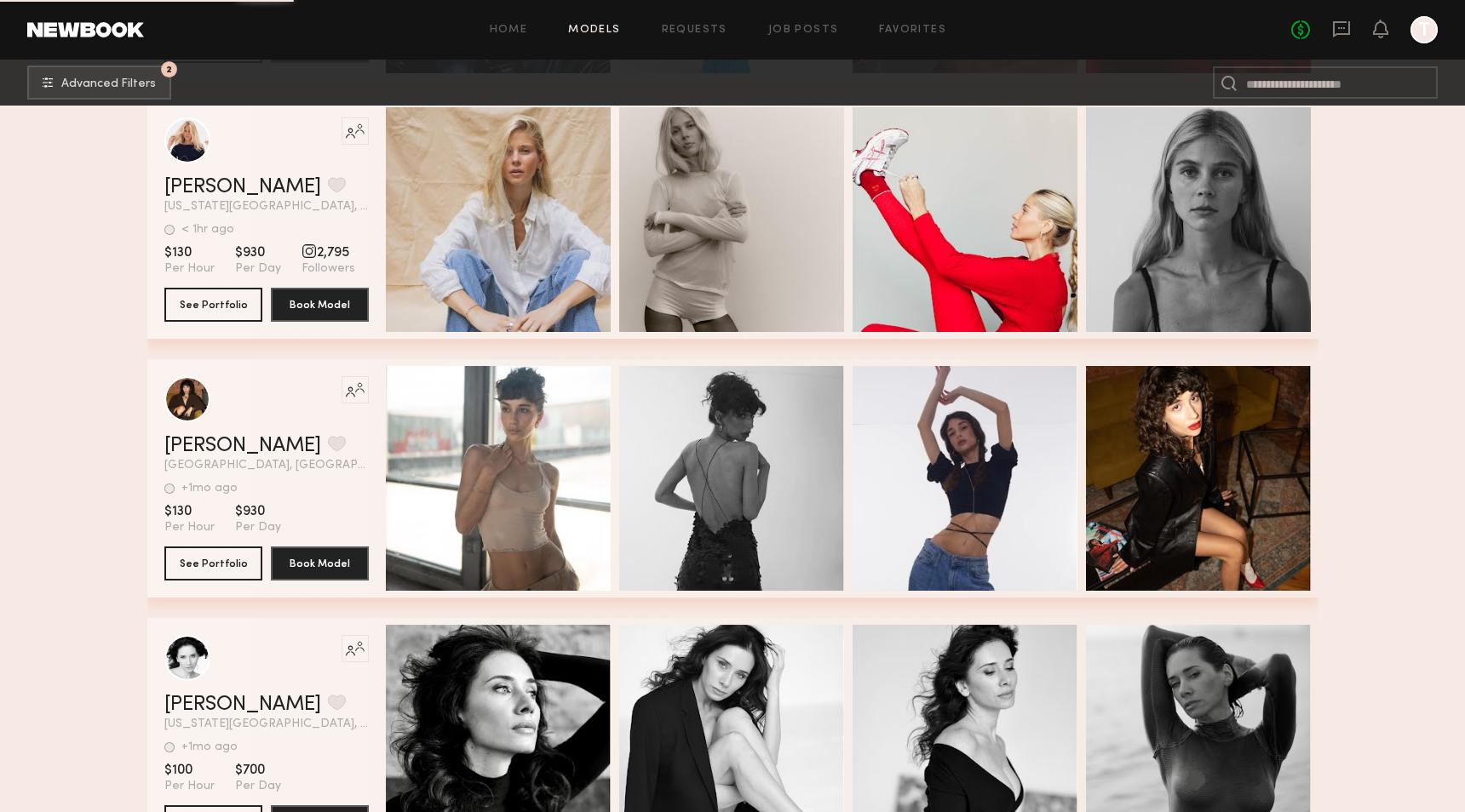
scroll to position [213966, 0]
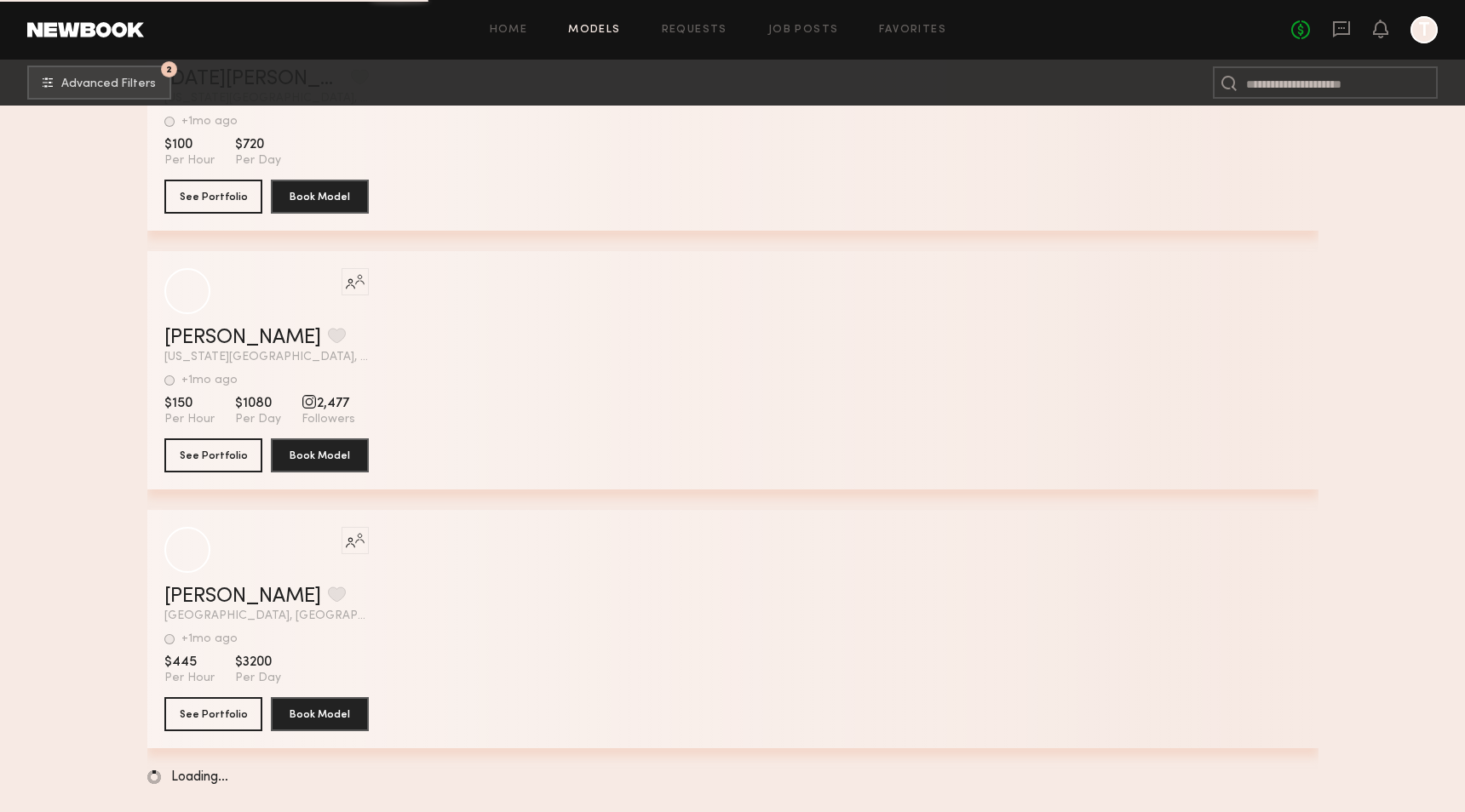
scroll to position [244688, 0]
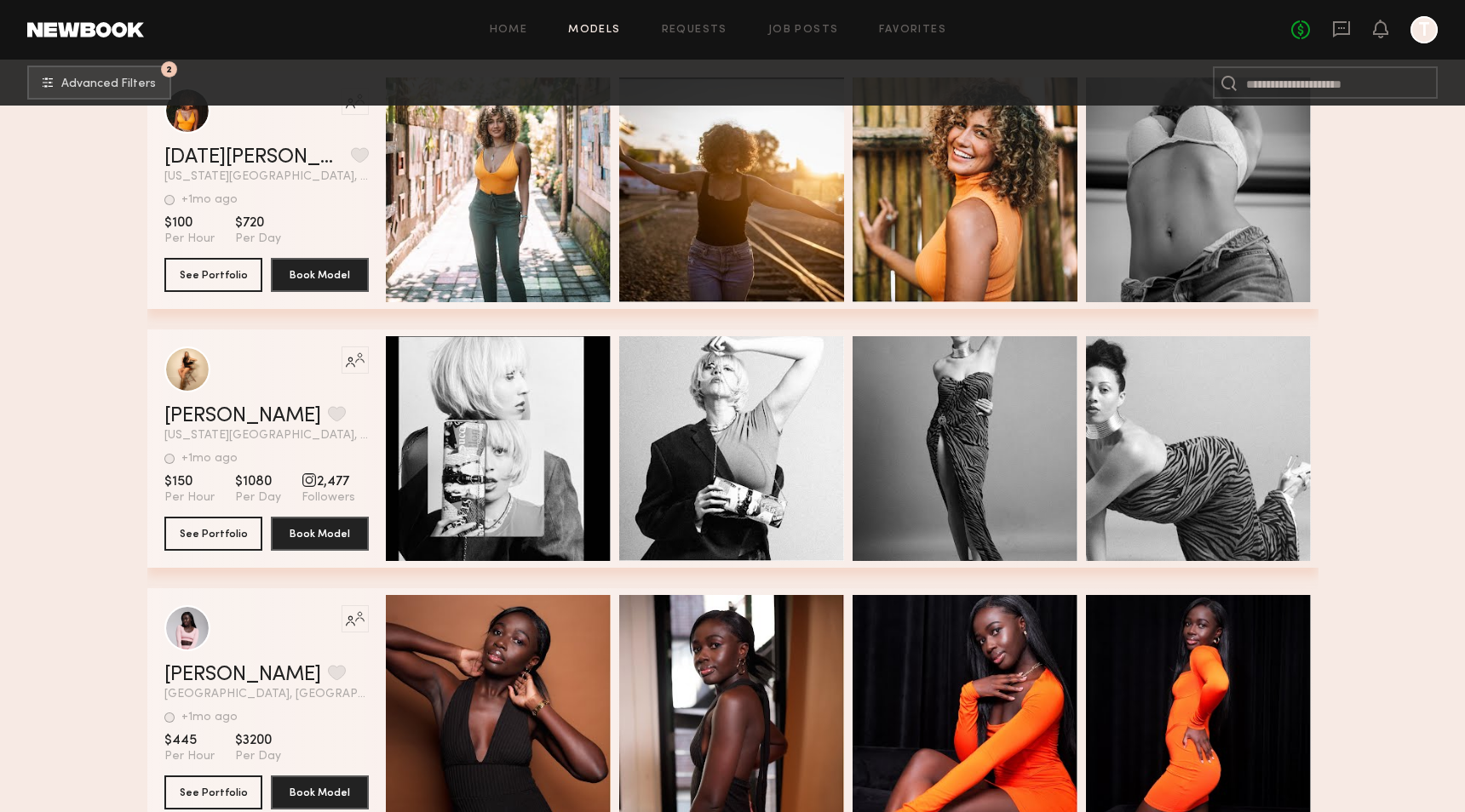
scroll to position [245369, 0]
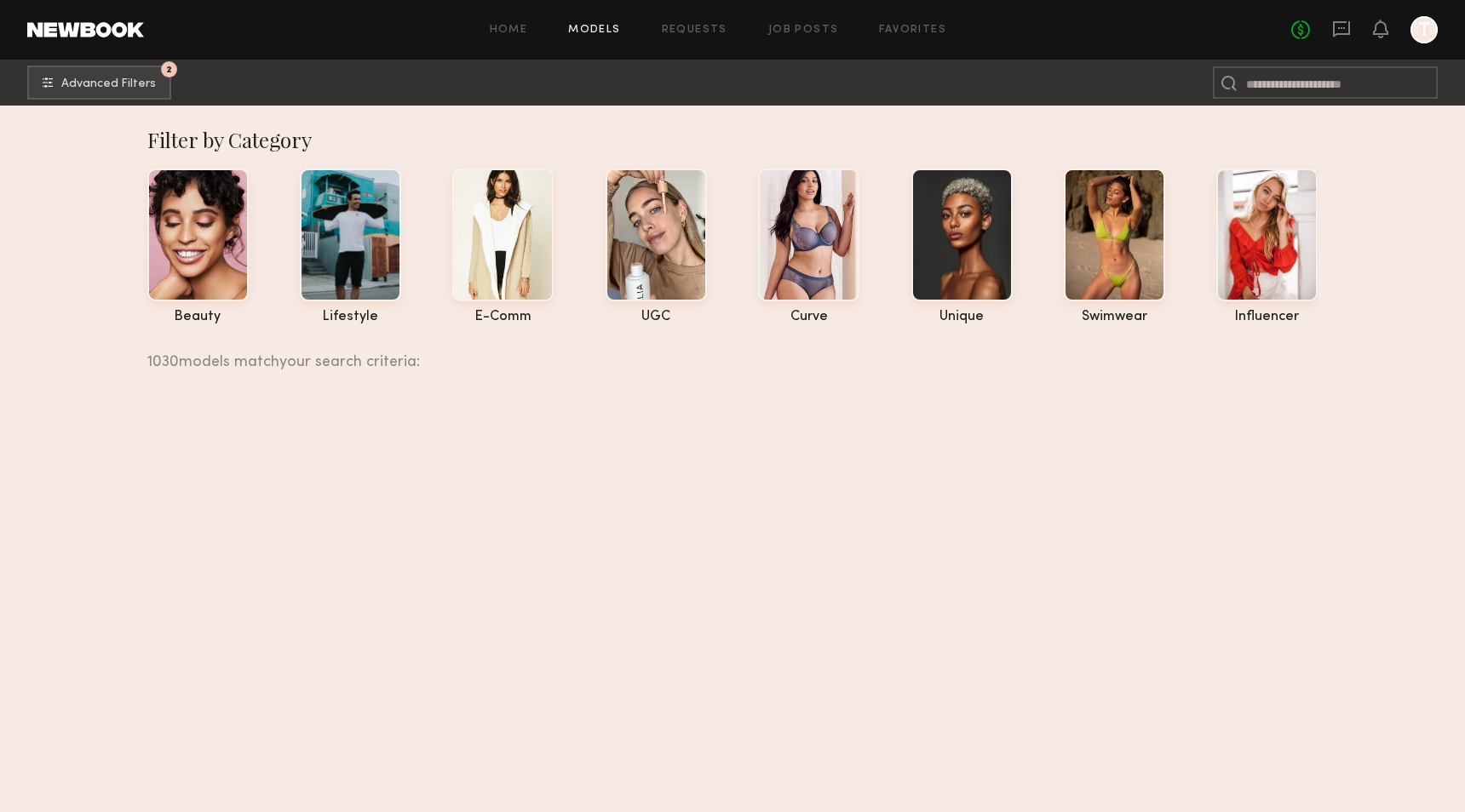
scroll to position [245369, 0]
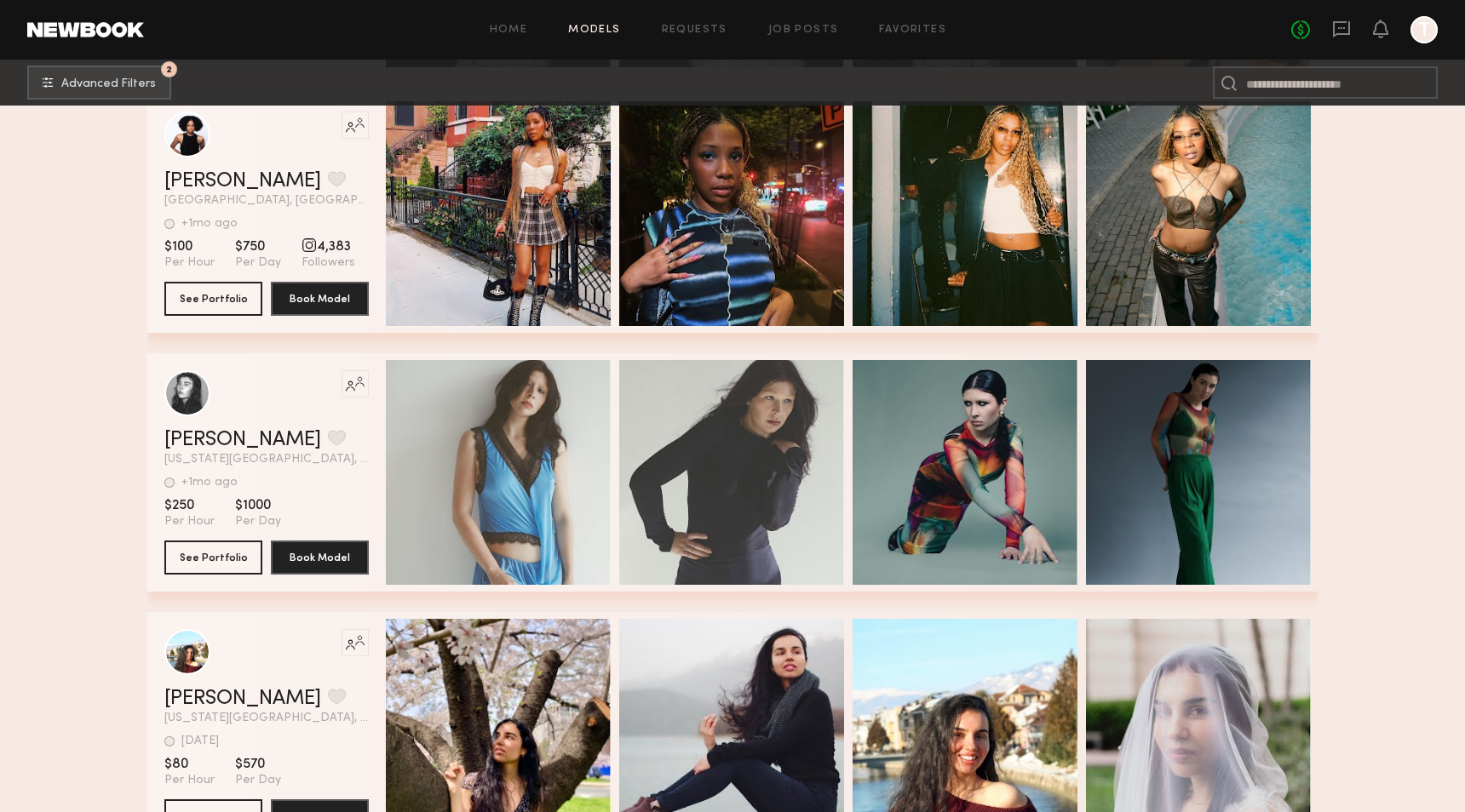
scroll to position [262603, 0]
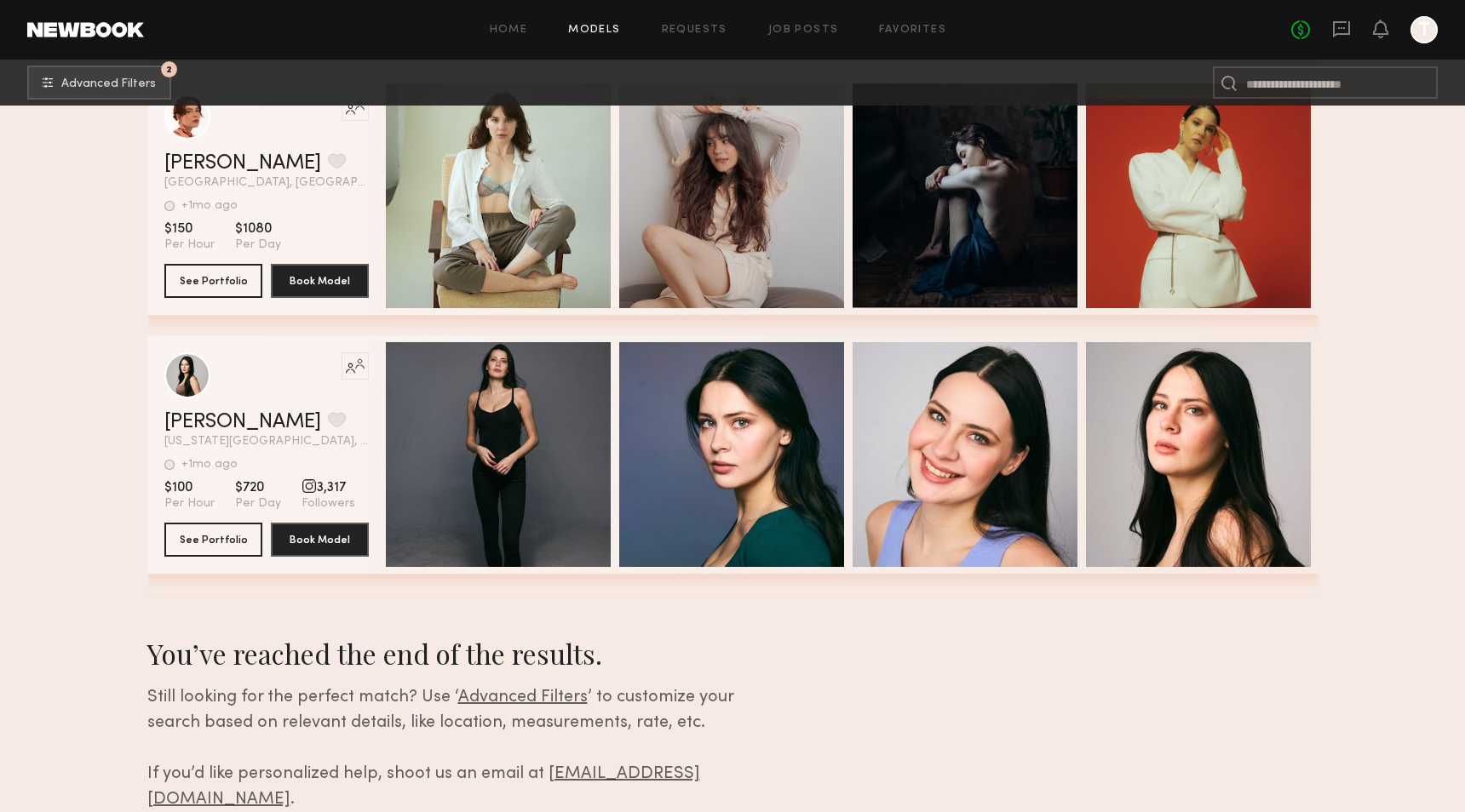
scroll to position [266479, 0]
